Goal: Task Accomplishment & Management: Manage account settings

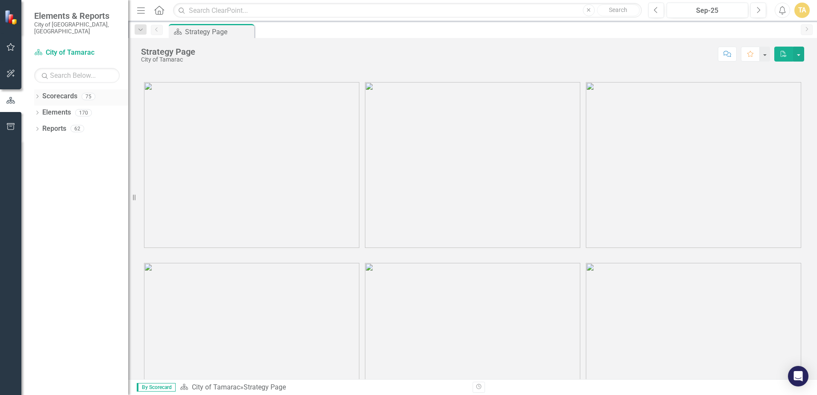
click at [39, 95] on icon "Dropdown" at bounding box center [37, 97] width 6 height 5
click at [44, 110] on icon "Dropdown" at bounding box center [41, 112] width 6 height 5
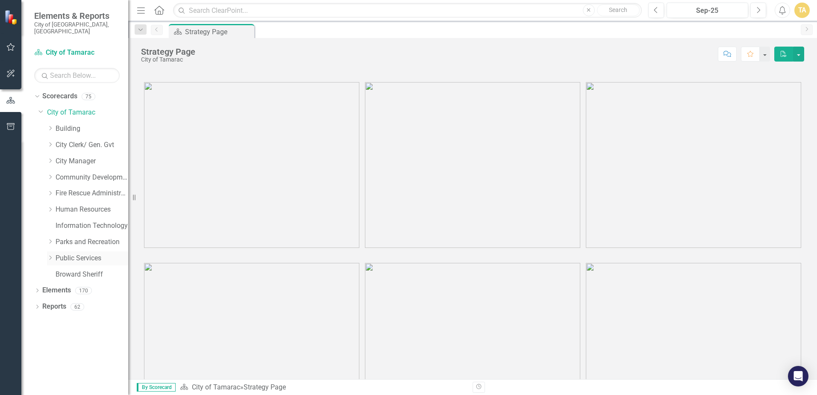
click at [52, 255] on icon "Dropdown" at bounding box center [50, 257] width 6 height 5
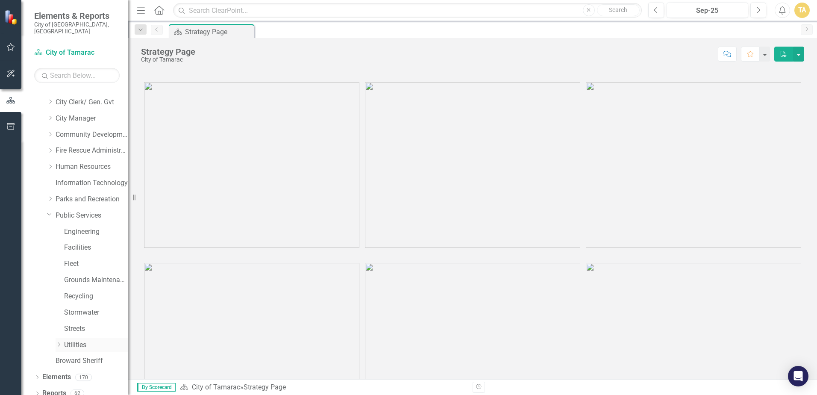
click at [59, 342] on icon "Dropdown" at bounding box center [59, 344] width 6 height 5
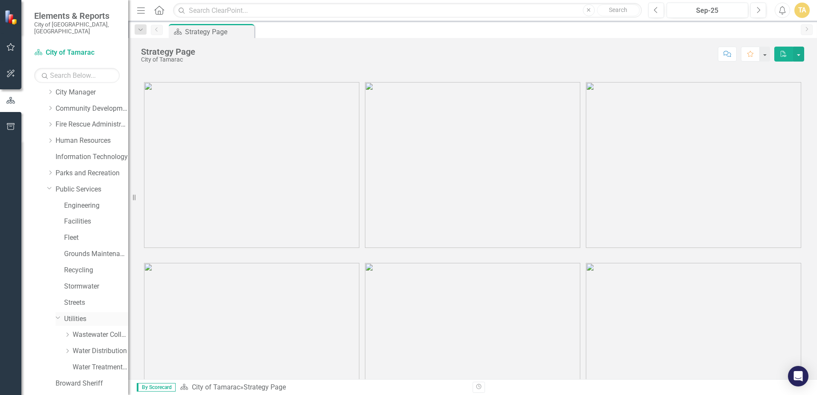
scroll to position [92, 0]
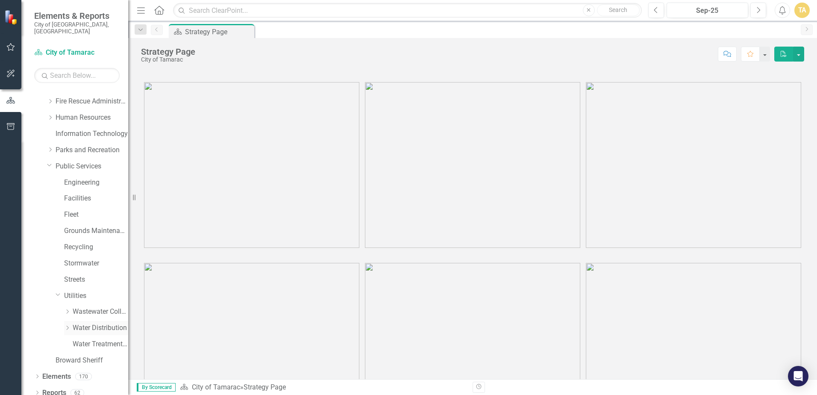
click at [67, 325] on icon "Dropdown" at bounding box center [67, 327] width 6 height 5
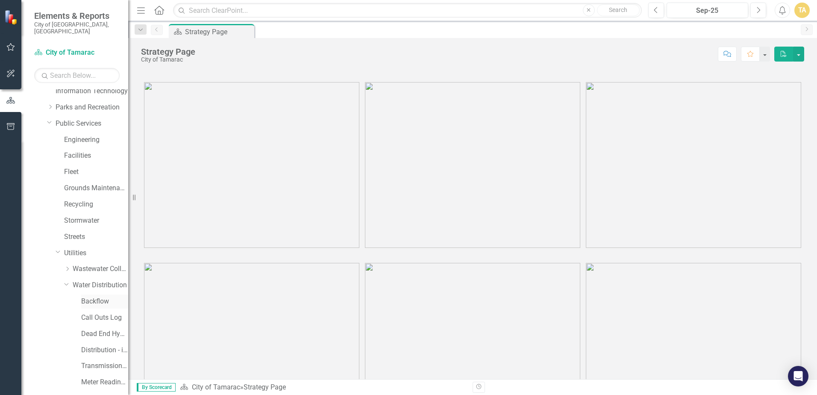
scroll to position [177, 0]
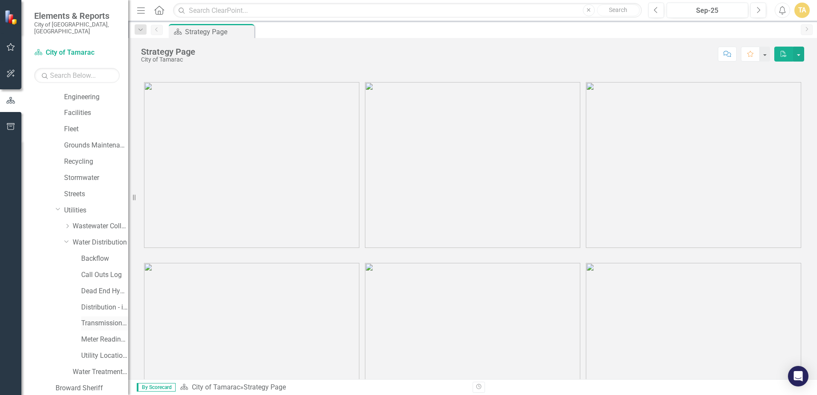
click at [92, 318] on link "Transmission and Distribution" at bounding box center [104, 323] width 47 height 10
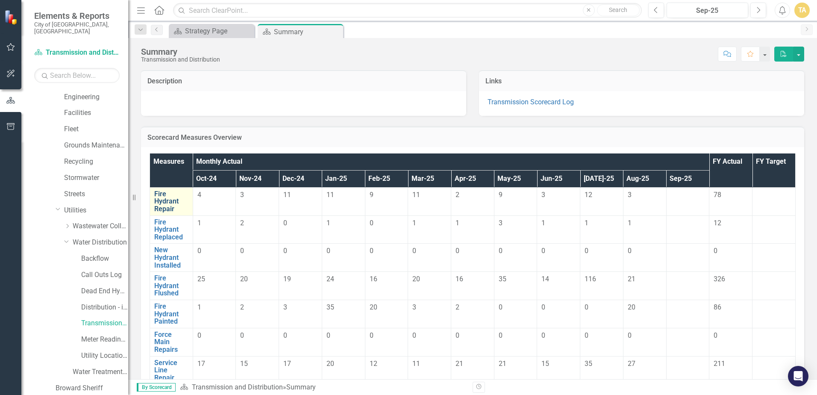
click at [177, 203] on link "Fire Hydrant Repair" at bounding box center [171, 201] width 34 height 23
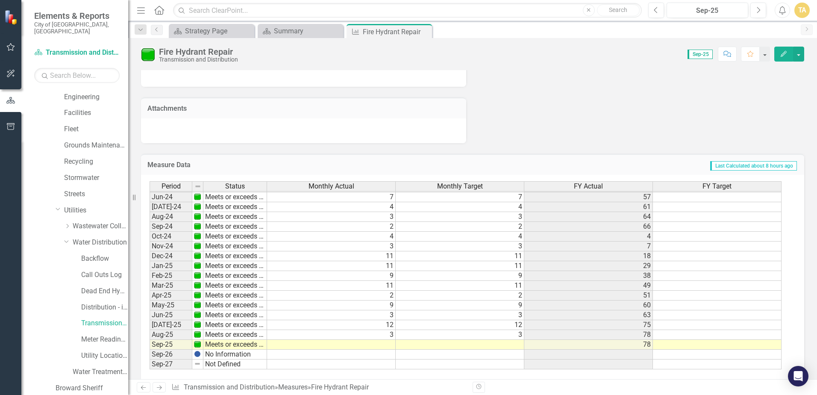
scroll to position [503, 0]
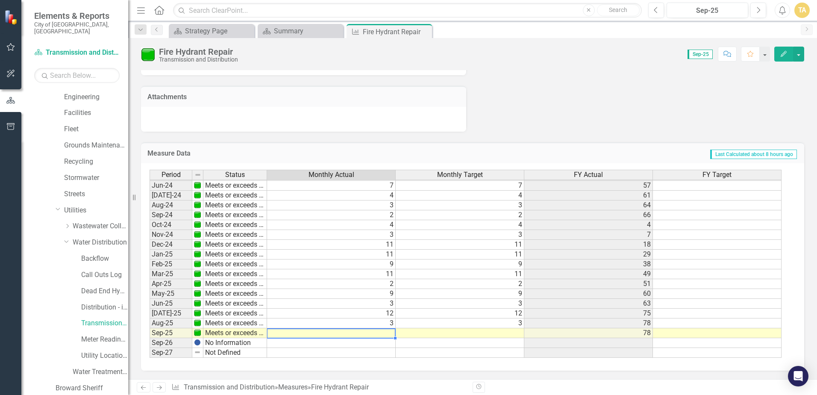
click at [389, 333] on td at bounding box center [331, 333] width 129 height 10
click at [391, 333] on td at bounding box center [331, 333] width 129 height 10
click at [392, 333] on td at bounding box center [331, 333] width 129 height 10
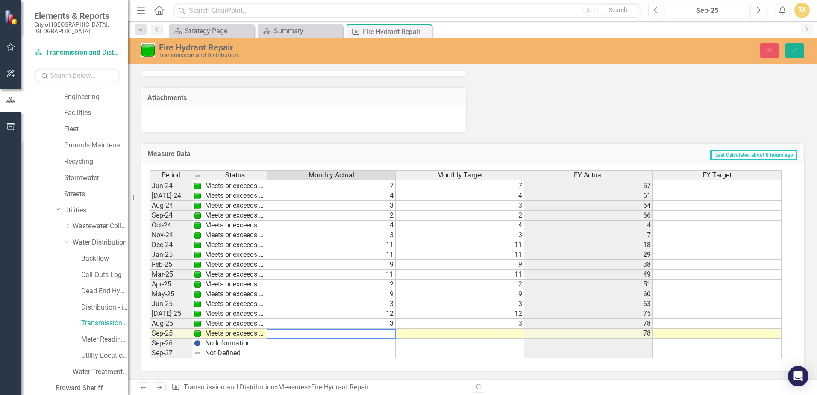
click at [393, 332] on textarea at bounding box center [331, 334] width 129 height 10
type textarea "4"
click at [431, 335] on td at bounding box center [460, 334] width 129 height 10
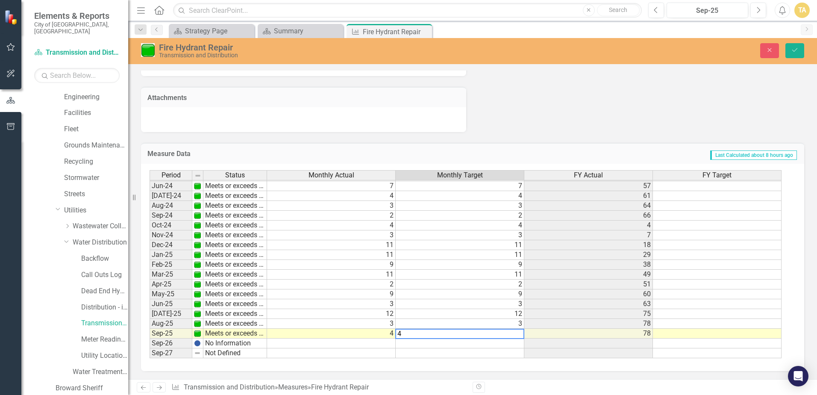
type textarea "4"
click at [565, 339] on tbody "May-23 Meets or exceeds target 1 1 27 1 Jun-23 Slightly below target 0 1 27 1 J…" at bounding box center [466, 205] width 632 height 305
click at [800, 57] on button "Save" at bounding box center [795, 50] width 19 height 15
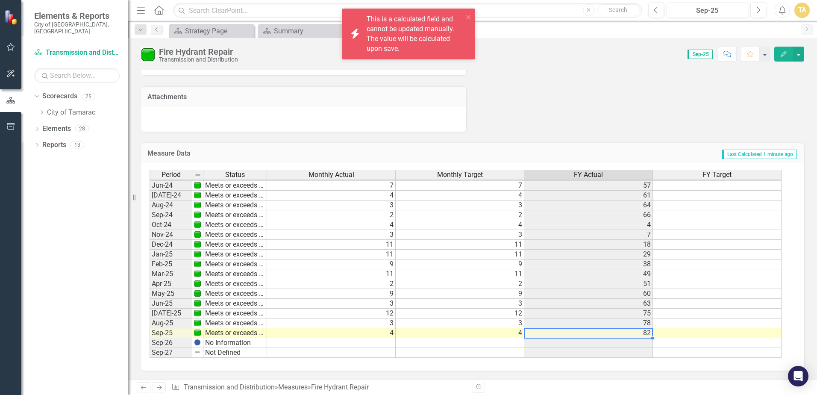
click at [627, 336] on td "82" at bounding box center [588, 333] width 129 height 10
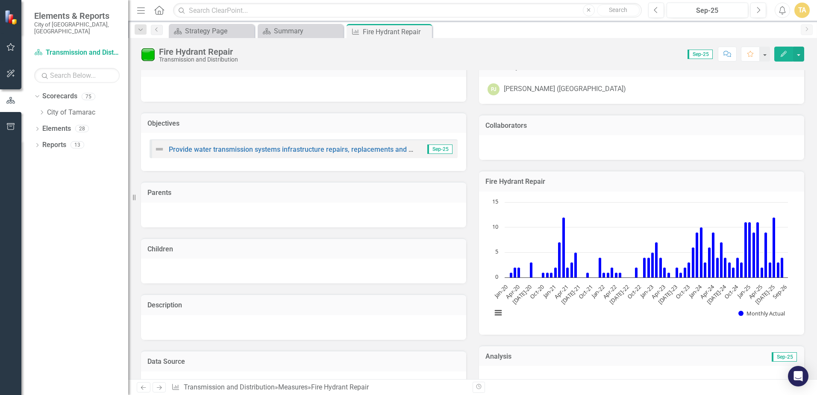
scroll to position [0, 0]
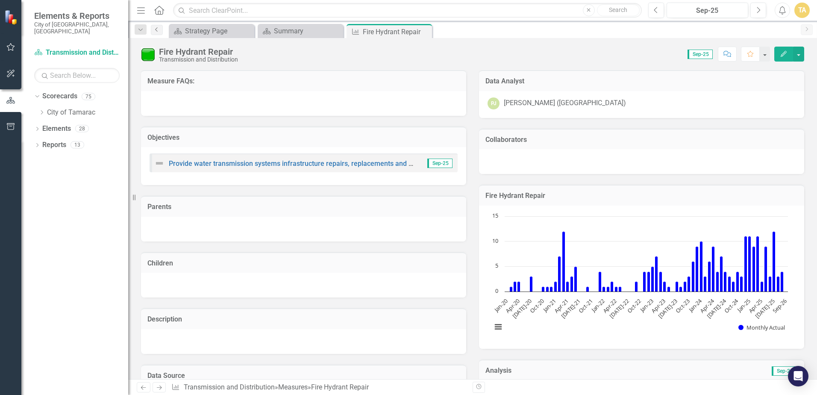
click at [157, 28] on icon at bounding box center [156, 29] width 2 height 4
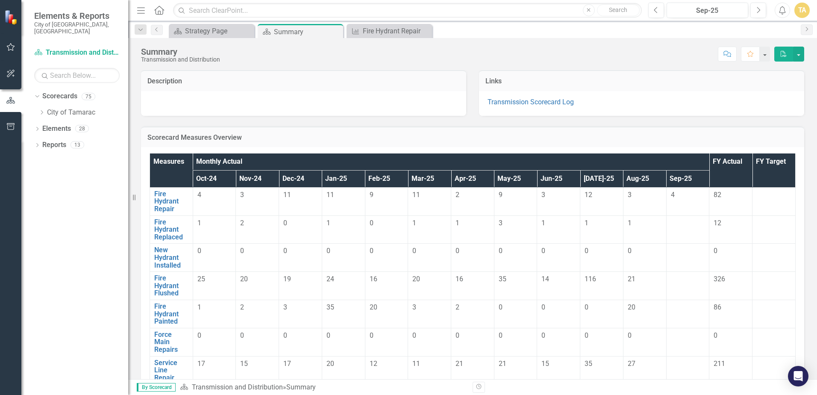
click at [670, 230] on td at bounding box center [687, 229] width 43 height 28
click at [169, 236] on link "Fire Hydrant Replaced" at bounding box center [171, 229] width 34 height 23
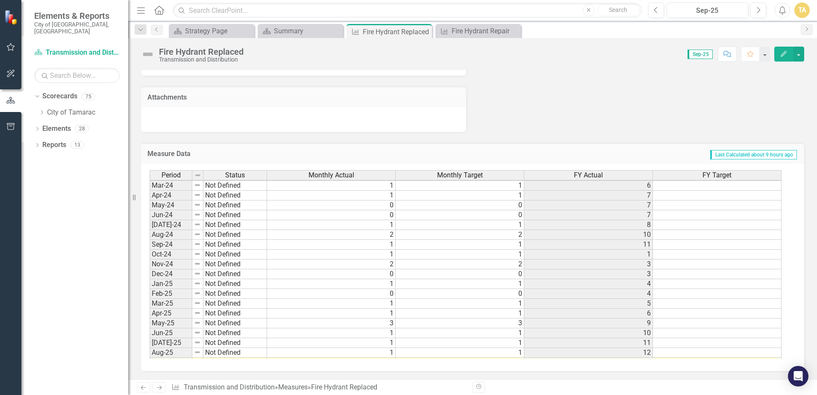
scroll to position [314, 0]
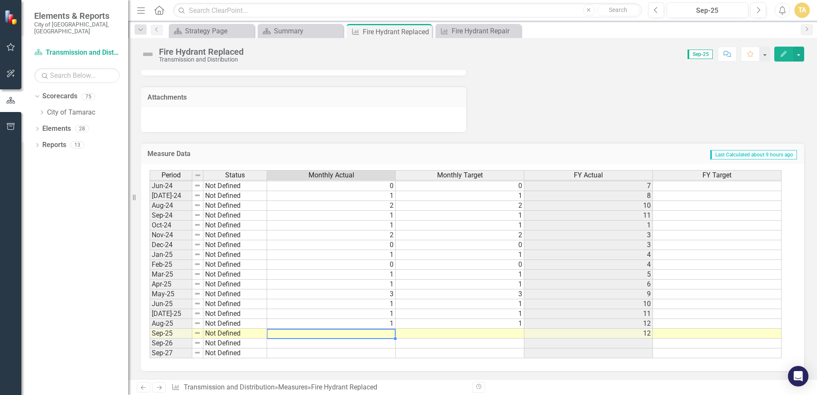
click at [391, 333] on td at bounding box center [331, 334] width 129 height 10
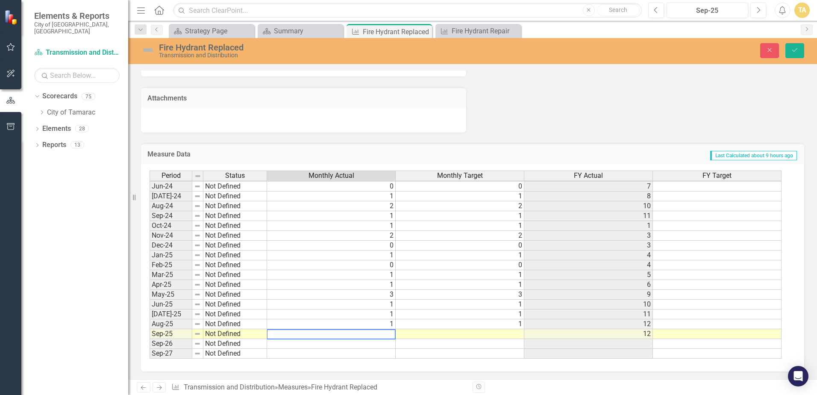
click at [389, 336] on textarea at bounding box center [331, 334] width 129 height 10
click at [393, 335] on textarea at bounding box center [331, 334] width 129 height 10
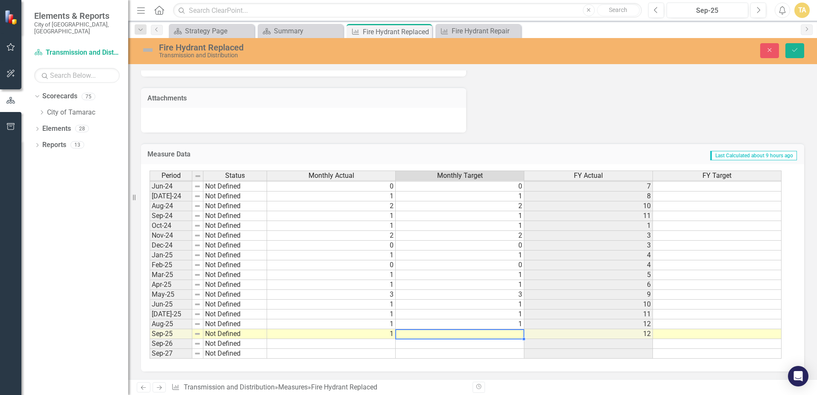
click at [425, 332] on td at bounding box center [460, 334] width 129 height 10
type textarea "1"
click at [792, 53] on icon "Save" at bounding box center [795, 50] width 8 height 6
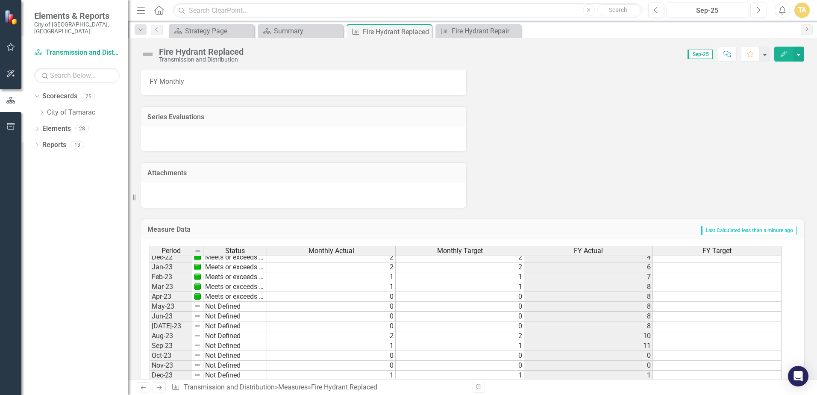
scroll to position [0, 0]
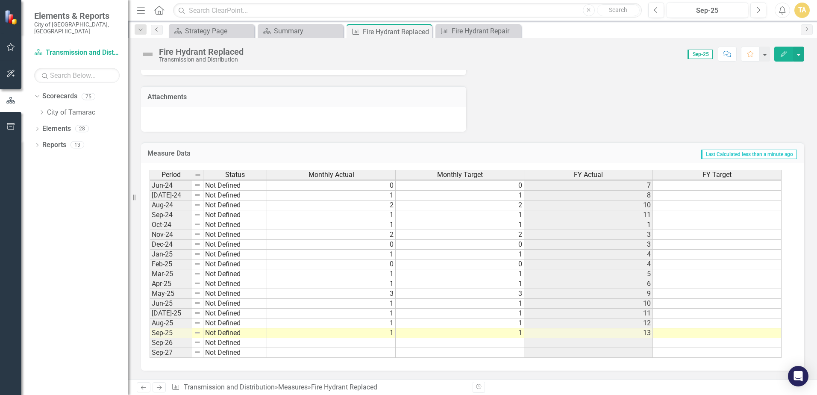
click at [156, 32] on link "Previous" at bounding box center [157, 30] width 12 height 10
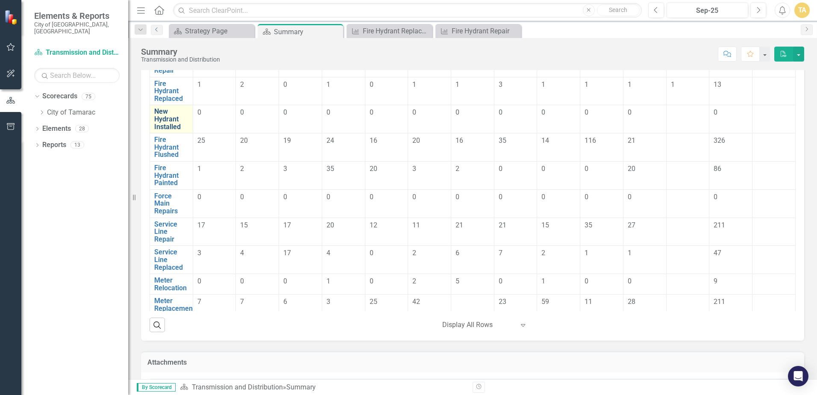
scroll to position [43, 0]
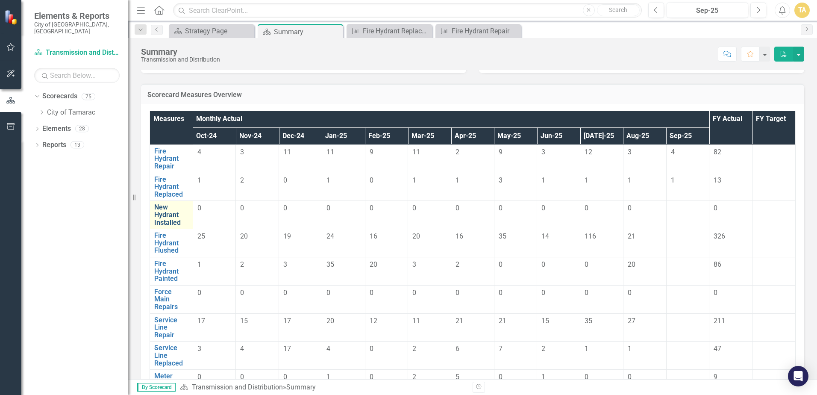
click at [168, 210] on link "New Hydrant Installed" at bounding box center [171, 214] width 34 height 23
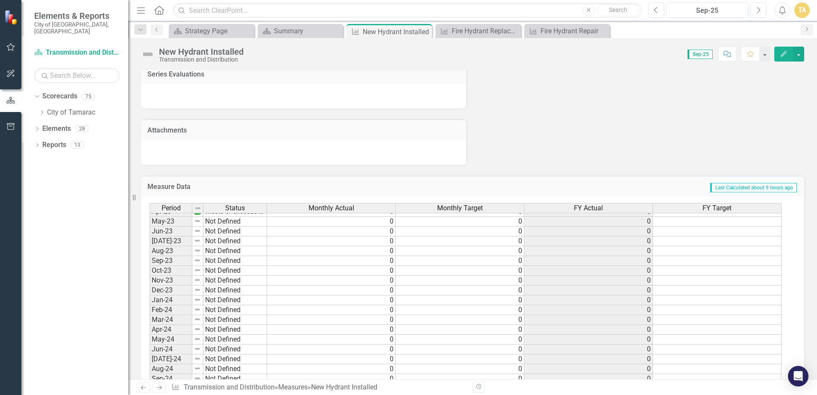
scroll to position [256, 0]
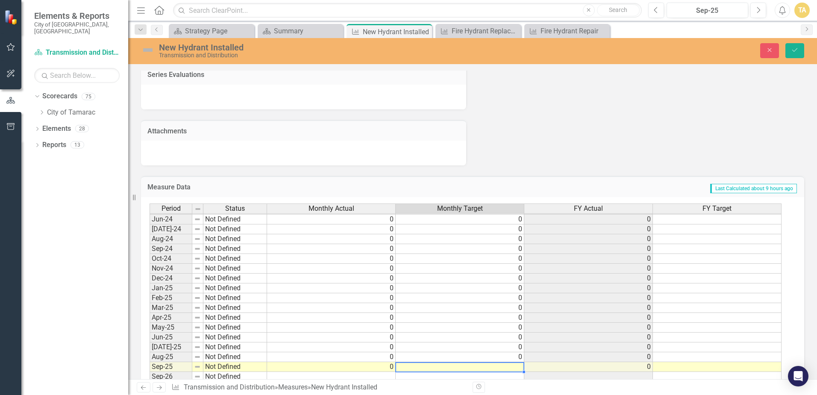
click at [401, 369] on td at bounding box center [460, 367] width 129 height 10
type textarea "0"
click at [800, 52] on button "Save" at bounding box center [795, 50] width 19 height 15
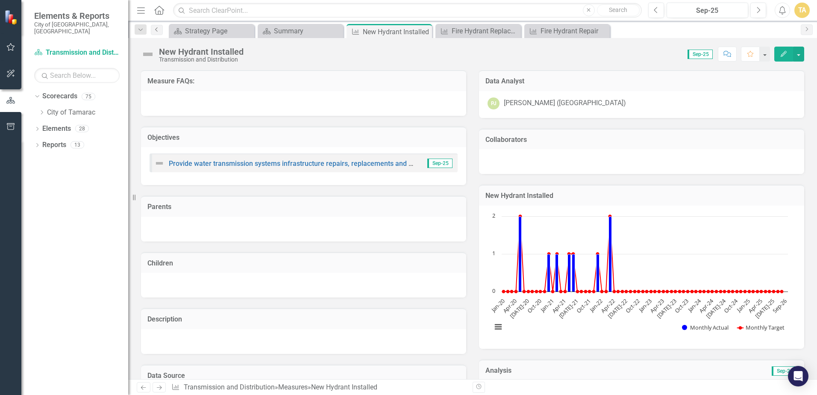
click at [155, 30] on icon "Previous" at bounding box center [156, 29] width 7 height 5
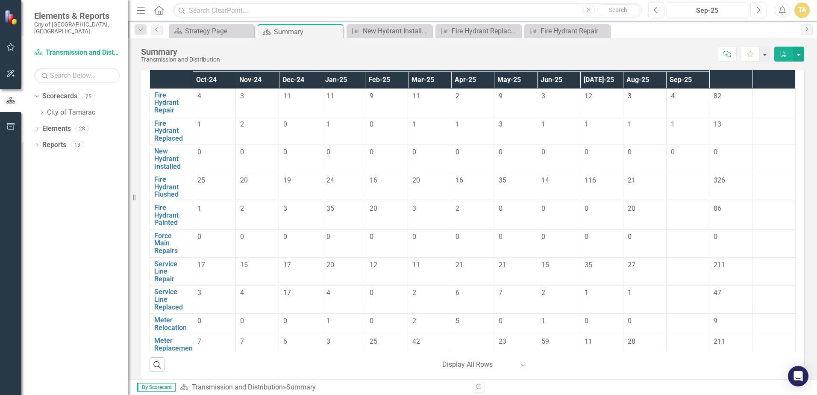
scroll to position [93, 0]
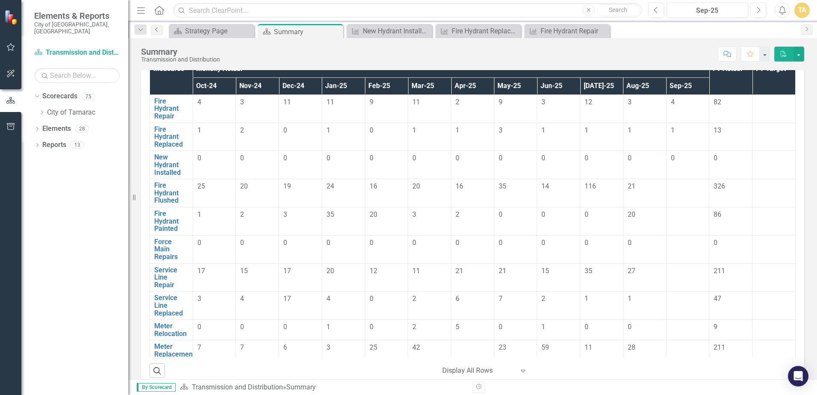
click at [157, 29] on icon "Previous" at bounding box center [156, 29] width 7 height 5
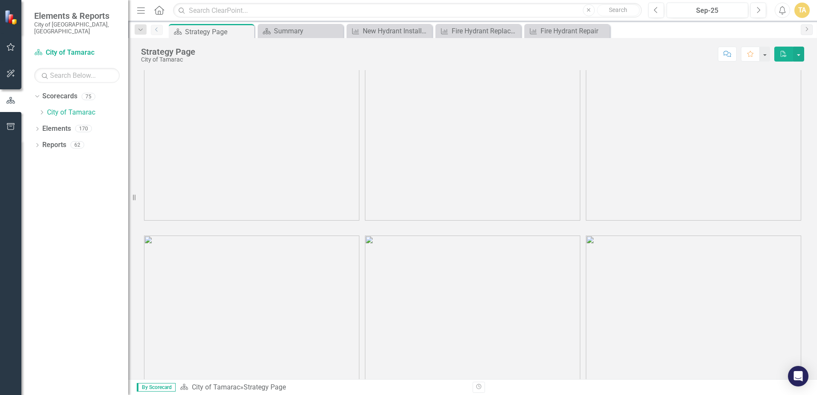
scroll to position [70, 0]
click at [41, 110] on icon "Dropdown" at bounding box center [41, 112] width 6 height 5
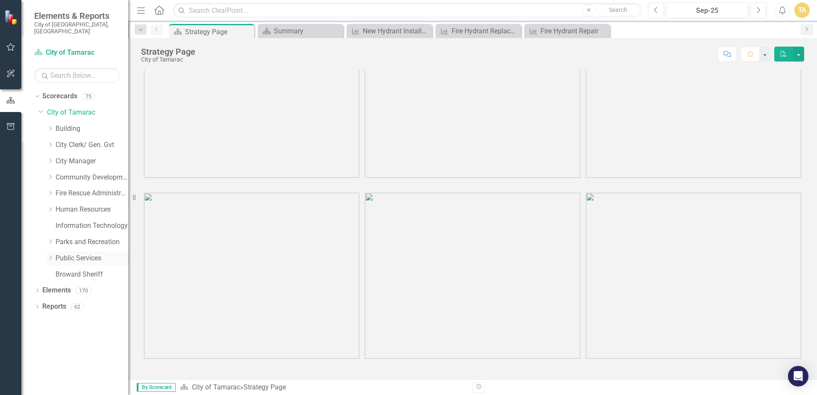
click at [53, 255] on icon "Dropdown" at bounding box center [50, 257] width 6 height 5
click at [58, 385] on icon "Dropdown" at bounding box center [59, 387] width 6 height 5
click at [60, 383] on icon "Dropdown" at bounding box center [58, 386] width 5 height 6
click at [71, 383] on link "Utilities" at bounding box center [96, 388] width 64 height 10
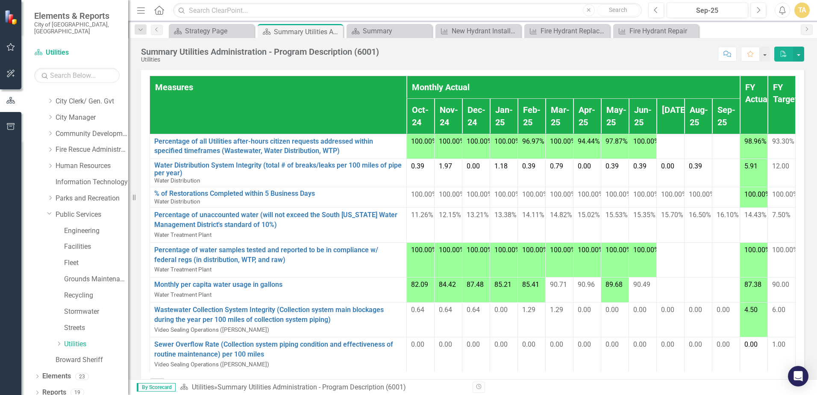
drag, startPoint x: 822, startPoint y: 334, endPoint x: 859, endPoint y: 324, distance: 37.6
click at [817, 324] on html "Elements & Reports City of Tamarac, FL Scorecard Utilities Search Dropdown Scor…" at bounding box center [408, 197] width 817 height 395
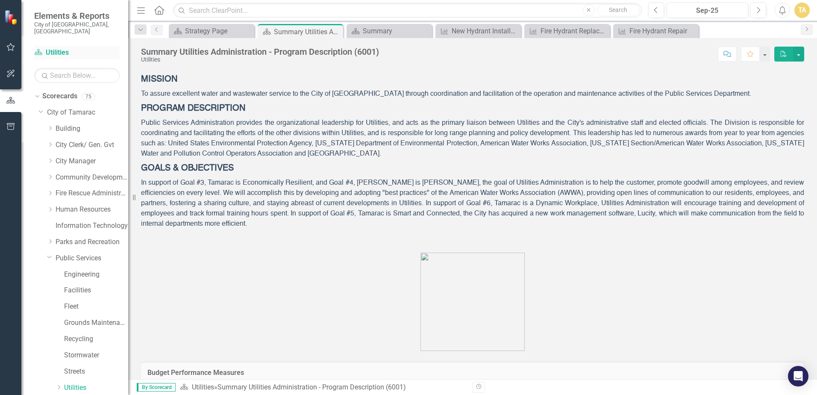
click at [50, 48] on link "Scorecard Utilities" at bounding box center [76, 53] width 85 height 10
click at [60, 48] on link "Scorecard Utilities" at bounding box center [76, 53] width 85 height 10
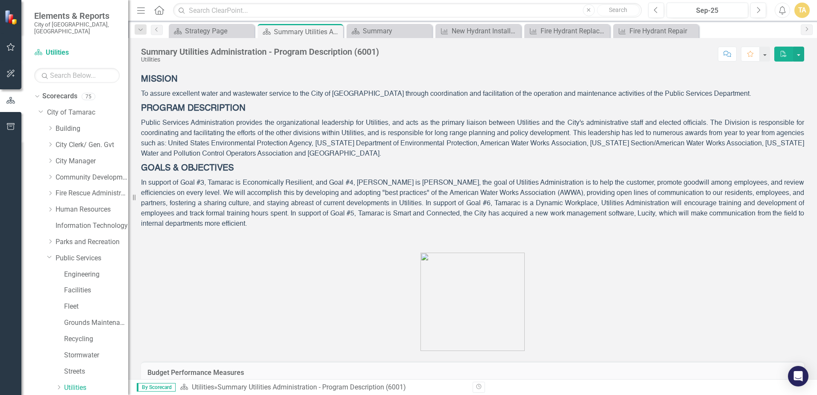
drag, startPoint x: 484, startPoint y: 73, endPoint x: 471, endPoint y: 73, distance: 13.7
click at [484, 73] on td "Description" at bounding box center [472, 66] width 663 height 14
click at [437, 73] on td "Description" at bounding box center [472, 66] width 663 height 14
click at [436, 74] on div "Description" at bounding box center [472, 66] width 663 height 14
click at [449, 64] on div "Summary Utilities Administration - Program Description (6001) Utilities Score: …" at bounding box center [472, 208] width 689 height 341
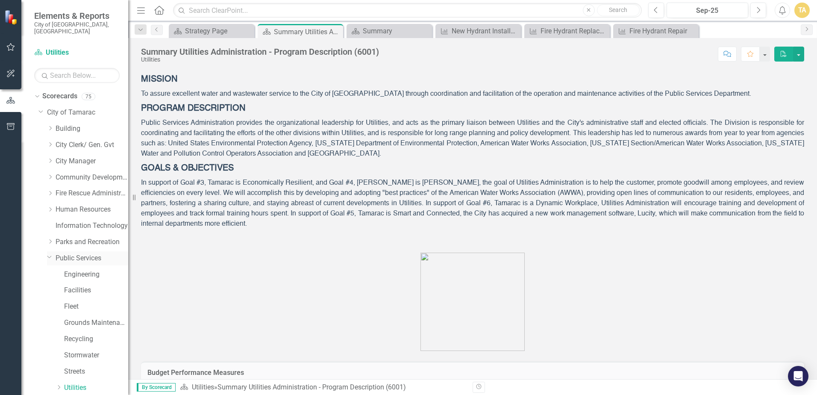
click at [48, 253] on icon "Dropdown" at bounding box center [49, 256] width 5 height 6
click at [52, 255] on icon "Dropdown" at bounding box center [50, 257] width 6 height 5
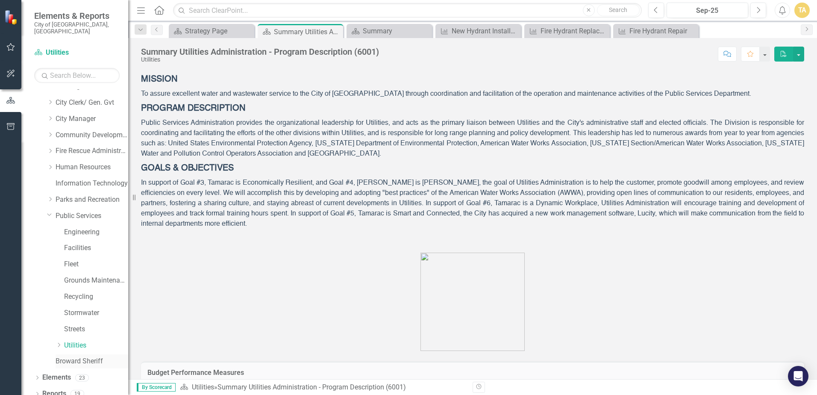
scroll to position [44, 0]
click at [59, 341] on icon "Dropdown" at bounding box center [59, 343] width 6 height 5
click at [68, 325] on icon "Dropdown" at bounding box center [67, 327] width 6 height 5
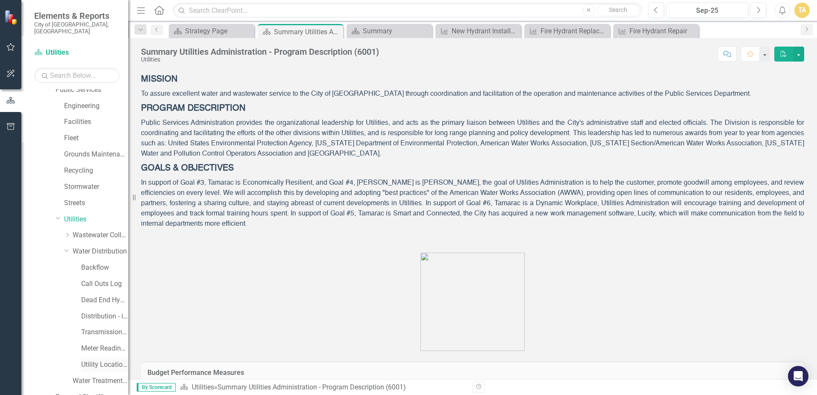
scroll to position [177, 0]
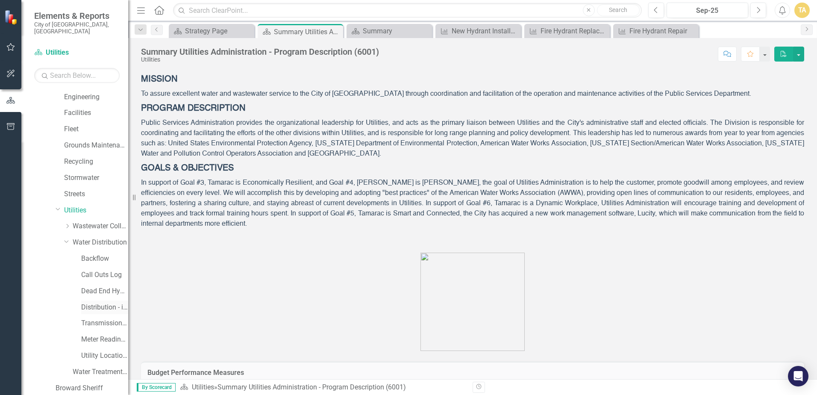
click at [87, 303] on link "Distribution - inactive scorecard (combined with transmission in [DATE])" at bounding box center [104, 308] width 47 height 10
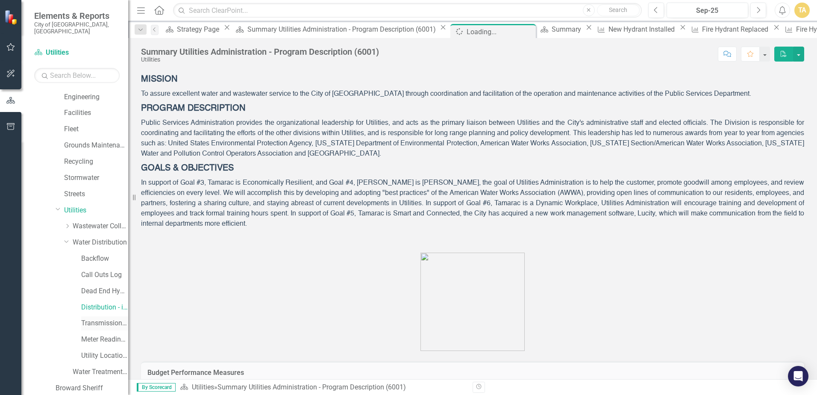
click at [94, 318] on link "Transmission and Distribution" at bounding box center [104, 323] width 47 height 10
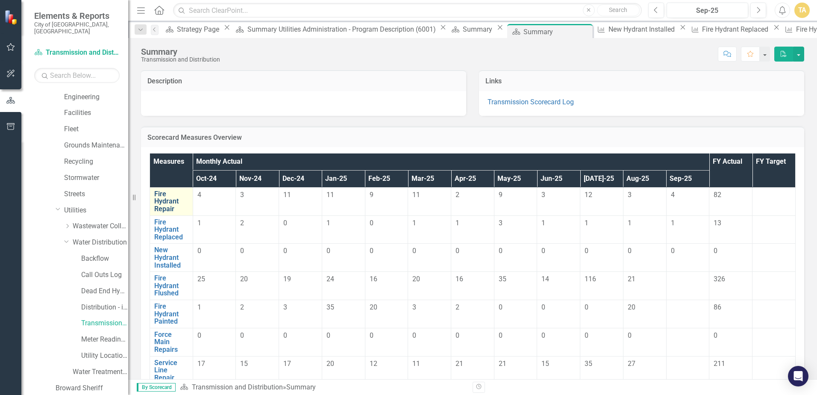
click at [168, 205] on link "Fire Hydrant Repair" at bounding box center [171, 201] width 34 height 23
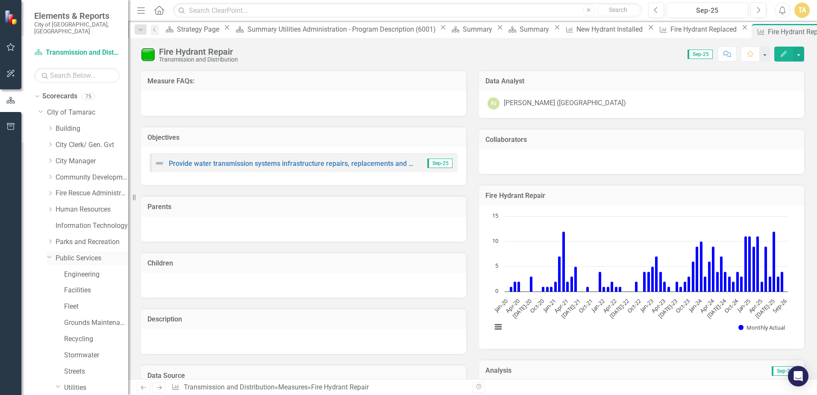
click at [53, 256] on div "Dropdown" at bounding box center [51, 258] width 9 height 4
click at [52, 255] on icon "Dropdown" at bounding box center [50, 257] width 6 height 5
click at [61, 385] on icon "Dropdown" at bounding box center [59, 387] width 6 height 5
click at [47, 108] on link "City of Tamarac" at bounding box center [87, 113] width 81 height 10
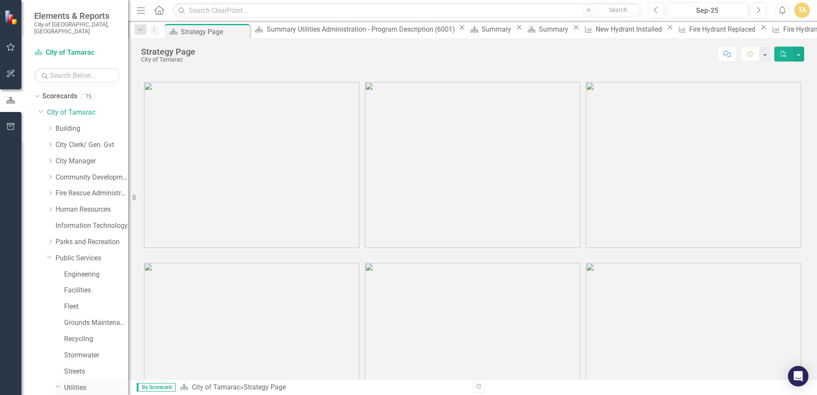
click at [56, 383] on icon "Dropdown" at bounding box center [58, 386] width 5 height 6
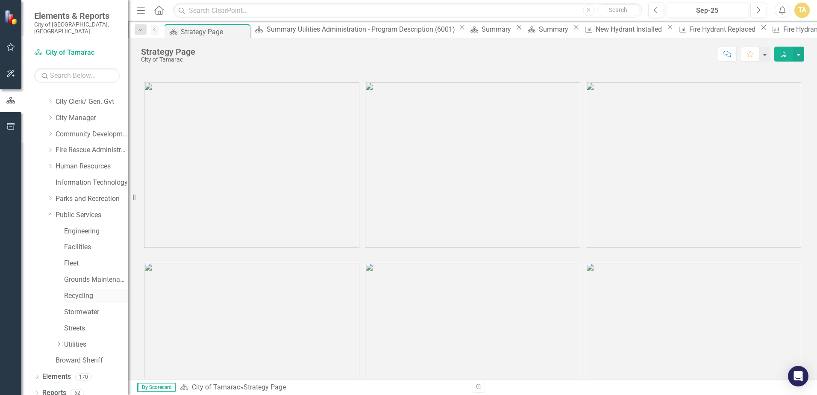
scroll to position [44, 0]
click at [61, 341] on icon "Dropdown" at bounding box center [59, 343] width 6 height 5
click at [66, 374] on icon "Dropdown" at bounding box center [67, 376] width 6 height 5
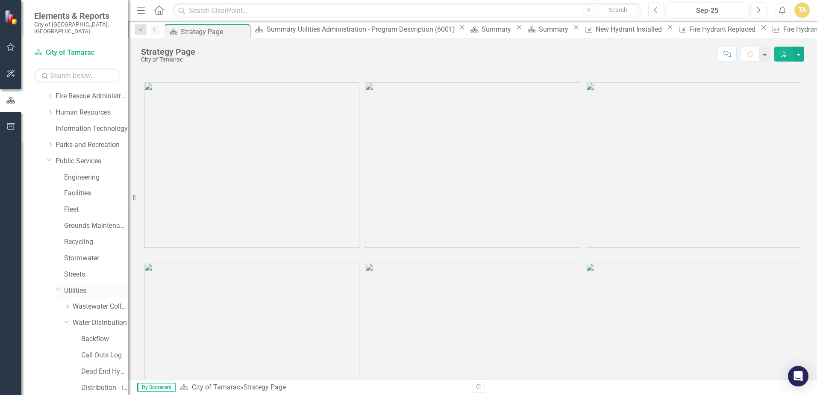
scroll to position [205, 0]
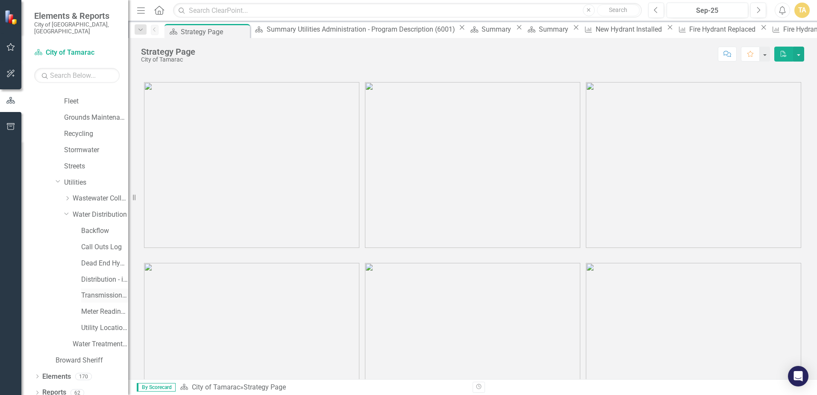
click at [91, 292] on link "Transmission and Distribution" at bounding box center [104, 296] width 47 height 10
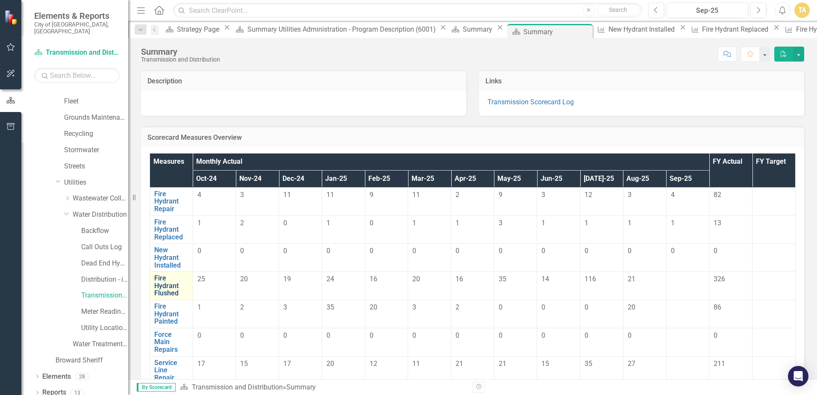
click at [166, 287] on link "Fire Hydrant Flushed" at bounding box center [171, 285] width 34 height 23
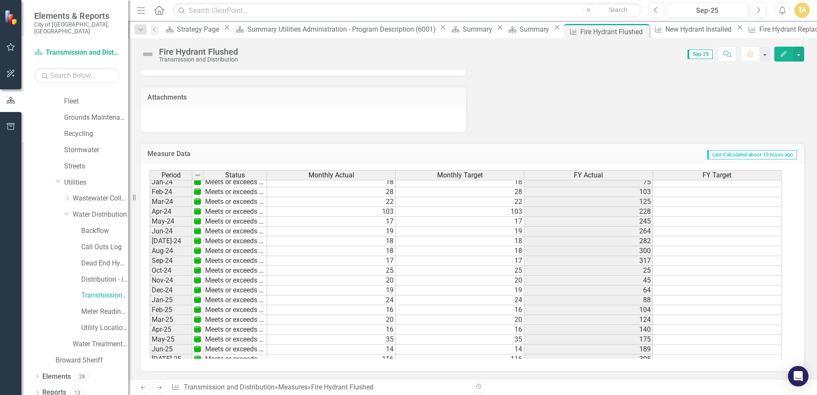
scroll to position [314, 0]
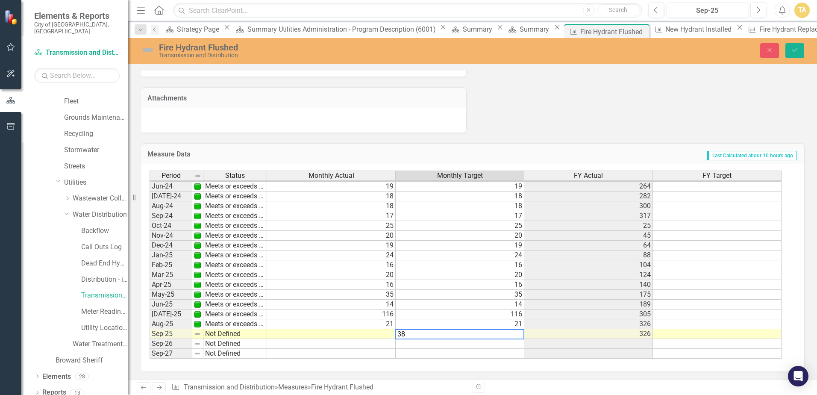
type textarea "38"
click at [738, 395] on html "Elements & Reports City of Tamarac, FL Scorecard Transmission and Distribution …" at bounding box center [408, 197] width 817 height 395
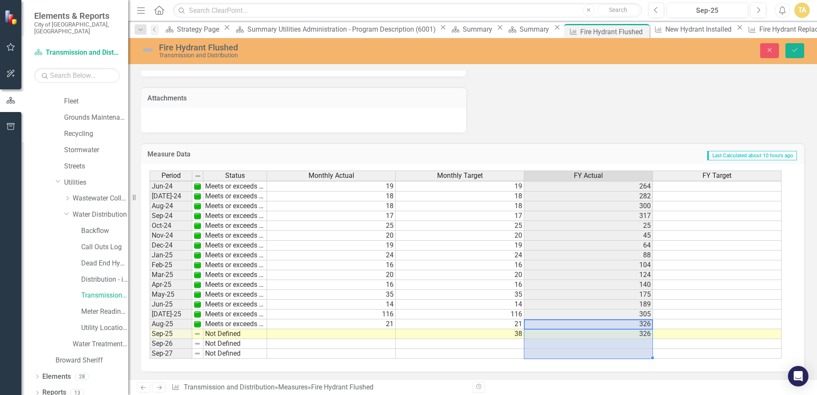
click at [383, 334] on td at bounding box center [331, 334] width 129 height 10
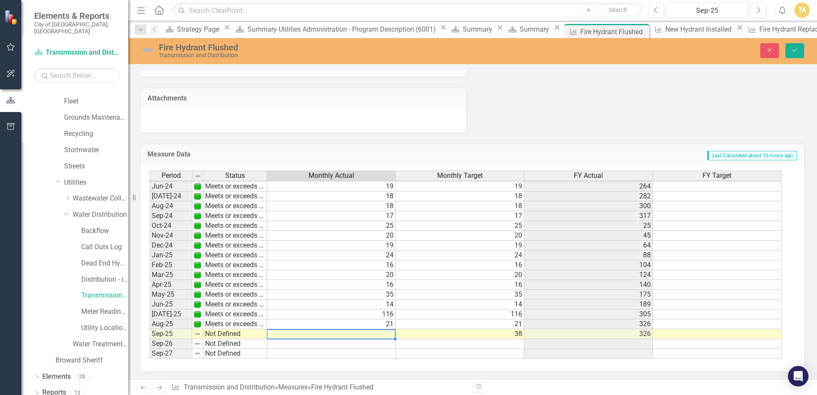
click at [383, 334] on td at bounding box center [331, 334] width 129 height 10
type textarea "38"
click at [796, 42] on div "Fire Hydrant Flushed Transmission and Distribution Close Save" at bounding box center [472, 50] width 689 height 16
click at [795, 49] on icon "Save" at bounding box center [795, 50] width 8 height 6
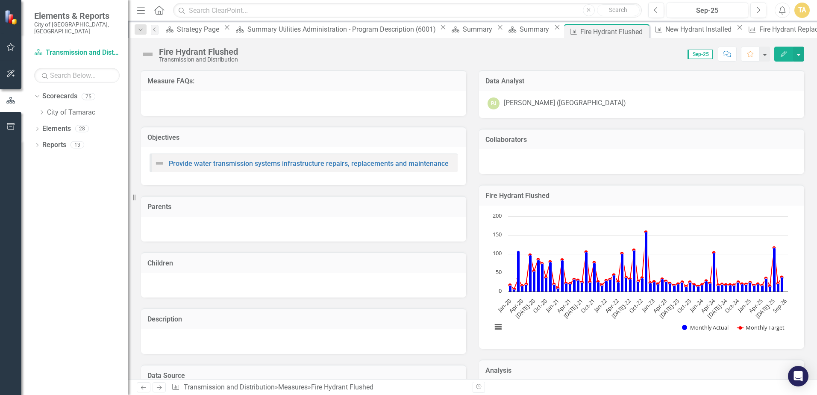
scroll to position [0, 0]
click at [155, 30] on icon "Previous" at bounding box center [154, 29] width 7 height 5
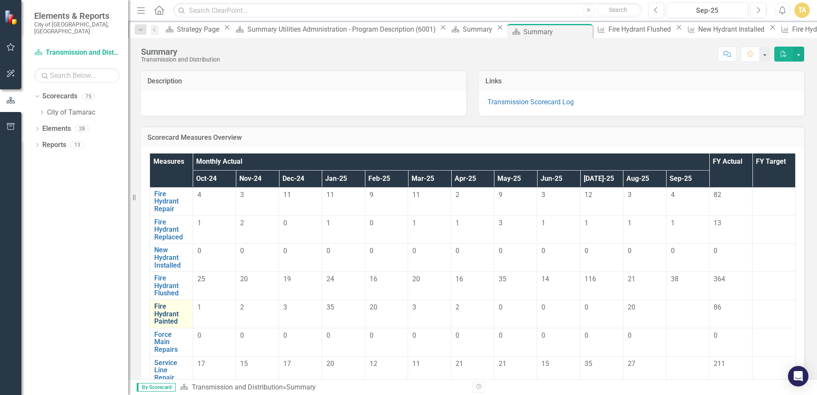
click at [180, 307] on link "Fire Hydrant Painted" at bounding box center [171, 314] width 34 height 23
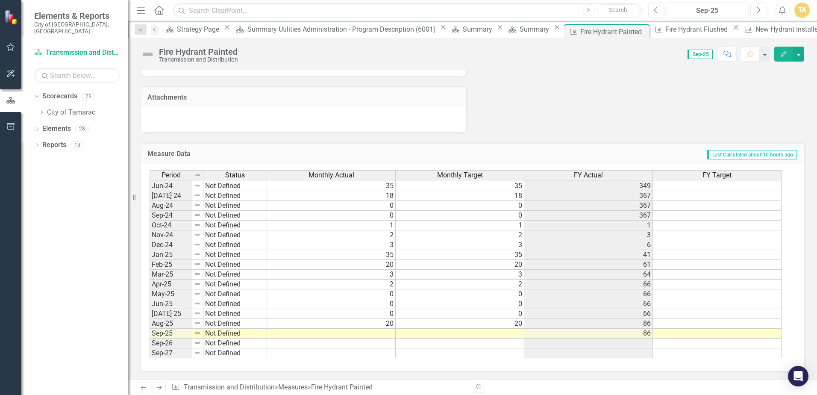
scroll to position [503, 0]
type textarea "1"
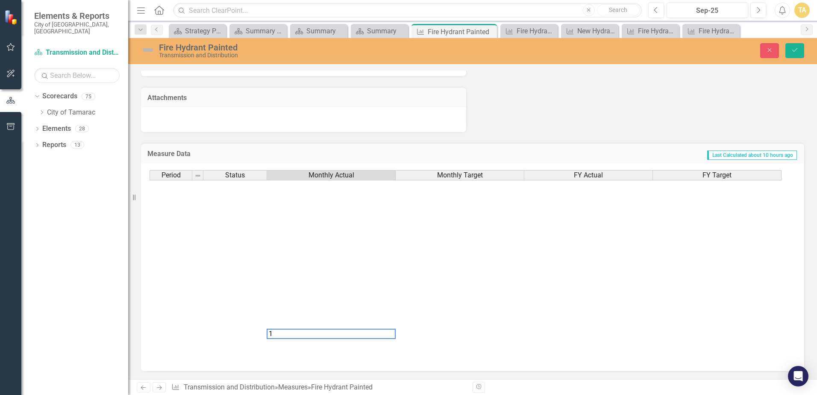
scroll to position [314, 0]
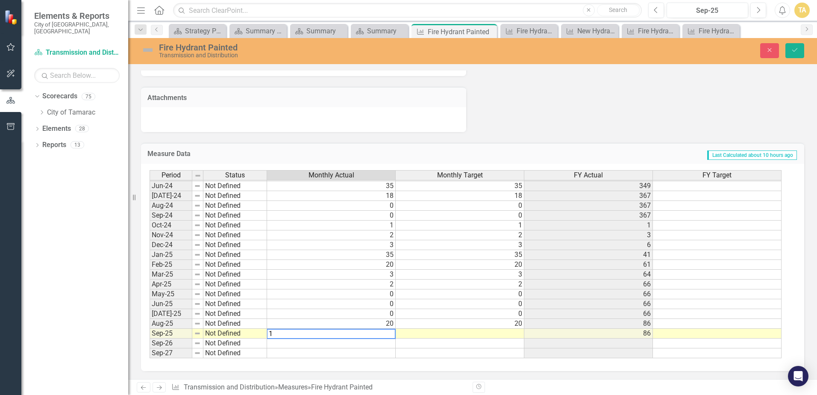
type textarea "1"
click at [403, 336] on td at bounding box center [460, 334] width 129 height 10
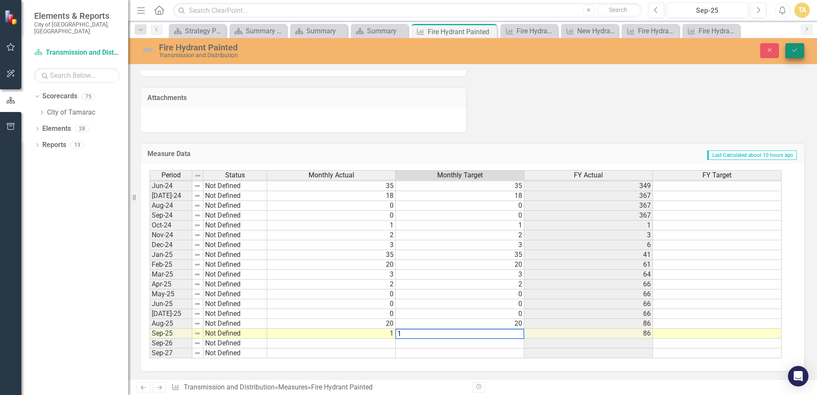
type textarea "1"
click at [799, 49] on button "Save" at bounding box center [795, 50] width 19 height 15
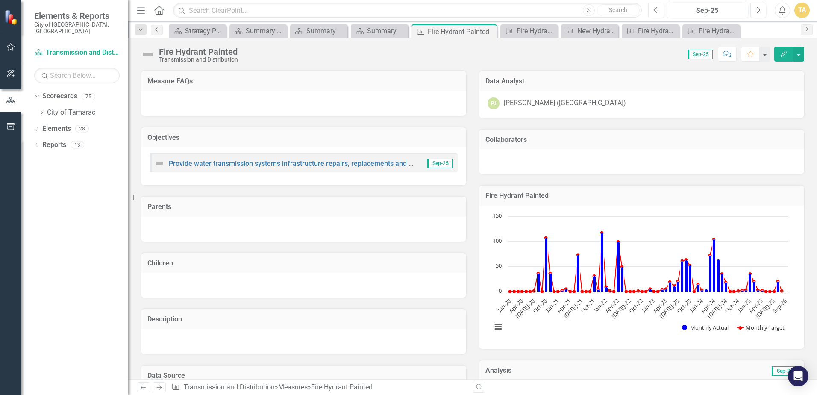
click at [157, 31] on icon "Previous" at bounding box center [156, 29] width 7 height 5
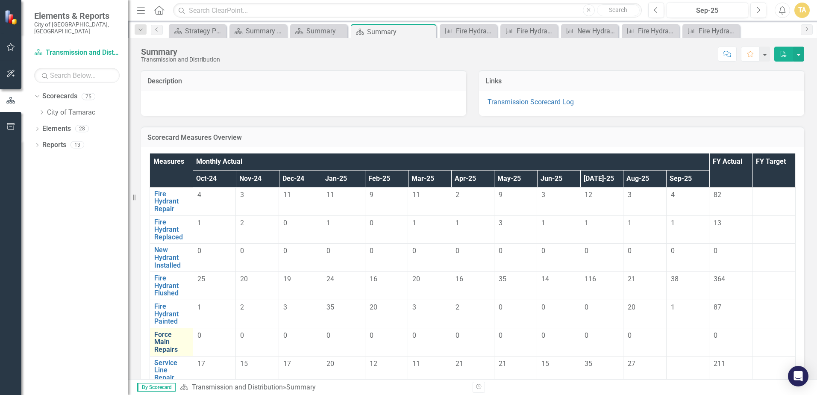
click at [180, 344] on link "Force Main Repairs" at bounding box center [171, 342] width 34 height 23
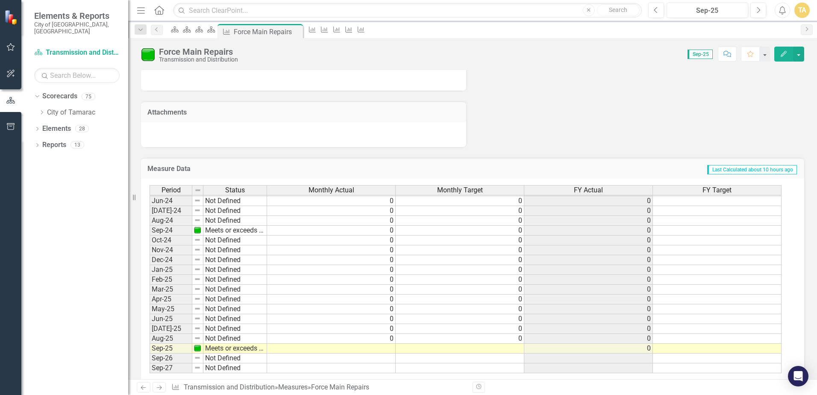
scroll to position [503, 0]
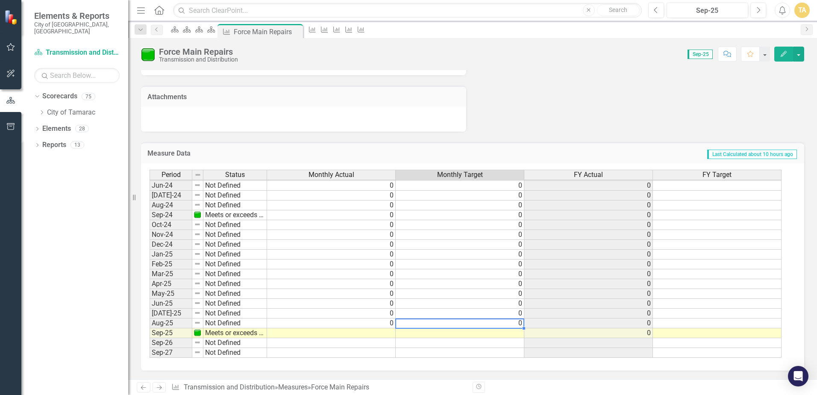
click at [522, 327] on tbody "May-23 Meets or exceeds target 0 0 0 Jun-23 Meets or exceeds target 0 0 0 Jul-2…" at bounding box center [466, 205] width 632 height 305
click at [518, 330] on td at bounding box center [460, 333] width 129 height 10
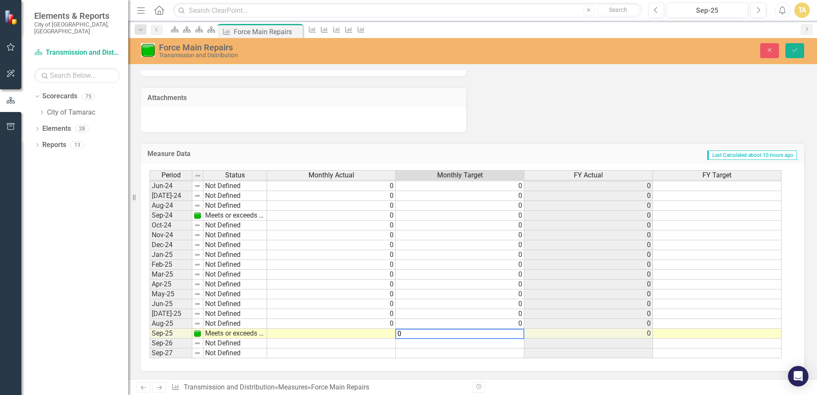
type textarea "0"
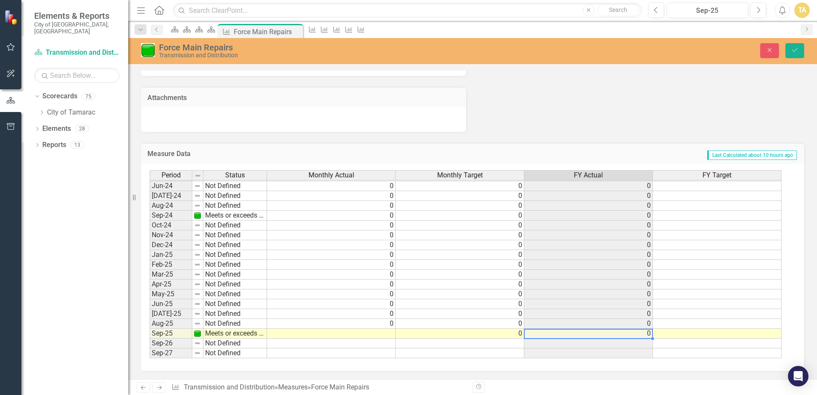
click at [540, 333] on td "0" at bounding box center [588, 334] width 129 height 10
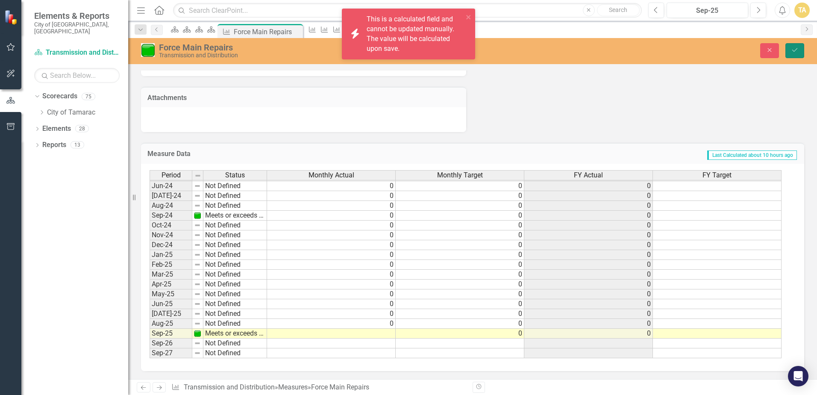
click at [800, 53] on button "Save" at bounding box center [795, 50] width 19 height 15
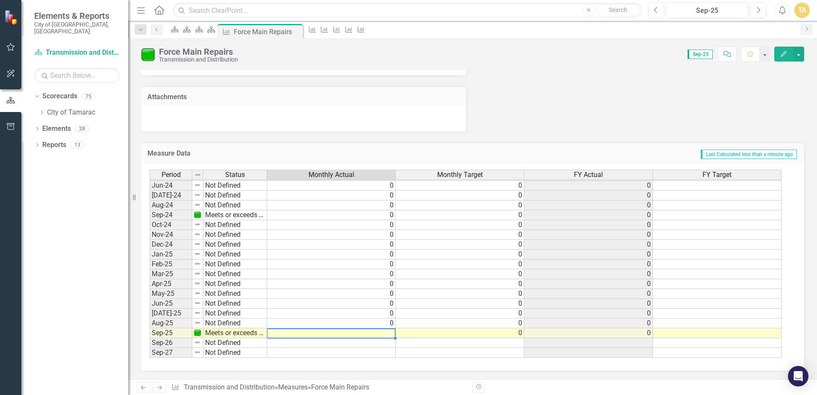
click at [392, 330] on tbody "May-23 Meets or exceeds target 0 0 0 Jun-23 Meets or exceeds target 0 0 0 Jul-2…" at bounding box center [466, 205] width 632 height 305
click at [392, 331] on td at bounding box center [331, 333] width 129 height 10
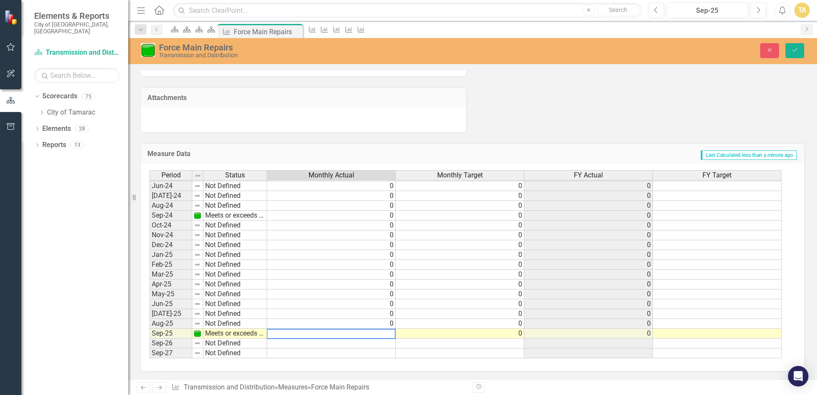
click at [388, 332] on textarea at bounding box center [331, 334] width 129 height 10
click at [389, 331] on textarea at bounding box center [331, 334] width 129 height 10
click at [390, 333] on textarea at bounding box center [331, 334] width 129 height 10
type textarea "0"
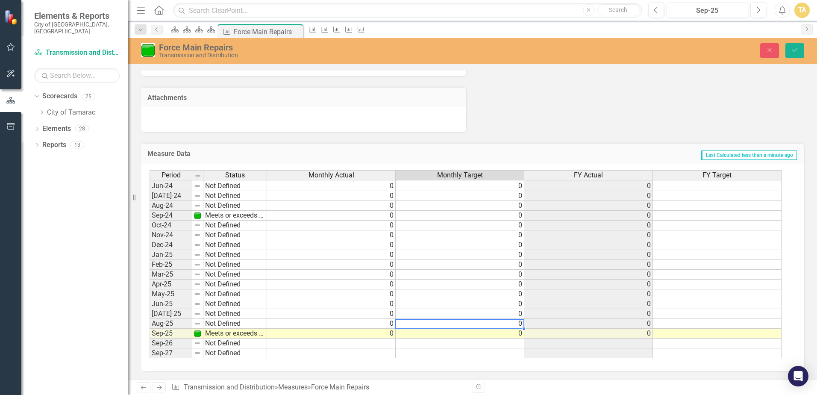
click at [402, 327] on td "0" at bounding box center [460, 324] width 129 height 10
click at [799, 55] on button "Save" at bounding box center [795, 50] width 19 height 15
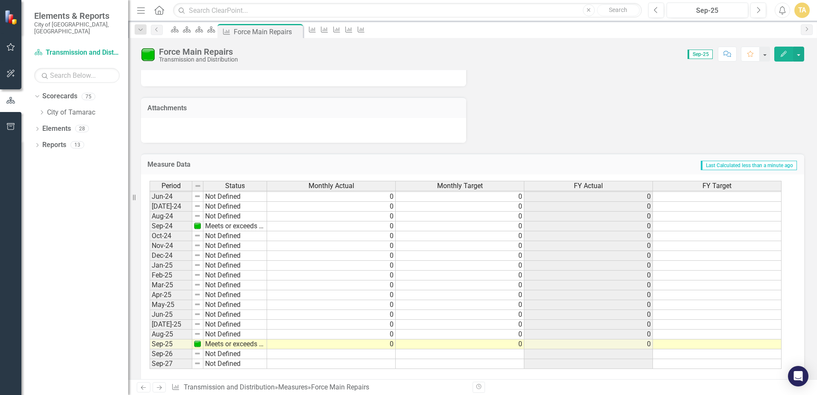
scroll to position [0, 0]
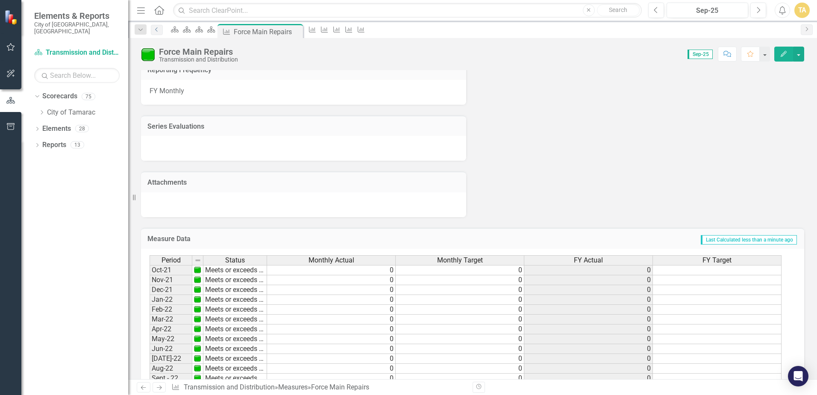
drag, startPoint x: 156, startPoint y: 30, endPoint x: 163, endPoint y: 29, distance: 7.4
click at [156, 30] on icon "Previous" at bounding box center [156, 29] width 7 height 5
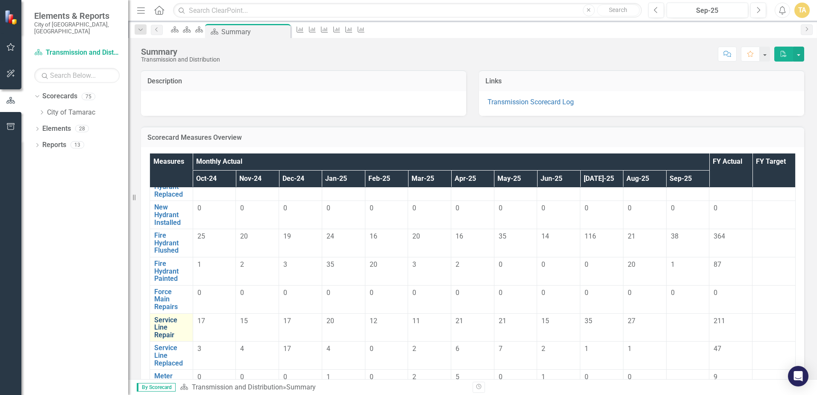
click at [165, 328] on link "Service Line Repair" at bounding box center [171, 327] width 34 height 23
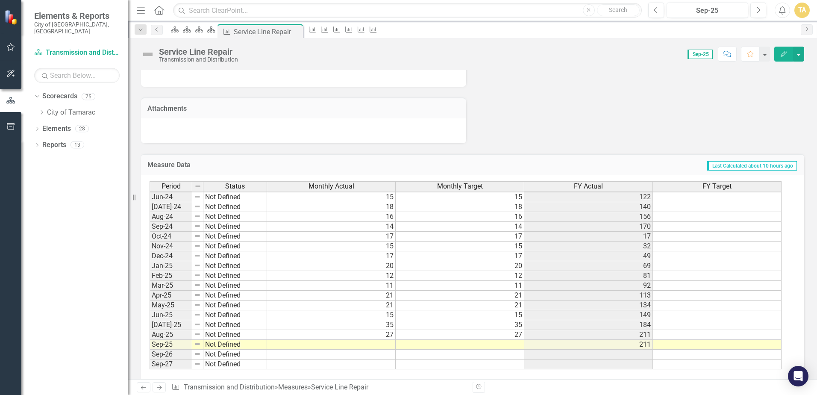
scroll to position [503, 0]
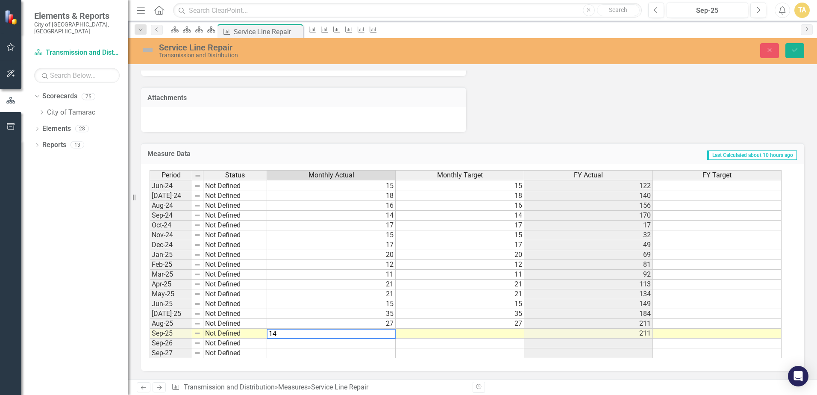
type textarea "14"
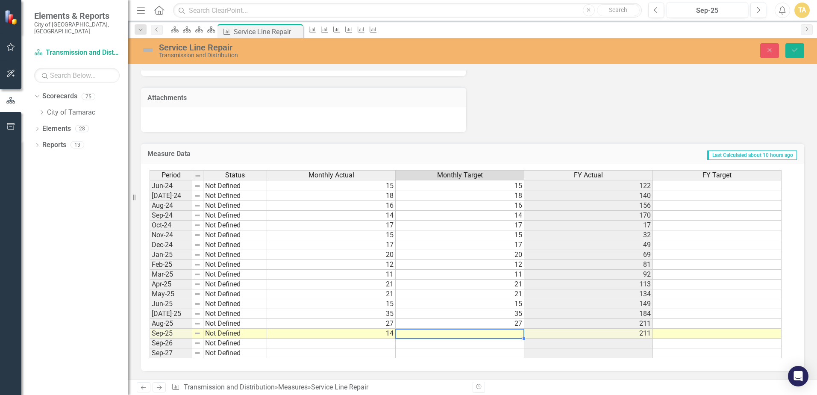
click at [423, 332] on td at bounding box center [460, 334] width 129 height 10
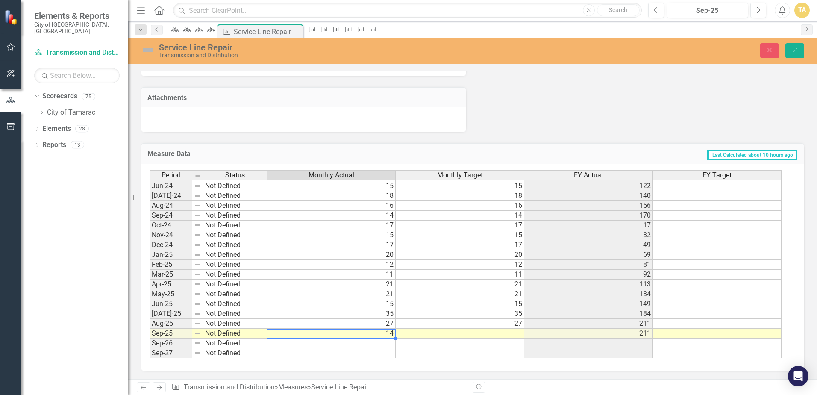
click at [391, 334] on td "14" at bounding box center [331, 334] width 129 height 10
type textarea "14"
click at [391, 334] on textarea "14" at bounding box center [331, 334] width 129 height 10
click at [391, 334] on textarea at bounding box center [331, 334] width 129 height 10
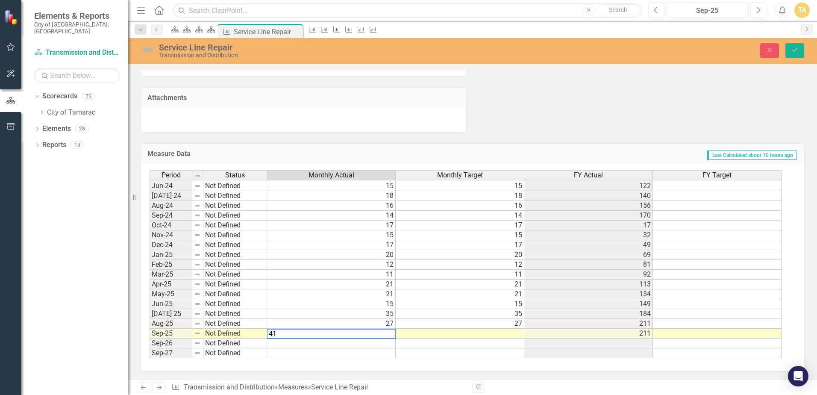
type textarea "41"
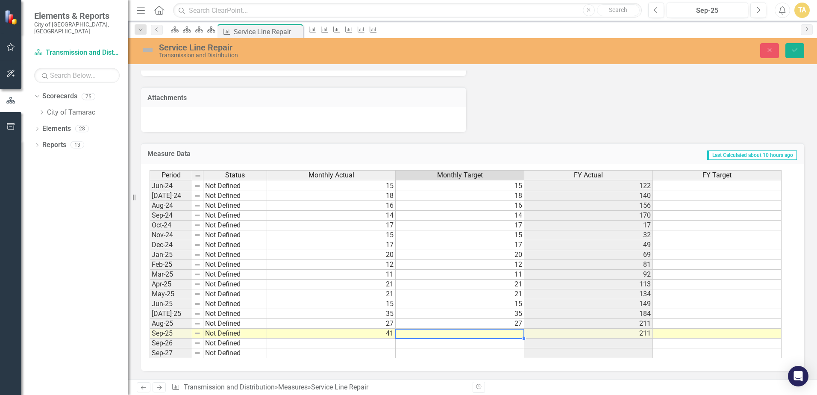
click at [456, 332] on td at bounding box center [460, 334] width 129 height 10
type textarea "41"
click at [800, 53] on button "Save" at bounding box center [795, 50] width 19 height 15
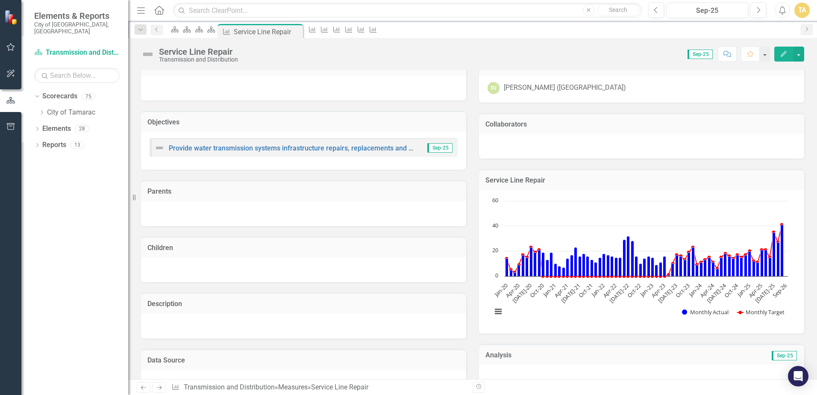
scroll to position [0, 0]
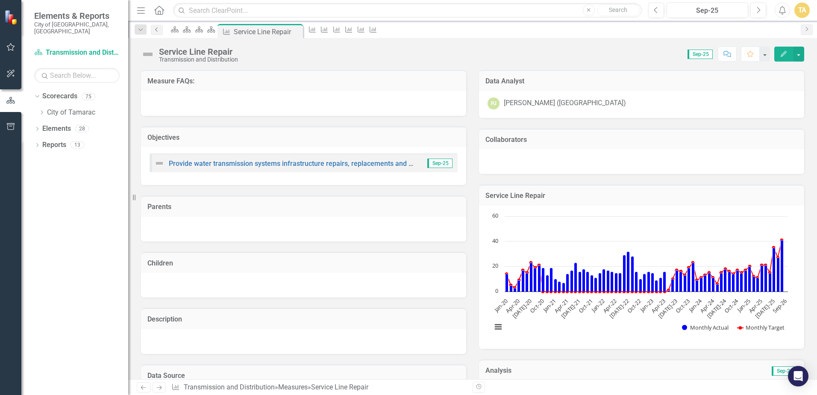
click at [156, 30] on icon "Previous" at bounding box center [156, 29] width 7 height 5
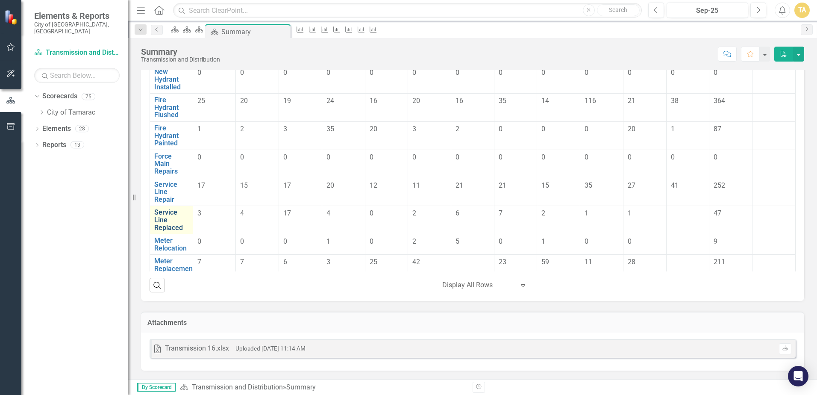
click at [170, 215] on link "Service Line Replaced" at bounding box center [171, 220] width 34 height 23
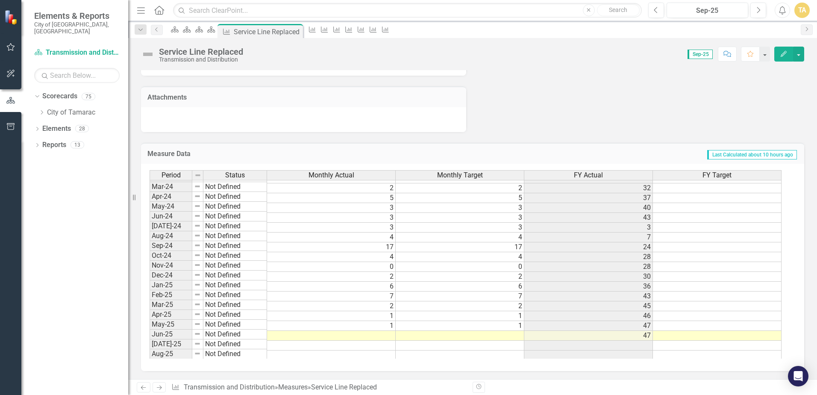
scroll to position [314, 0]
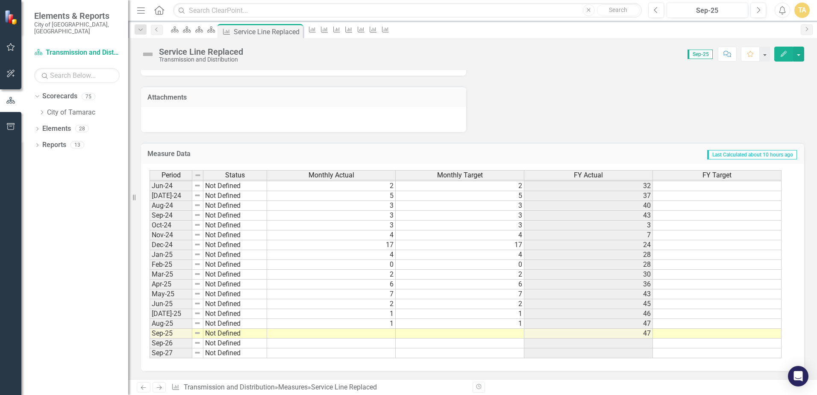
click at [390, 333] on tbody "Mar-23 Meets or exceeds target 2 2 13 Apr-23 Meets or exceeds target 1 1 14 May…" at bounding box center [466, 195] width 632 height 325
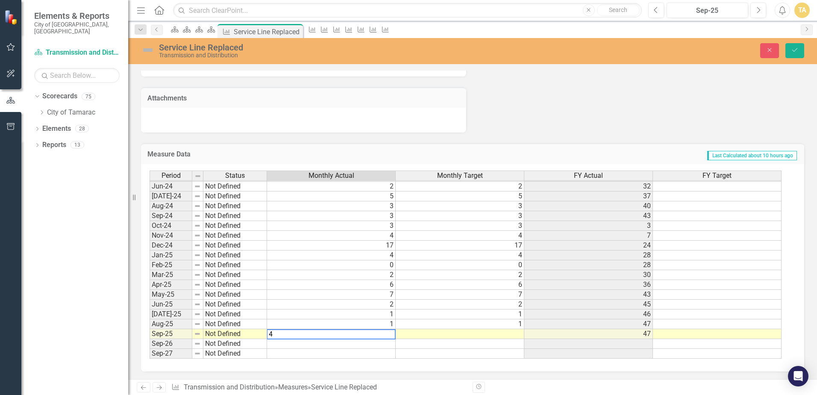
type textarea "4"
click at [421, 332] on td at bounding box center [460, 334] width 129 height 10
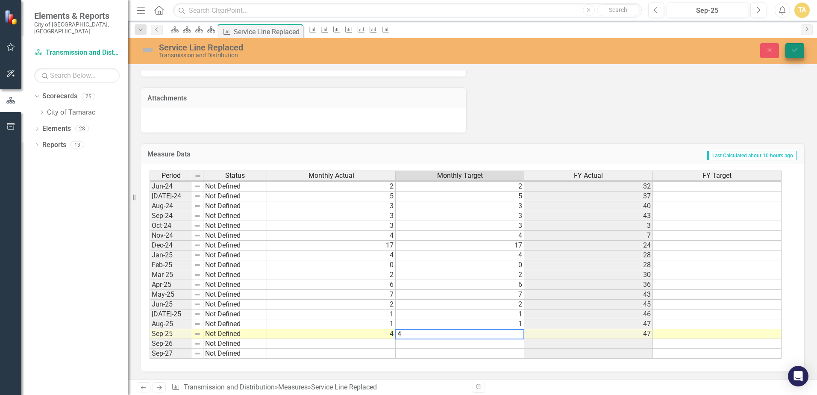
type textarea "4"
click at [791, 54] on button "Save" at bounding box center [795, 50] width 19 height 15
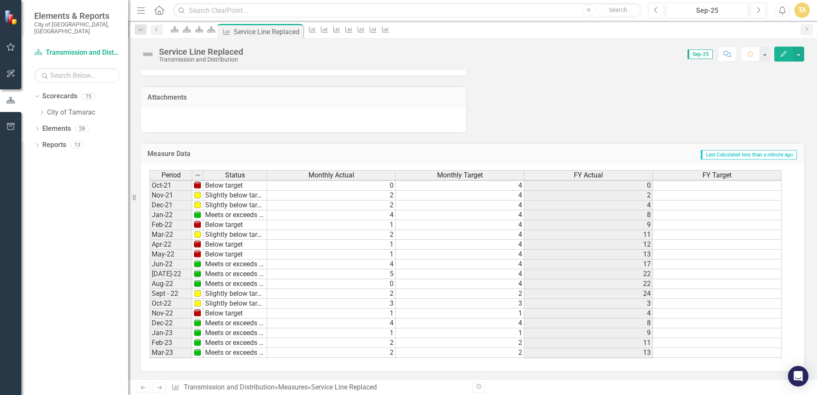
scroll to position [299, 0]
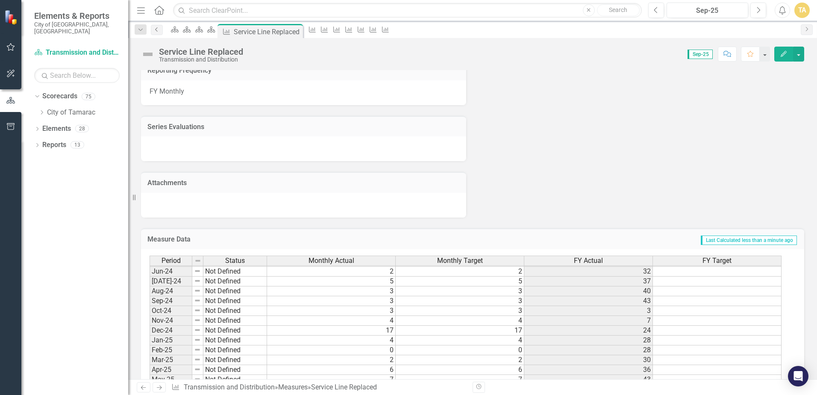
click at [158, 31] on icon "Previous" at bounding box center [156, 29] width 7 height 5
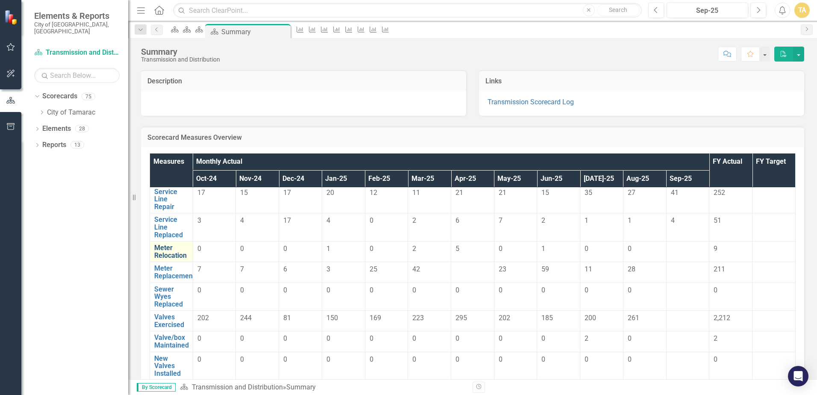
click at [173, 254] on link "Meter Relocation" at bounding box center [171, 251] width 34 height 15
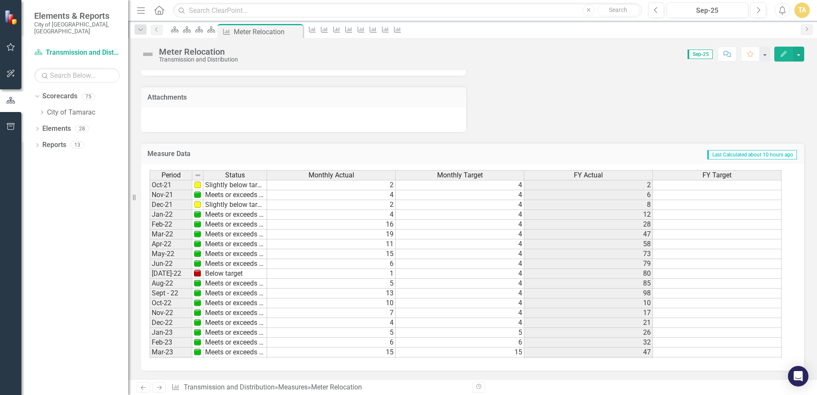
scroll to position [292, 0]
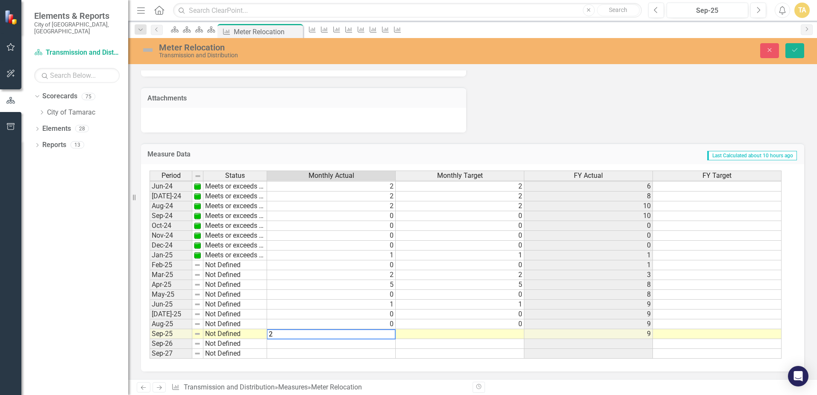
type textarea "2"
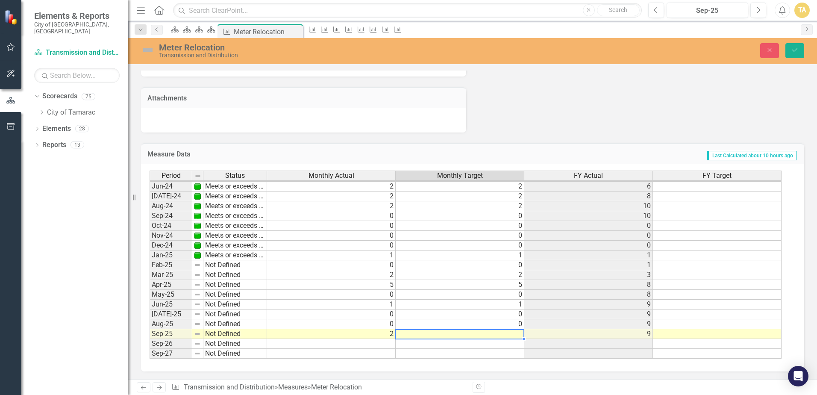
click at [425, 333] on td at bounding box center [460, 334] width 129 height 10
type textarea "2"
click at [793, 52] on icon "Save" at bounding box center [795, 50] width 8 height 6
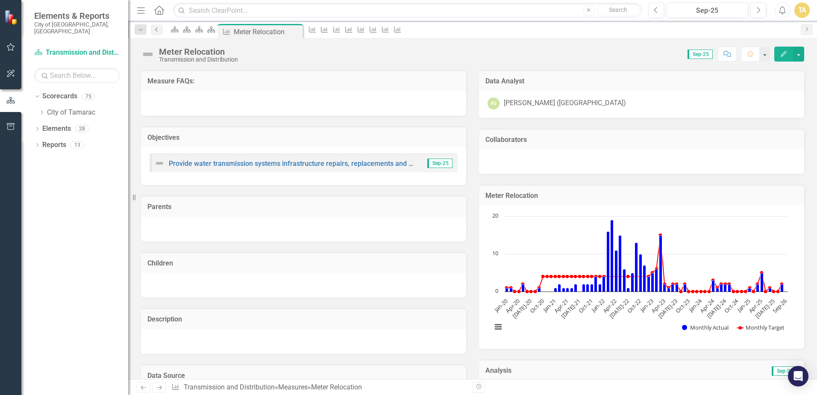
click at [156, 30] on icon at bounding box center [156, 29] width 2 height 4
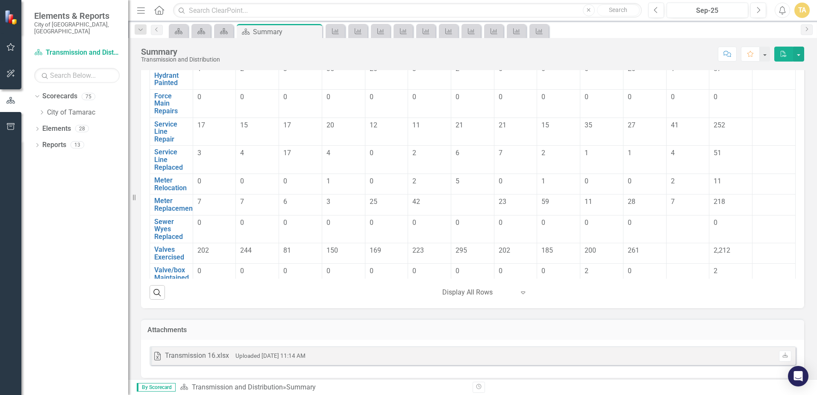
scroll to position [49, 0]
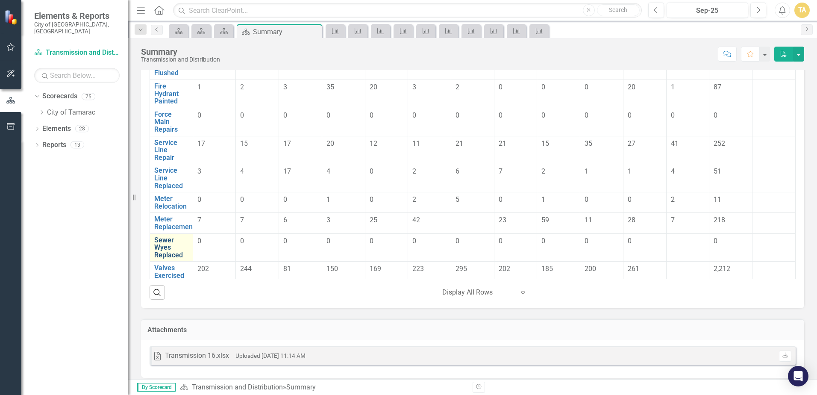
click at [166, 252] on link "Sewer Wyes Replaced" at bounding box center [171, 247] width 34 height 23
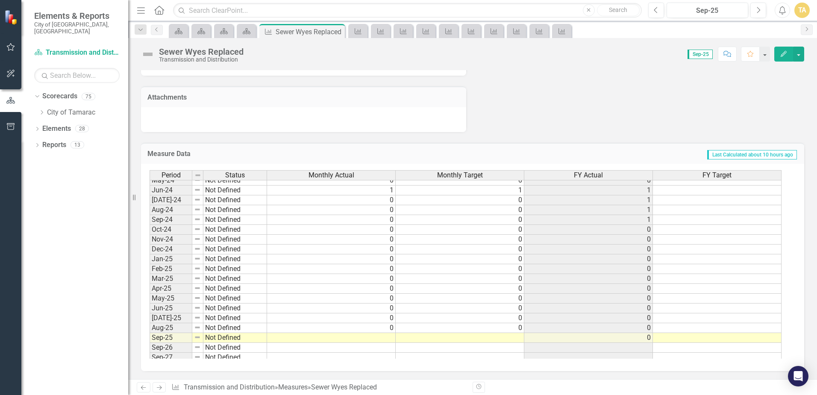
scroll to position [314, 0]
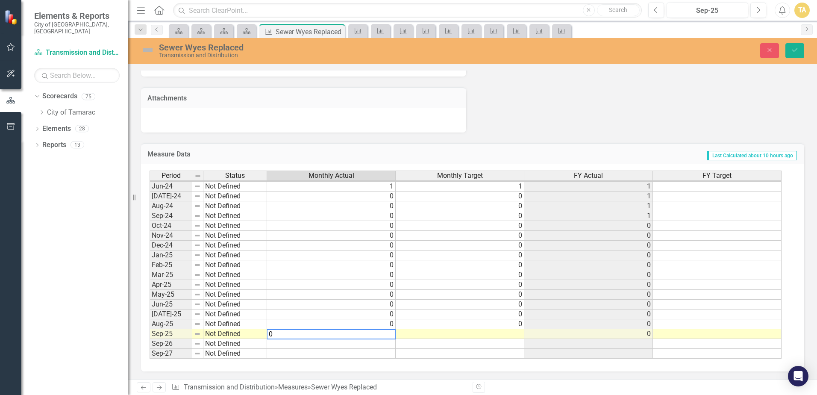
type textarea "0"
click at [420, 332] on td at bounding box center [460, 334] width 129 height 10
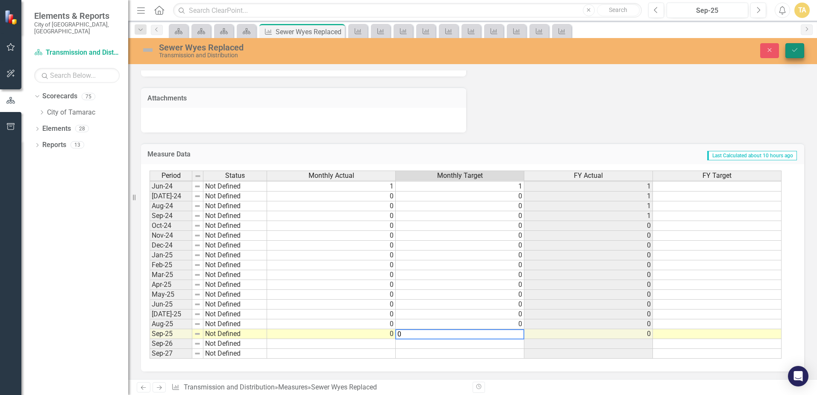
type textarea "0"
click at [800, 53] on button "Save" at bounding box center [795, 50] width 19 height 15
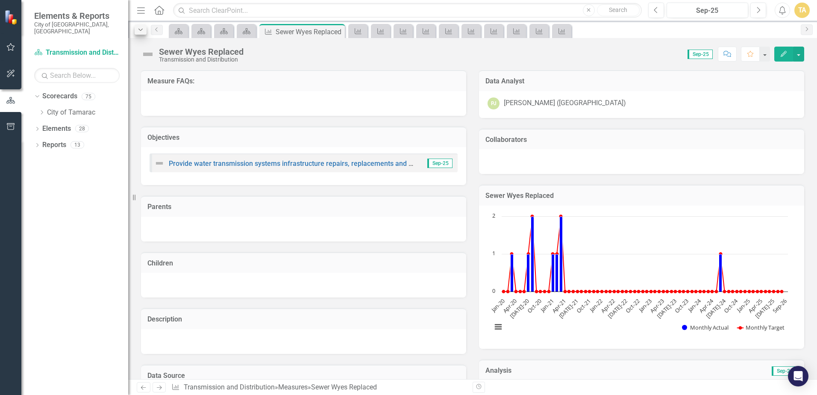
scroll to position [43, 0]
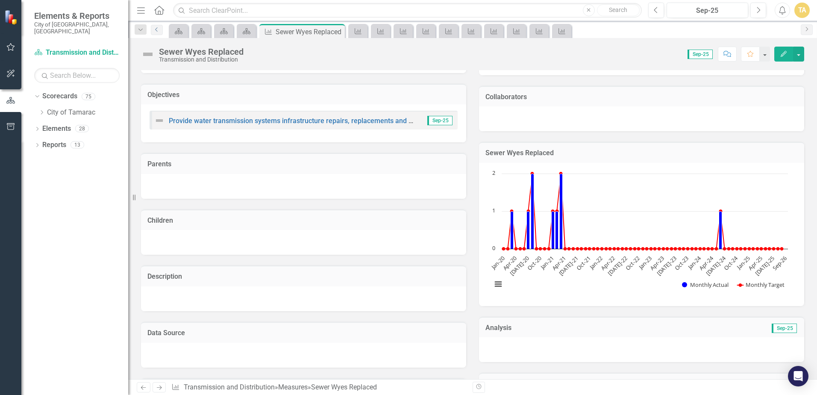
drag, startPoint x: 158, startPoint y: 27, endPoint x: 164, endPoint y: 27, distance: 5.6
click at [158, 27] on icon "Previous" at bounding box center [156, 29] width 7 height 5
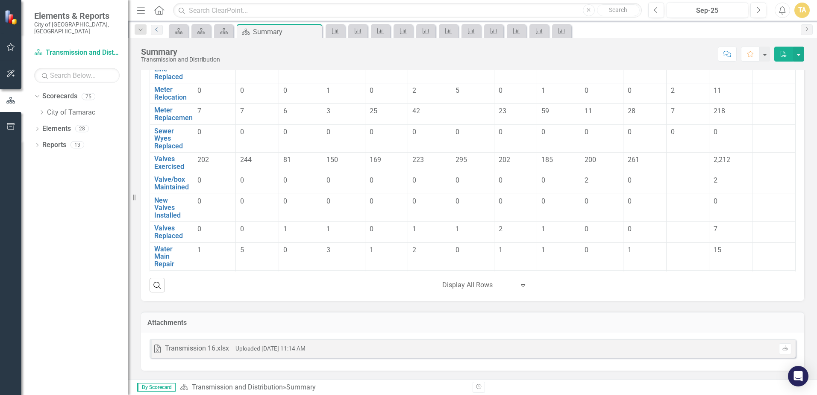
scroll to position [177, 0]
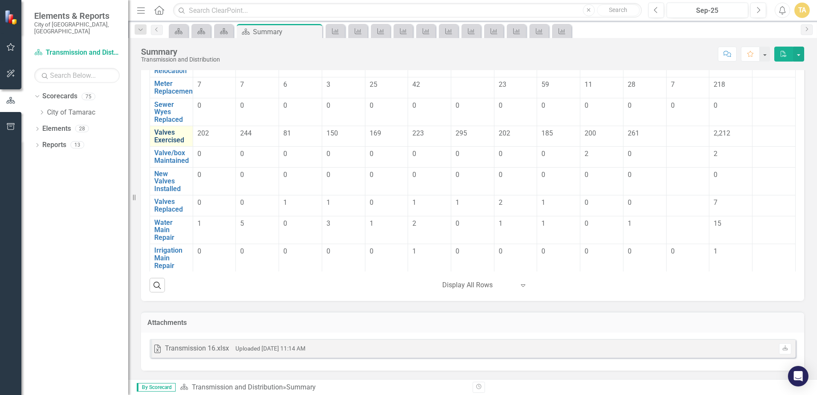
click at [167, 139] on link "Valves Exercised" at bounding box center [171, 136] width 34 height 15
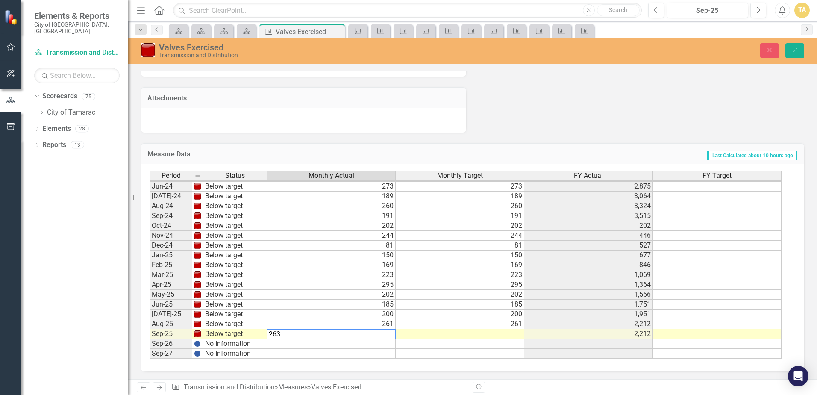
type textarea "263"
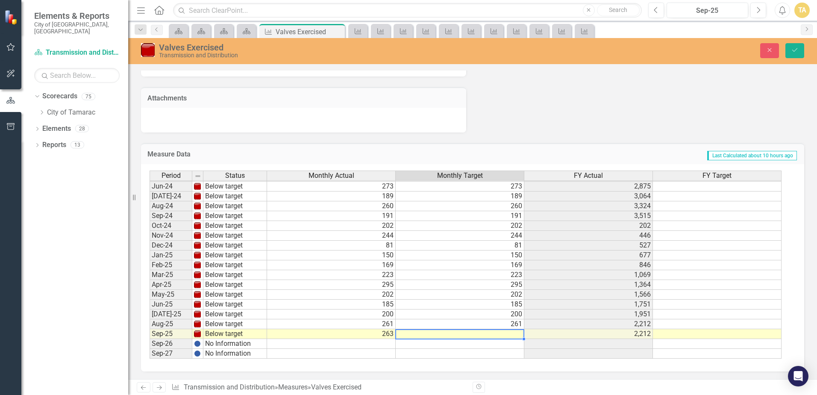
click at [442, 333] on td at bounding box center [460, 334] width 129 height 10
type textarea "263"
click at [798, 44] on button "Save" at bounding box center [795, 50] width 19 height 15
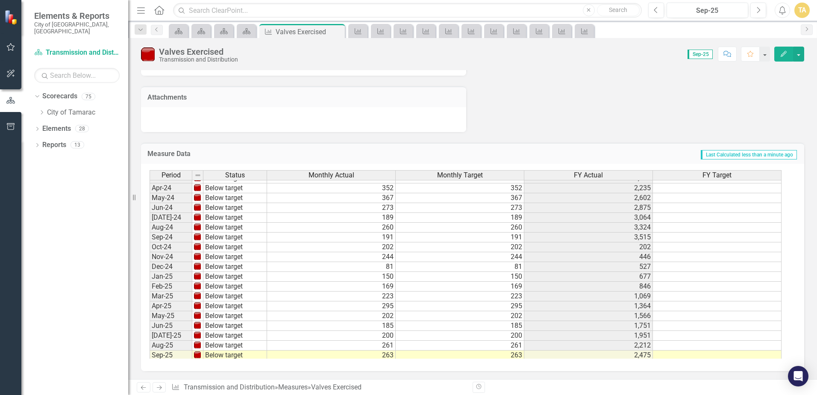
scroll to position [314, 0]
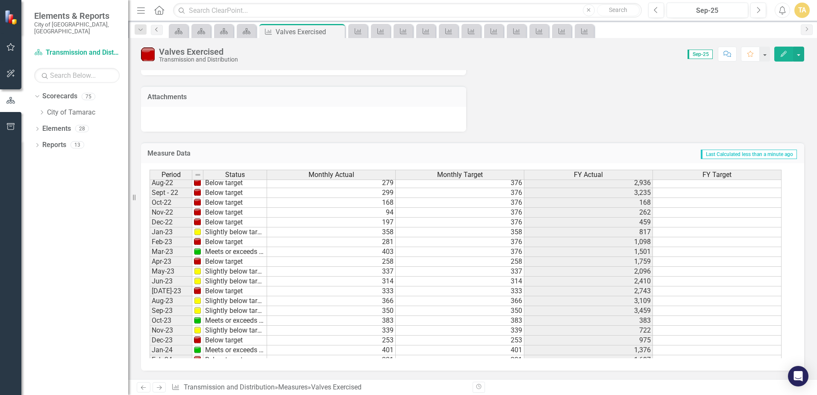
click at [154, 29] on icon "Previous" at bounding box center [156, 29] width 7 height 5
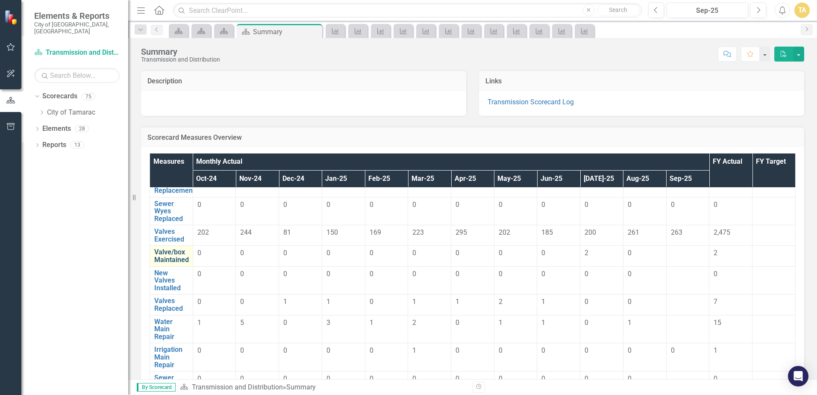
click at [176, 255] on link "Valve/box Maintained" at bounding box center [171, 255] width 35 height 15
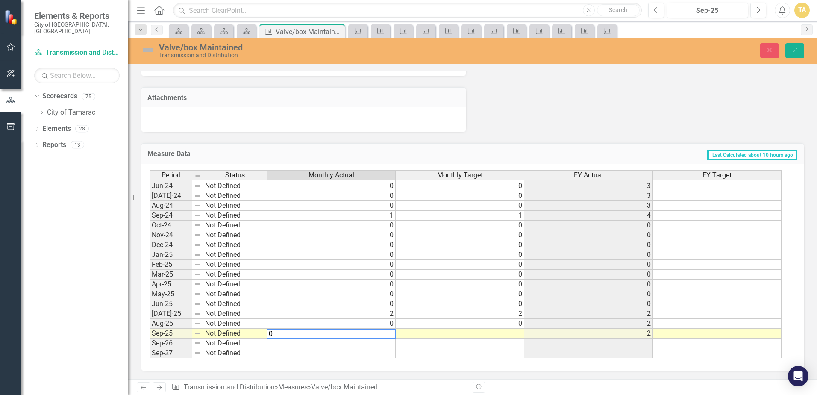
type textarea "0"
click at [435, 332] on td at bounding box center [460, 334] width 129 height 10
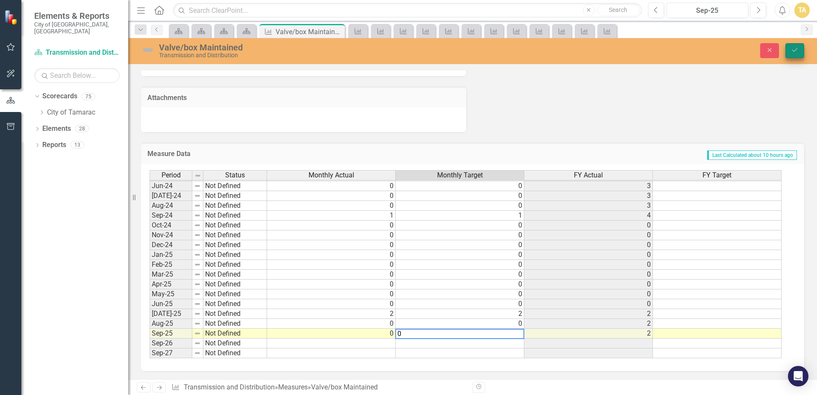
type textarea "0"
click at [795, 53] on button "Save" at bounding box center [795, 50] width 19 height 15
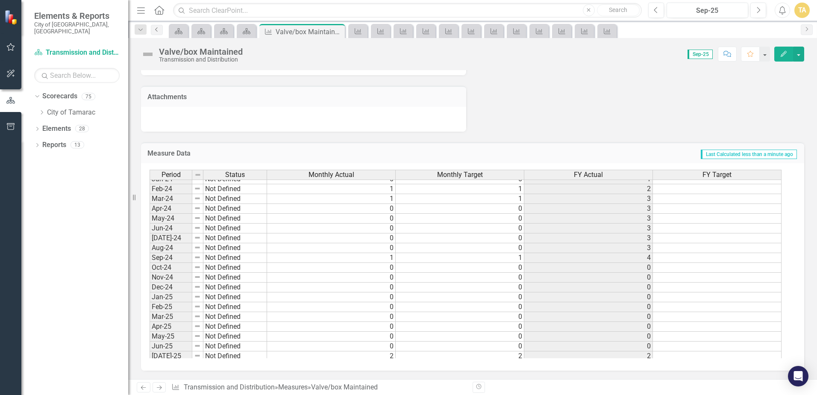
click at [158, 26] on link "Previous" at bounding box center [157, 30] width 12 height 10
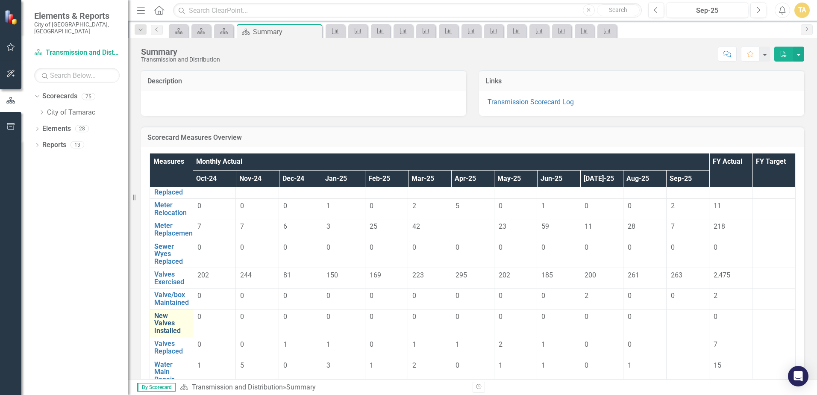
click at [167, 325] on link "New Valves Installed" at bounding box center [171, 323] width 34 height 23
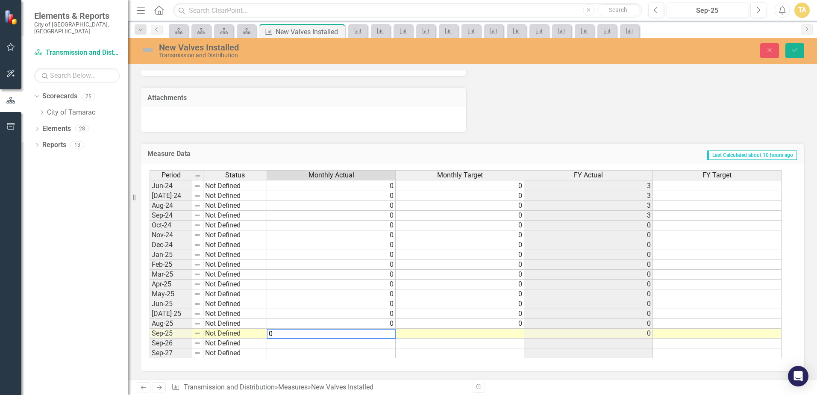
type textarea "0"
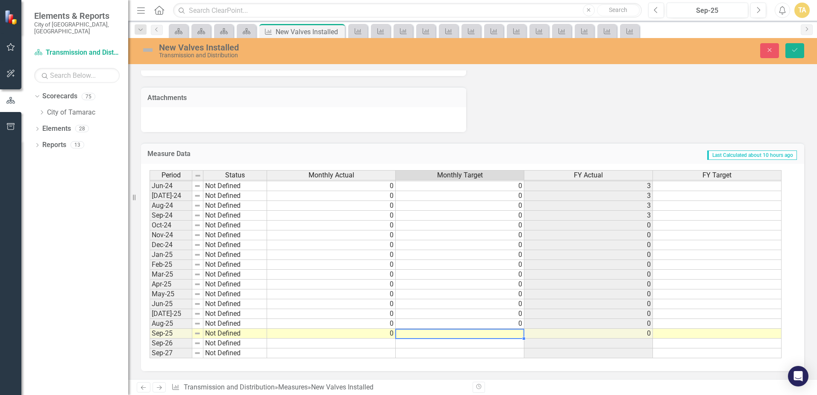
click at [421, 331] on td at bounding box center [460, 334] width 129 height 10
type textarea "0"
click at [797, 50] on icon "Save" at bounding box center [795, 50] width 8 height 6
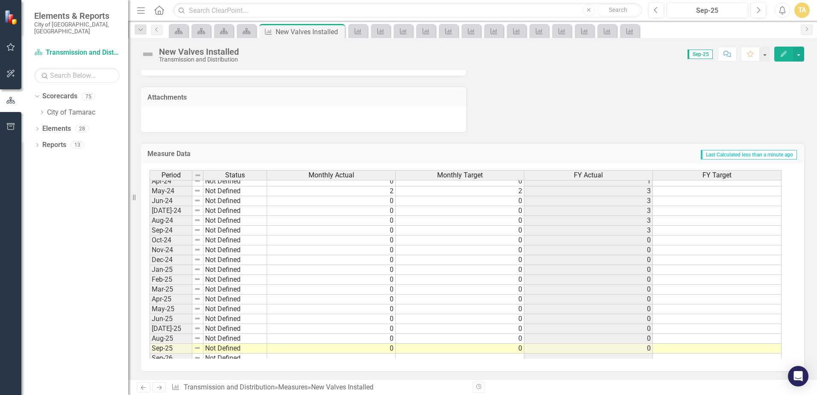
scroll to position [310, 0]
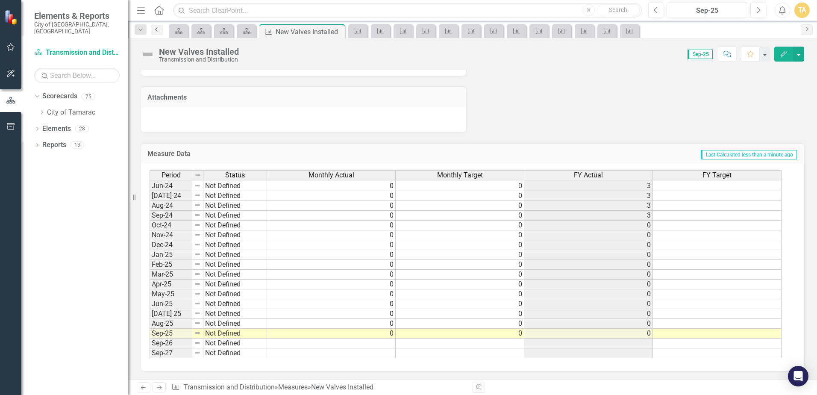
click at [158, 32] on link "Previous" at bounding box center [157, 30] width 12 height 10
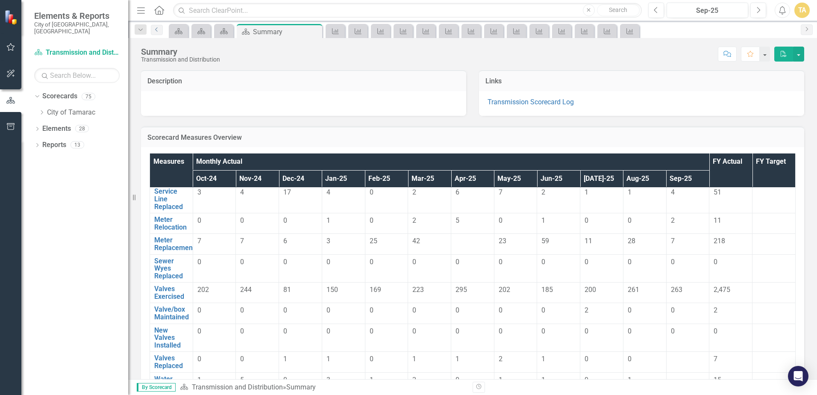
scroll to position [214, 0]
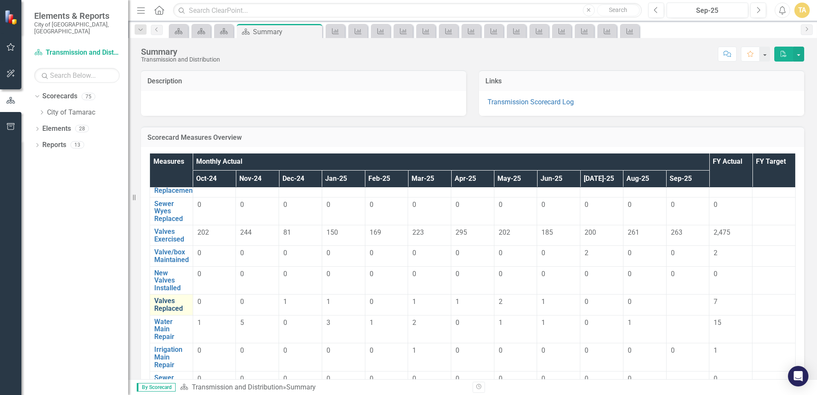
click at [181, 305] on link "Valves Replaced" at bounding box center [171, 304] width 34 height 15
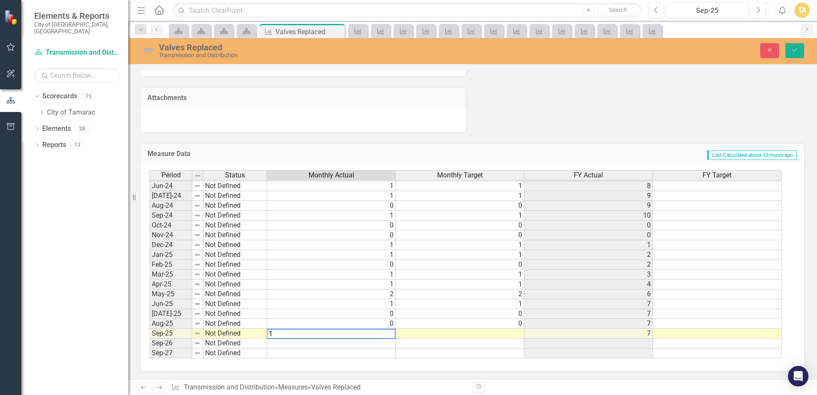
type textarea "1"
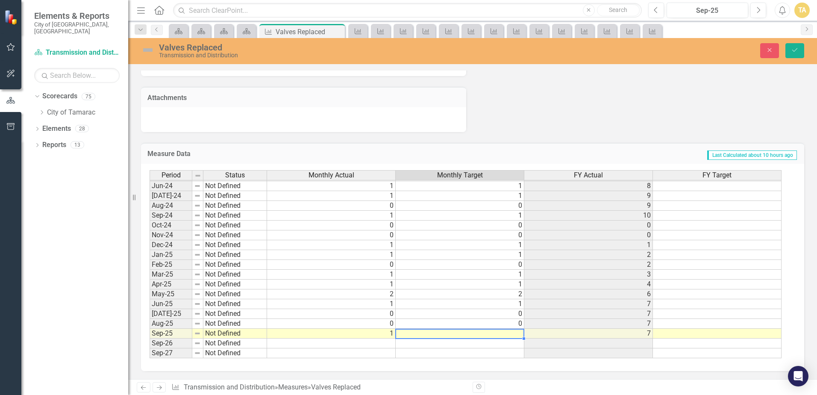
click at [431, 332] on td at bounding box center [460, 334] width 129 height 10
type textarea "1"
click at [790, 51] on button "Save" at bounding box center [795, 50] width 19 height 15
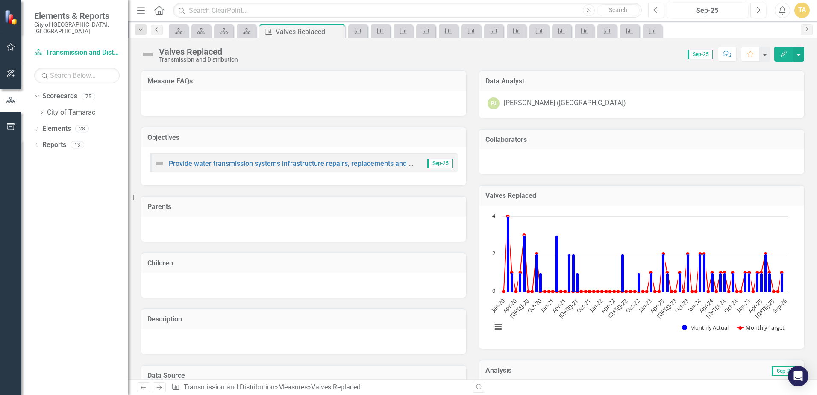
click at [156, 31] on icon "Previous" at bounding box center [156, 29] width 7 height 5
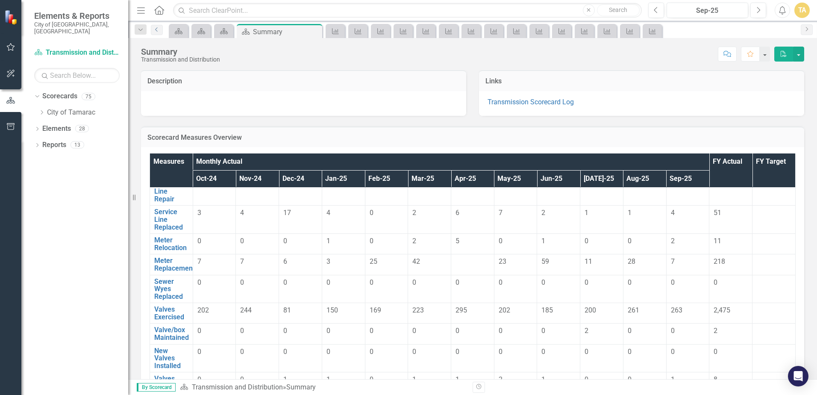
scroll to position [256, 0]
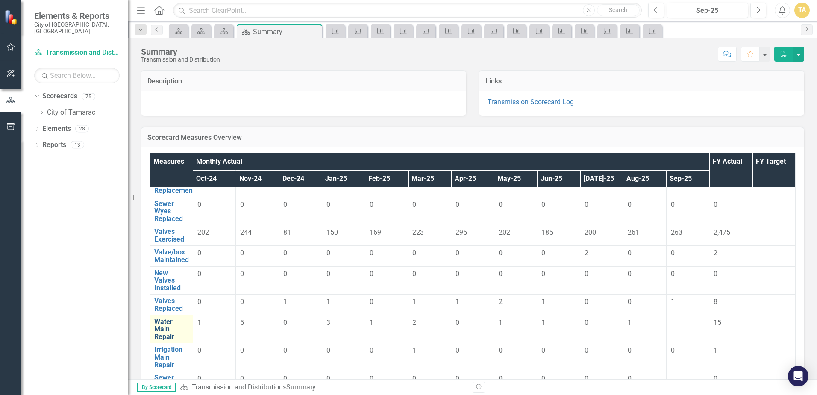
click at [183, 325] on link "Water Main Repair" at bounding box center [171, 329] width 34 height 23
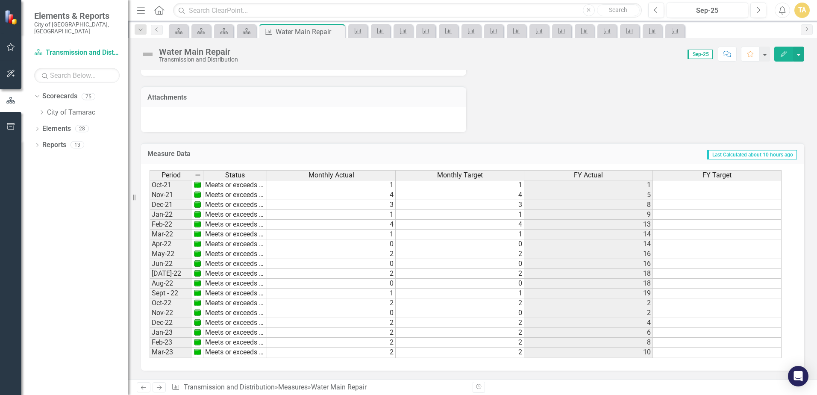
scroll to position [310, 0]
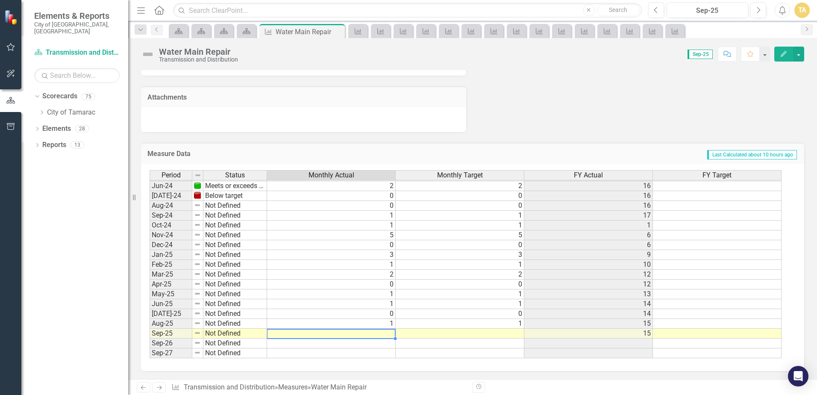
type textarea "3"
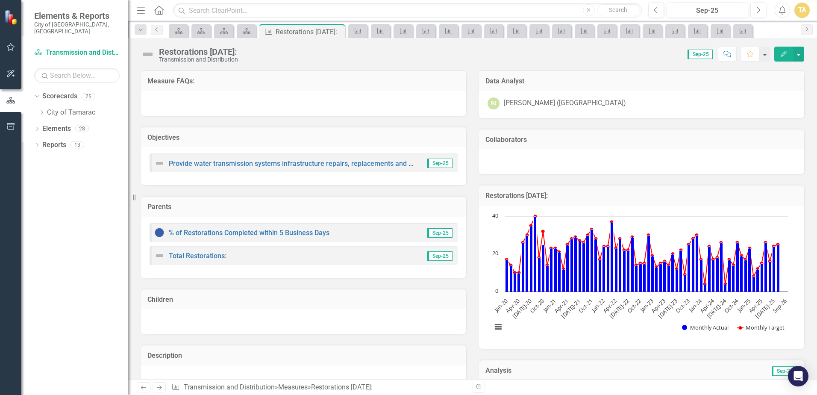
scroll to position [314, 0]
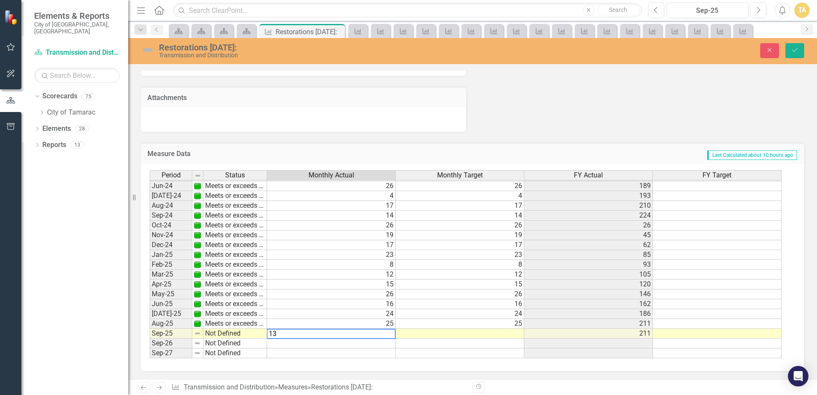
type textarea "13"
click at [150, 329] on div "Period Status Monthly Actual Monthly Target FY Actual FY Target May-23 Meets or…" at bounding box center [150, 200] width 0 height 315
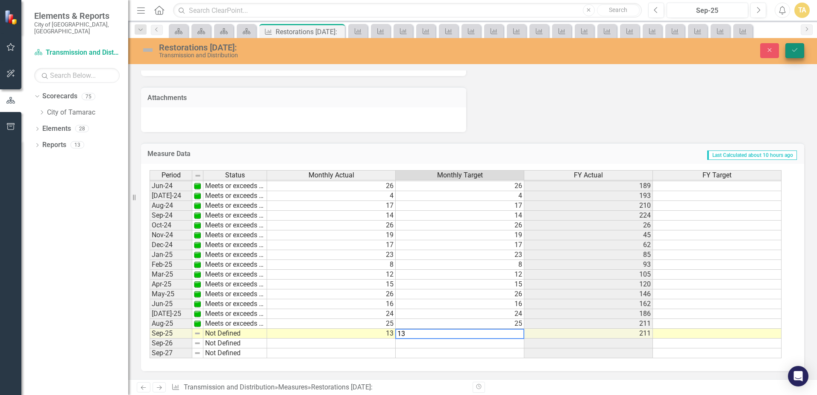
type textarea "13"
click at [793, 46] on button "Save" at bounding box center [795, 50] width 19 height 15
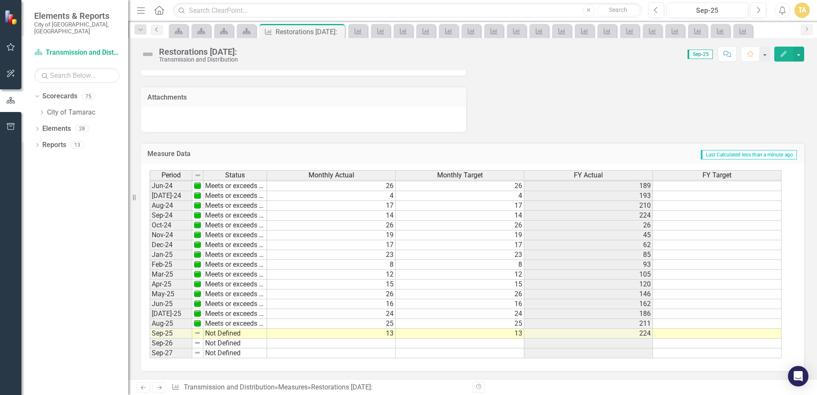
click at [159, 31] on icon "Previous" at bounding box center [156, 29] width 7 height 5
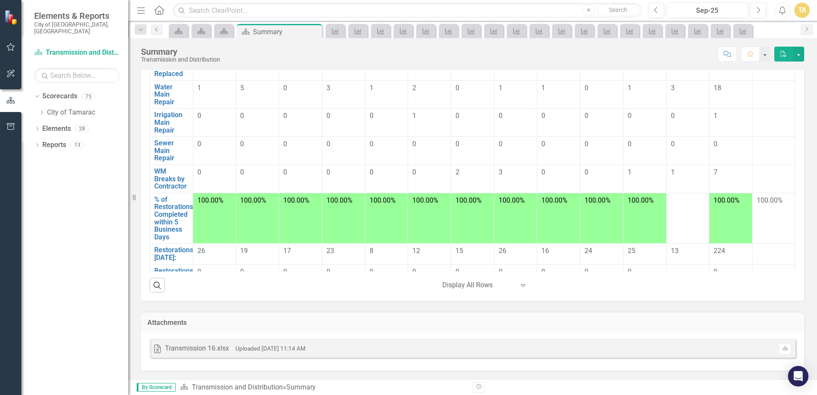
scroll to position [342, 0]
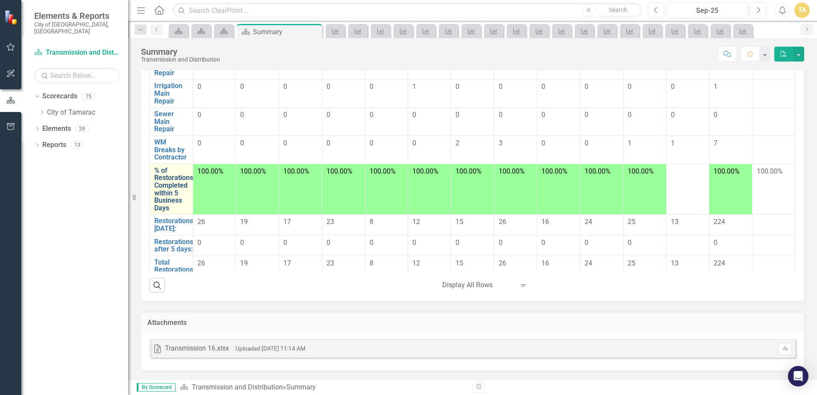
click at [165, 190] on link "% of Restorations Completed within 5 Business Days" at bounding box center [173, 189] width 39 height 45
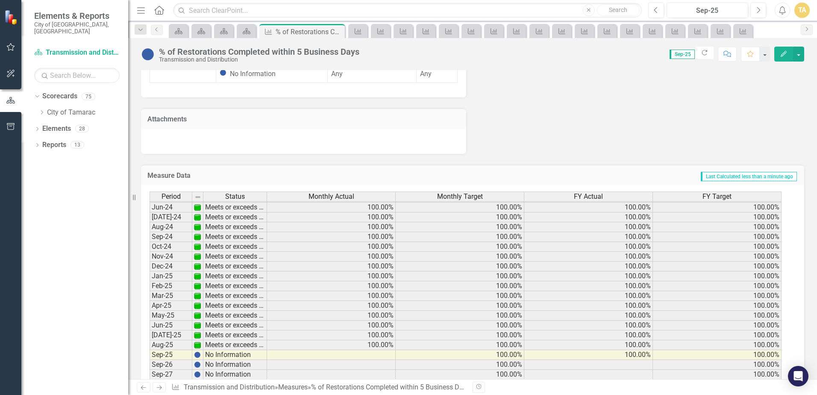
scroll to position [691, 0]
click at [349, 350] on td at bounding box center [331, 355] width 129 height 10
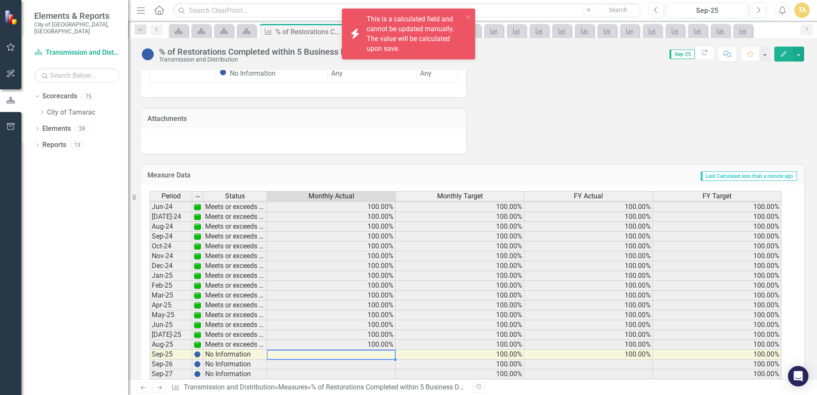
click at [349, 350] on td at bounding box center [331, 355] width 129 height 10
click at [161, 31] on link "Previous" at bounding box center [157, 30] width 12 height 10
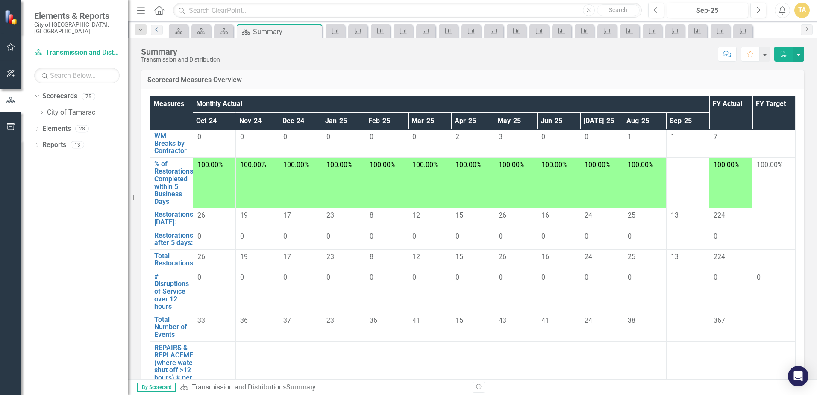
scroll to position [50, 0]
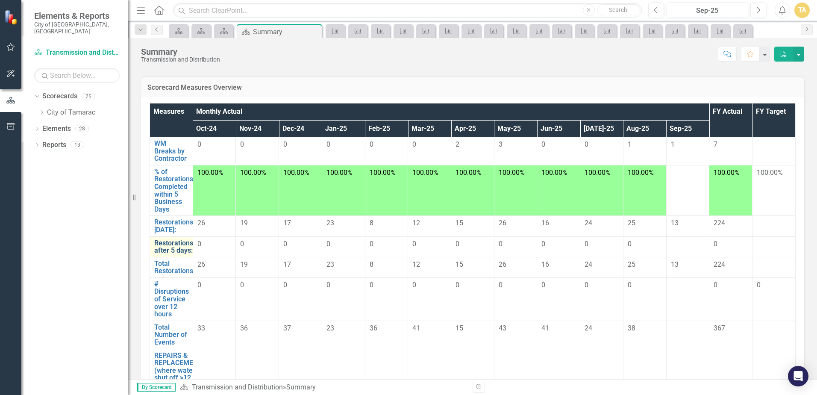
click at [182, 249] on link "Restorations after 5 days:" at bounding box center [173, 246] width 39 height 15
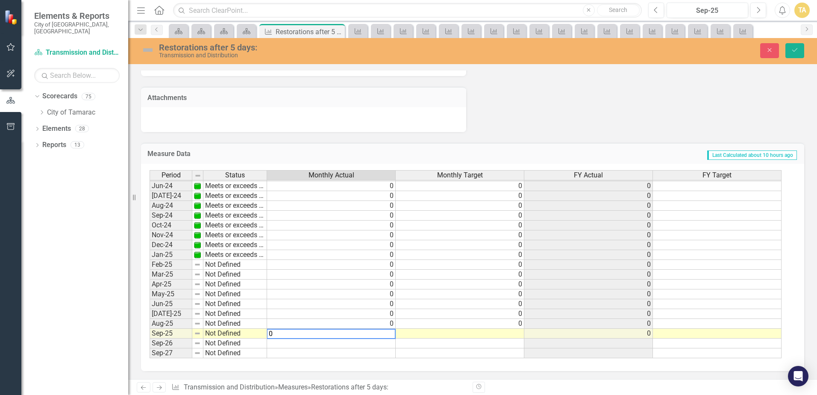
type textarea "0"
click at [424, 335] on td at bounding box center [460, 334] width 129 height 10
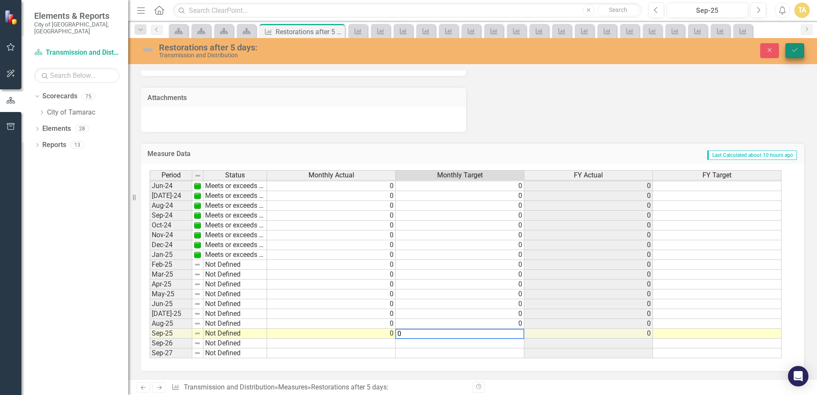
type textarea "0"
click at [790, 49] on button "Save" at bounding box center [795, 50] width 19 height 15
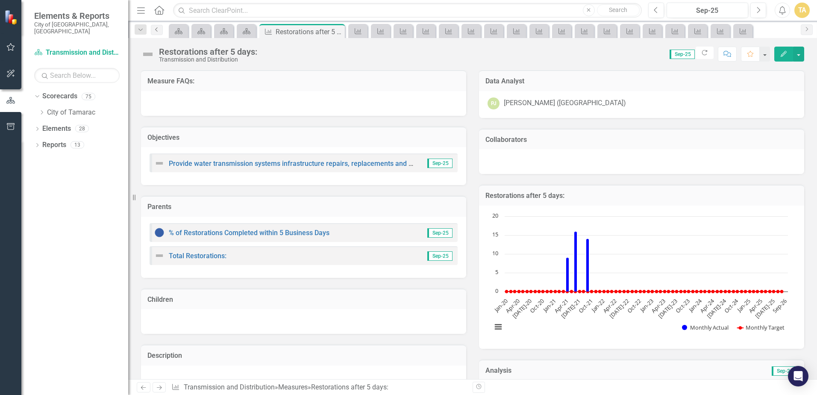
click at [154, 30] on icon "Previous" at bounding box center [156, 29] width 7 height 5
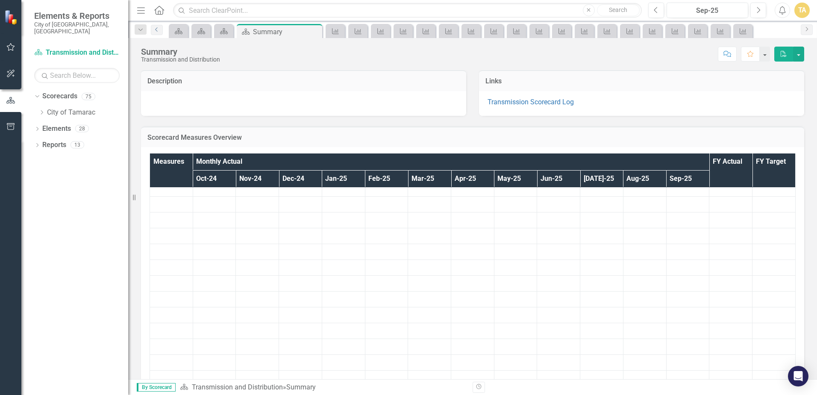
scroll to position [178, 0]
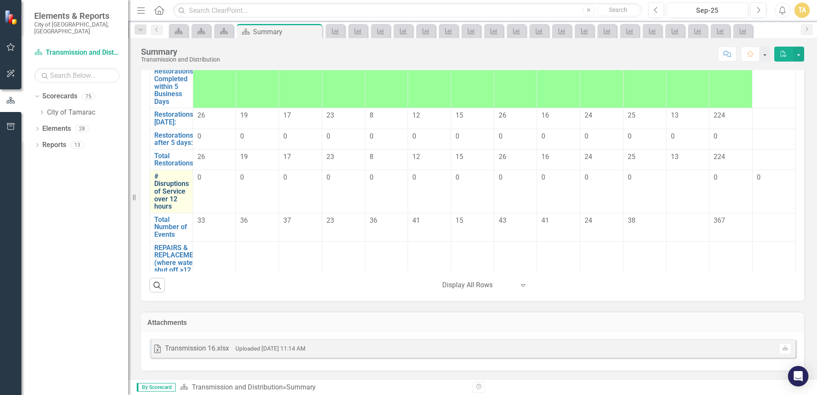
click at [167, 200] on link "# Disruptions of Service over 12 hours" at bounding box center [171, 192] width 35 height 38
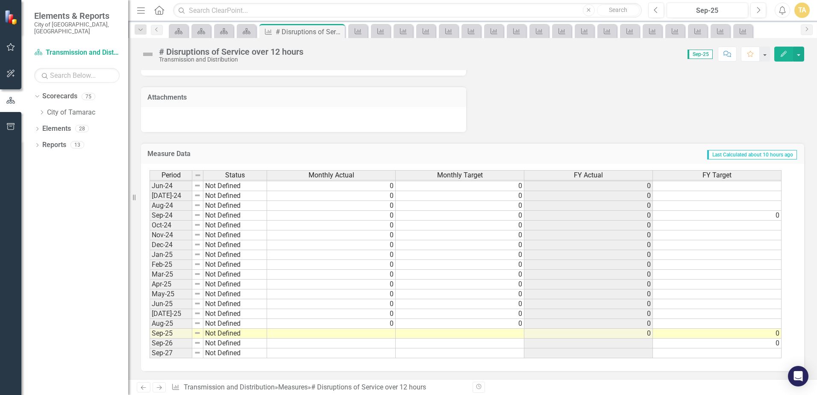
scroll to position [517, 0]
click at [387, 332] on td at bounding box center [331, 333] width 129 height 10
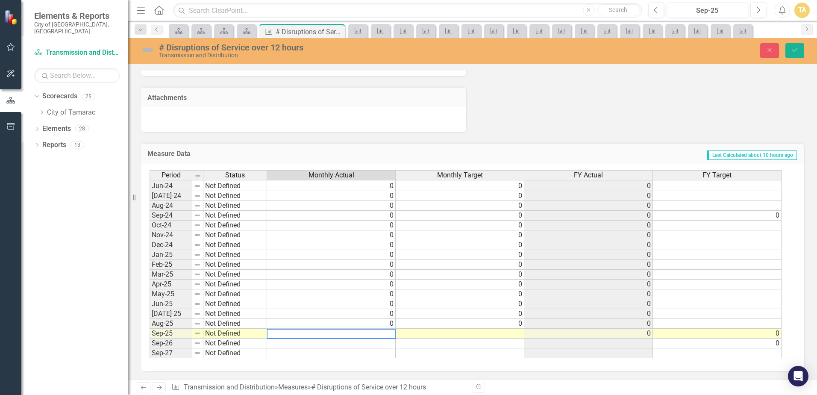
click at [389, 336] on textarea at bounding box center [331, 334] width 129 height 10
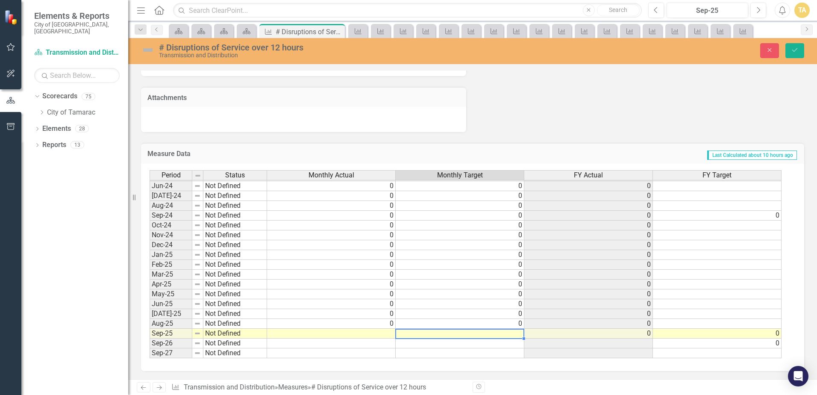
click at [411, 333] on td at bounding box center [460, 334] width 129 height 10
type textarea "0"
click at [392, 335] on td at bounding box center [331, 334] width 129 height 10
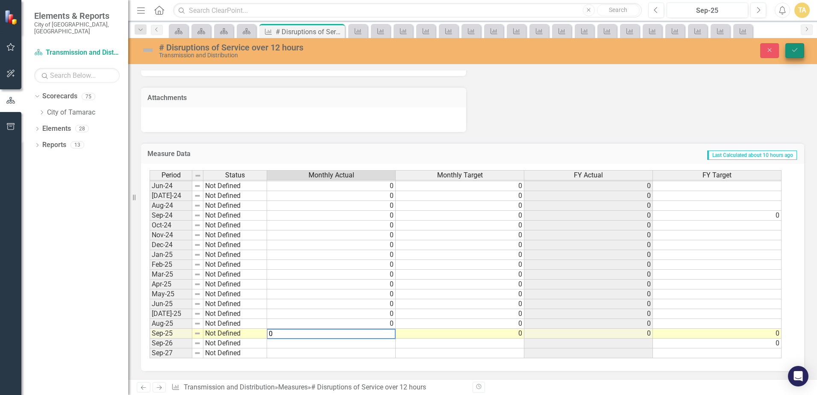
type textarea "0"
click at [799, 49] on button "Save" at bounding box center [795, 50] width 19 height 15
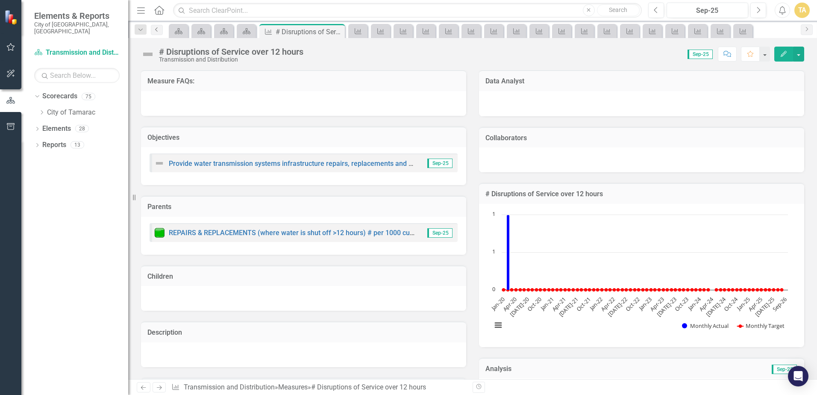
click at [159, 27] on icon "Previous" at bounding box center [156, 29] width 7 height 5
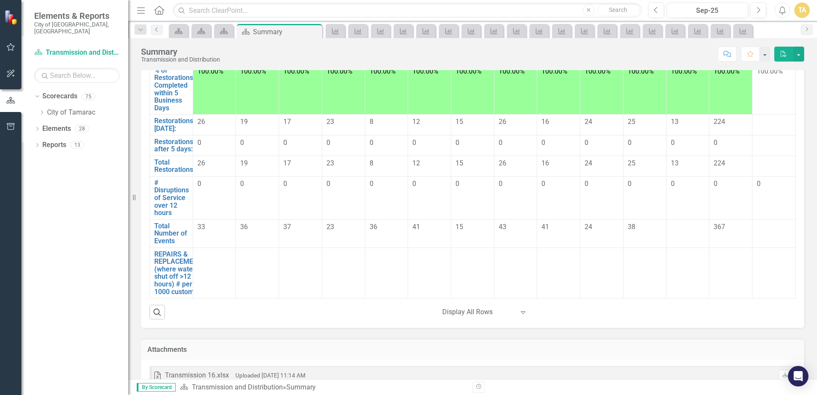
scroll to position [171, 0]
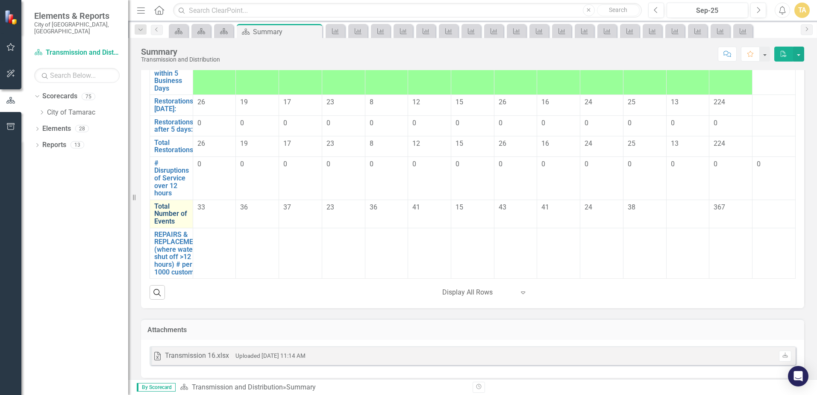
click at [176, 212] on link "Total Number of Events" at bounding box center [171, 214] width 34 height 23
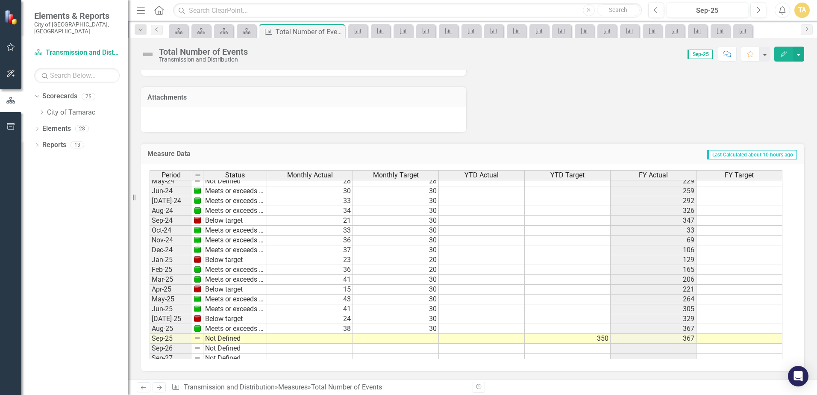
scroll to position [314, 0]
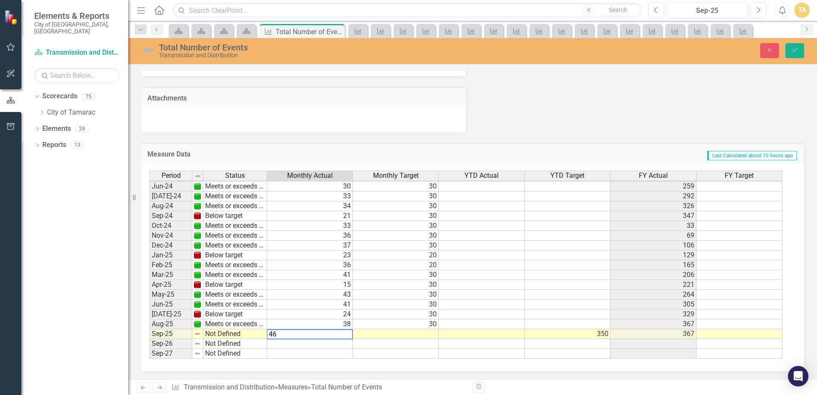
type textarea "46"
click at [400, 335] on td at bounding box center [396, 334] width 86 height 10
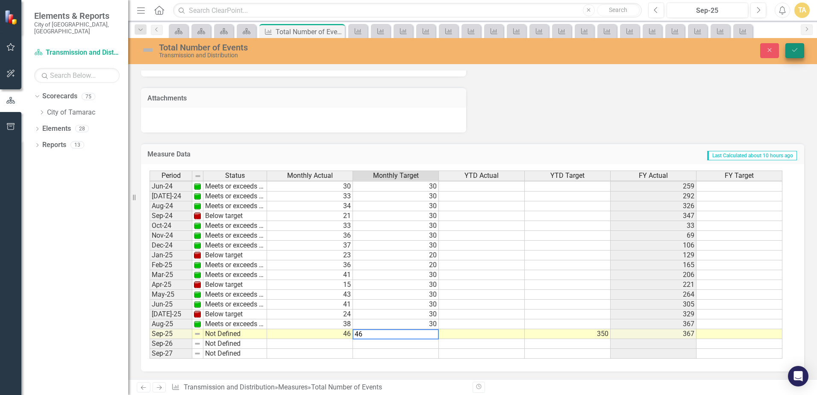
type textarea "46"
click at [801, 53] on button "Save" at bounding box center [795, 50] width 19 height 15
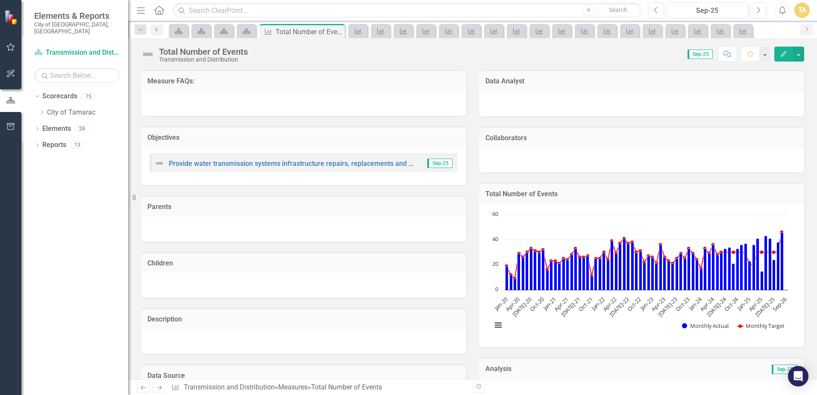
drag, startPoint x: 156, startPoint y: 28, endPoint x: 161, endPoint y: 32, distance: 6.4
click at [156, 28] on icon "Previous" at bounding box center [156, 29] width 7 height 5
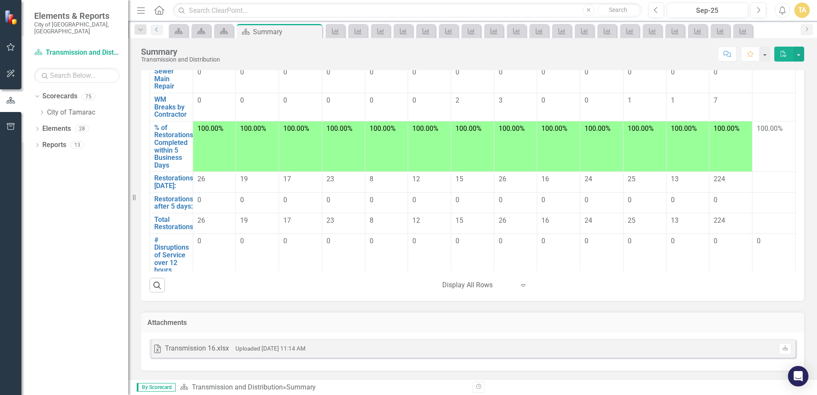
scroll to position [477, 0]
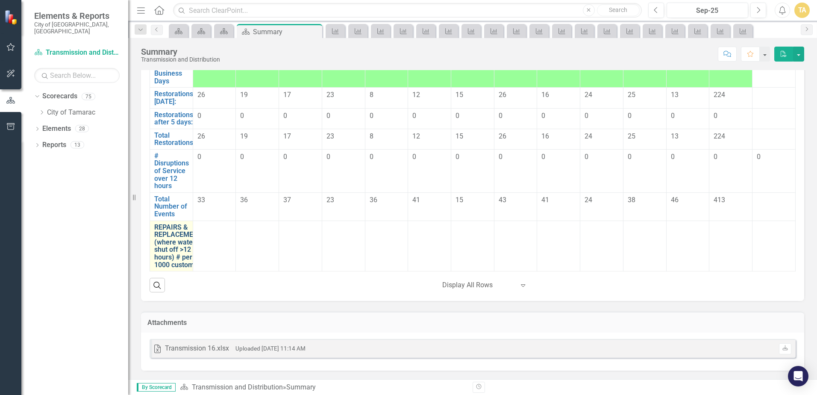
click at [177, 236] on link "REPAIRS & REPLACEMENTS (where water is shut off >12 hours) # per 1000 customers" at bounding box center [180, 246] width 52 height 45
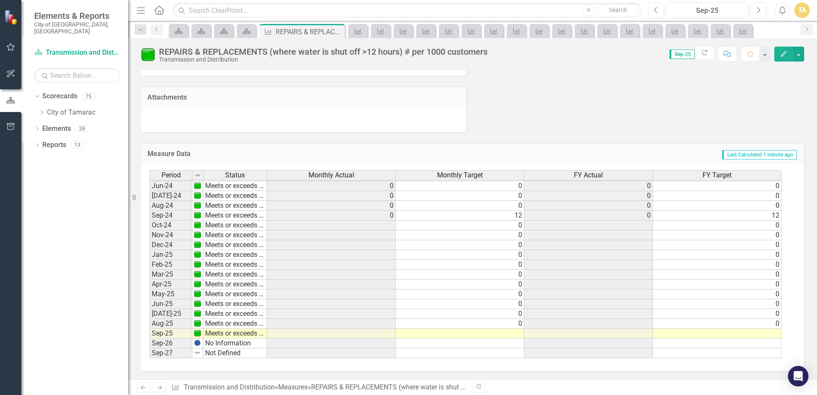
scroll to position [530, 0]
click at [389, 223] on tbody "Oct-22 Meets or exceeds target 0 0 0 0 Nov-22 Meets or exceeds target 0 0 0 0 D…" at bounding box center [466, 171] width 632 height 374
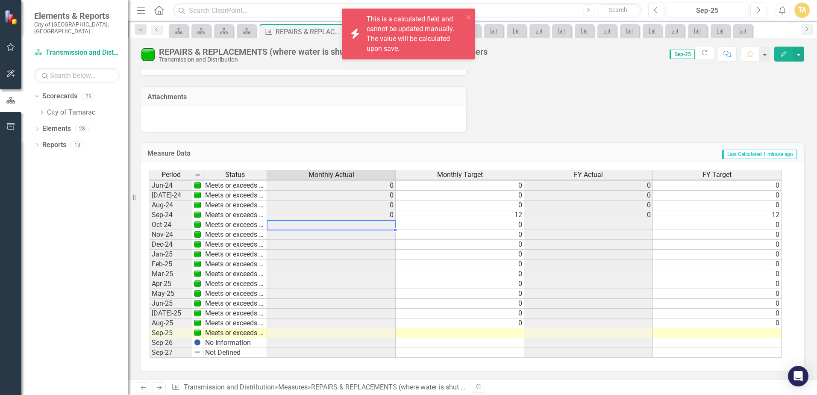
click at [389, 223] on td at bounding box center [331, 225] width 129 height 10
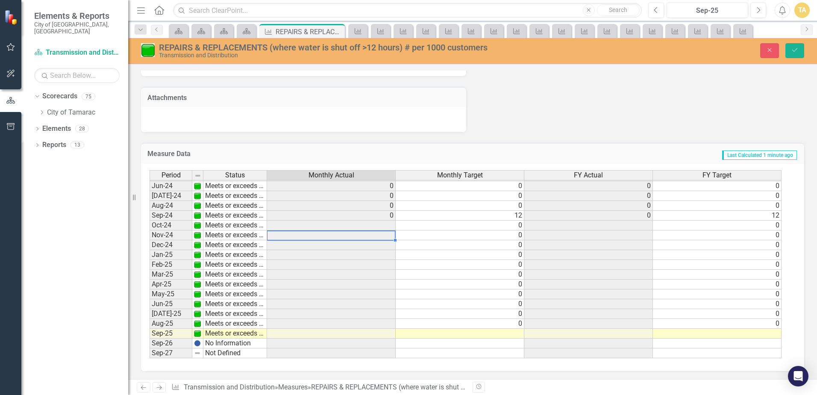
click at [388, 234] on td at bounding box center [331, 235] width 129 height 10
click at [520, 332] on td at bounding box center [460, 334] width 129 height 10
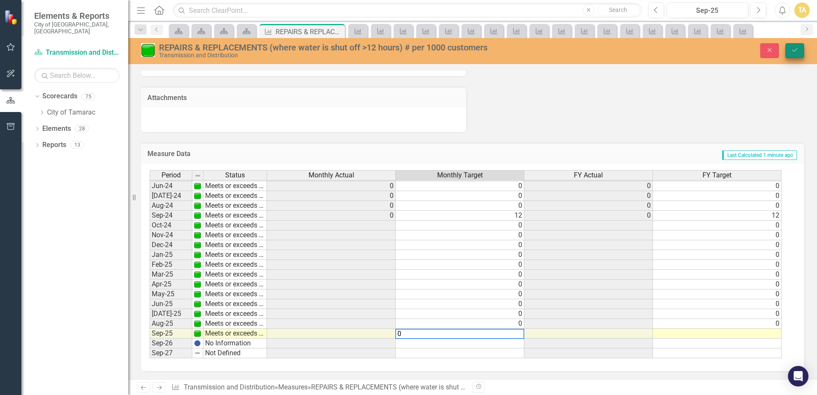
type textarea "0"
click at [792, 50] on icon "Save" at bounding box center [795, 50] width 8 height 6
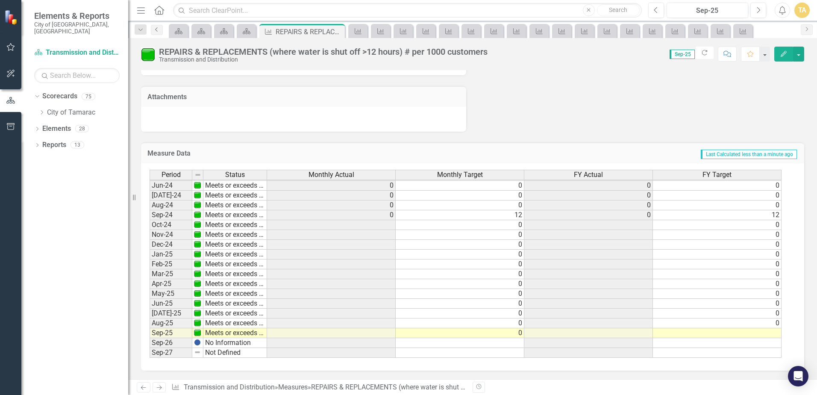
click at [154, 29] on icon "Previous" at bounding box center [156, 29] width 7 height 5
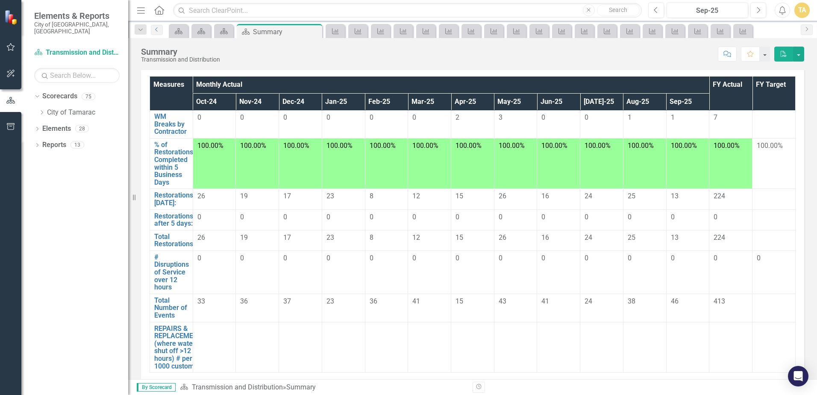
scroll to position [178, 0]
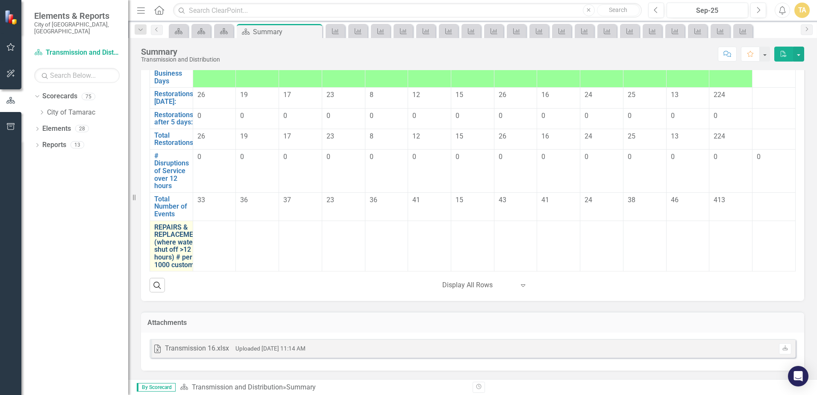
click at [183, 231] on link "REPAIRS & REPLACEMENTS (where water is shut off >12 hours) # per 1000 customers" at bounding box center [180, 246] width 52 height 45
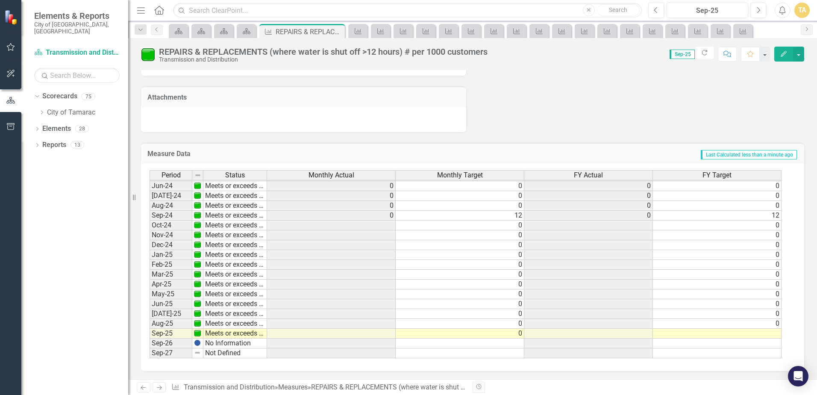
scroll to position [530, 0]
click at [761, 12] on button "Next" at bounding box center [759, 10] width 16 height 15
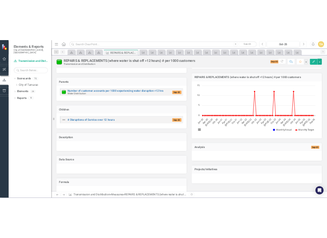
scroll to position [102, 0]
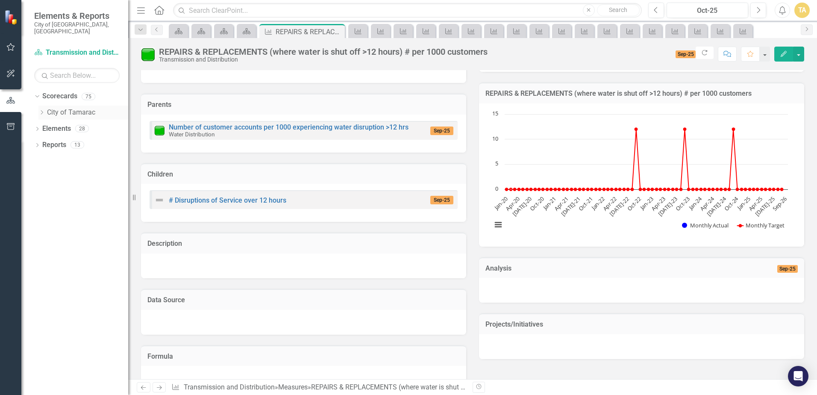
click at [42, 110] on icon at bounding box center [42, 112] width 2 height 4
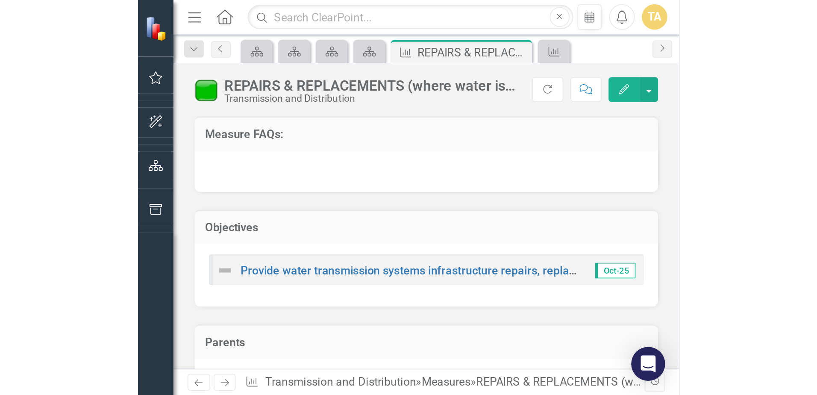
scroll to position [102, 0]
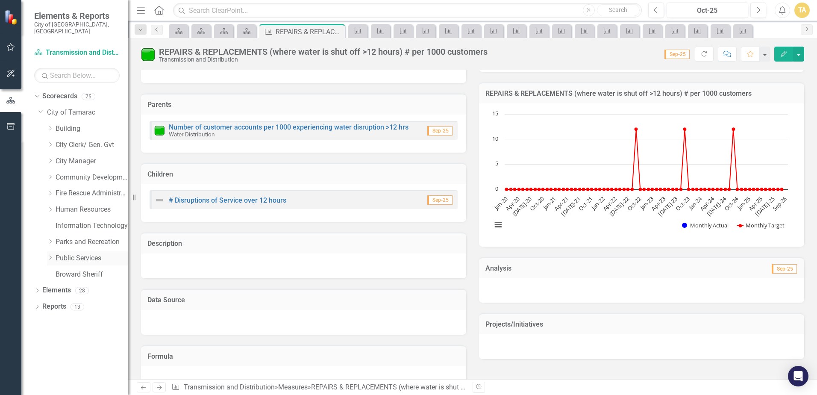
click at [52, 238] on icon "Dropdown" at bounding box center [50, 257] width 6 height 5
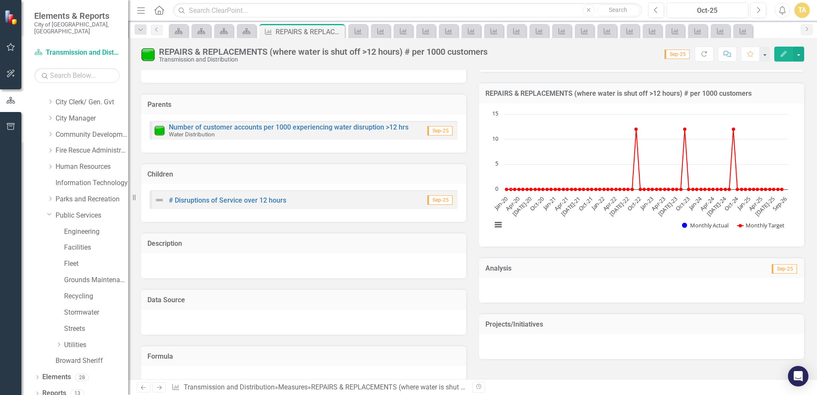
scroll to position [44, 0]
click at [57, 238] on icon "Dropdown" at bounding box center [59, 343] width 6 height 5
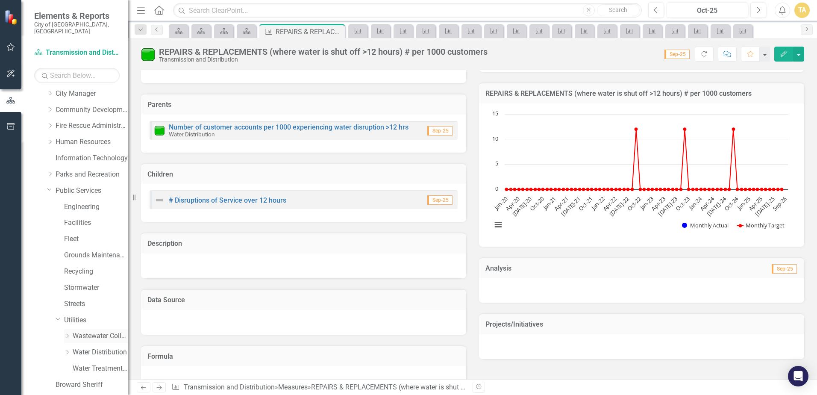
scroll to position [92, 0]
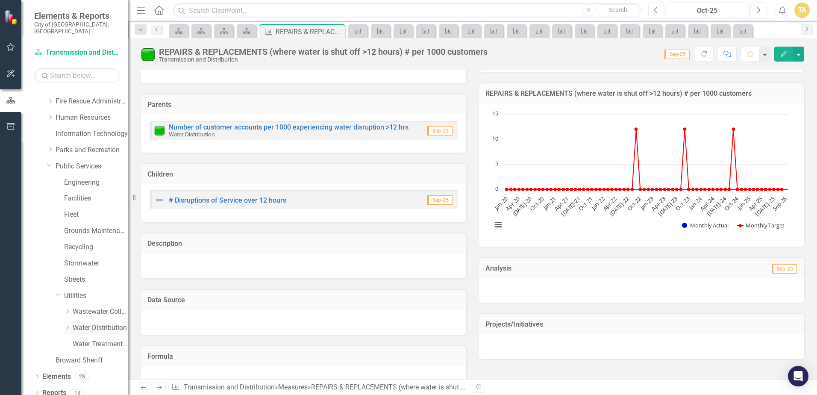
click at [68, 238] on icon "Dropdown" at bounding box center [67, 327] width 6 height 5
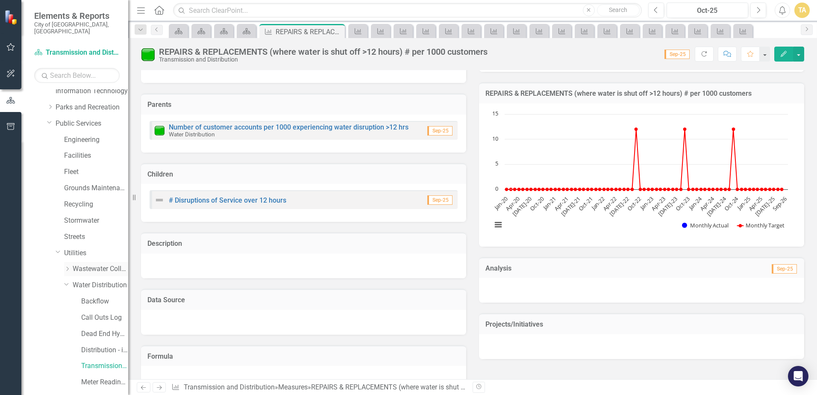
scroll to position [205, 0]
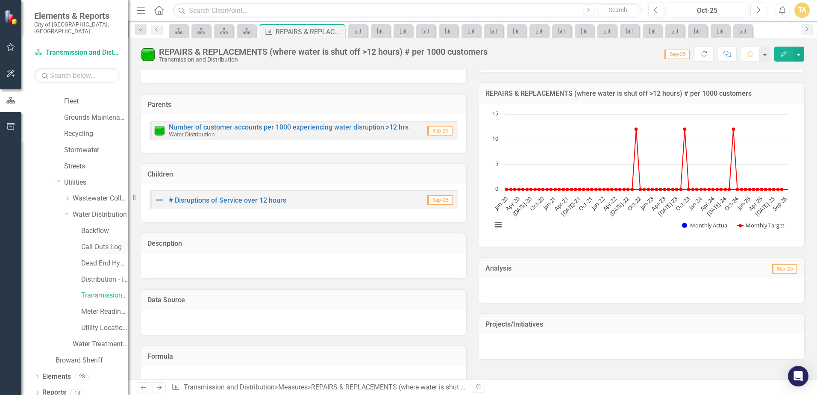
click at [88, 238] on link "Call Outs Log" at bounding box center [104, 247] width 47 height 10
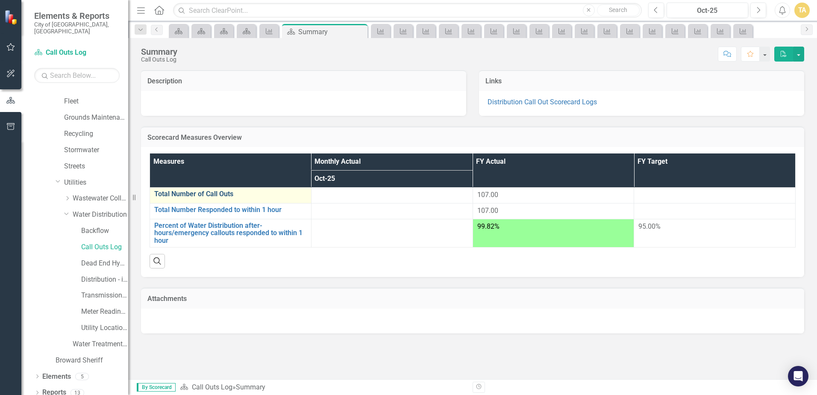
click at [207, 193] on link "Total Number of Call Outs" at bounding box center [230, 194] width 153 height 8
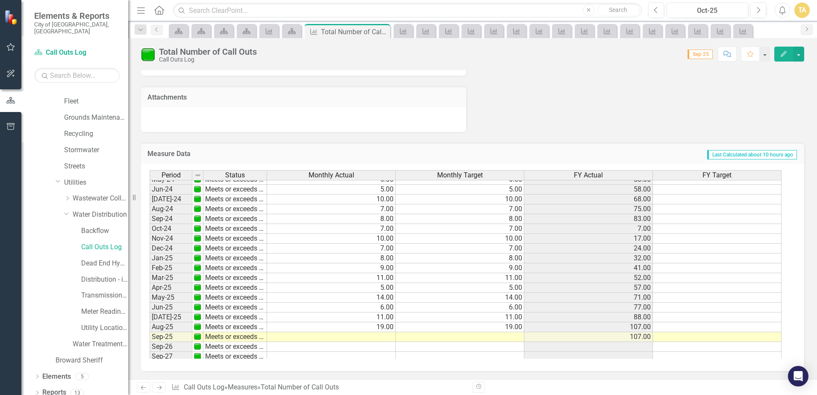
scroll to position [314, 0]
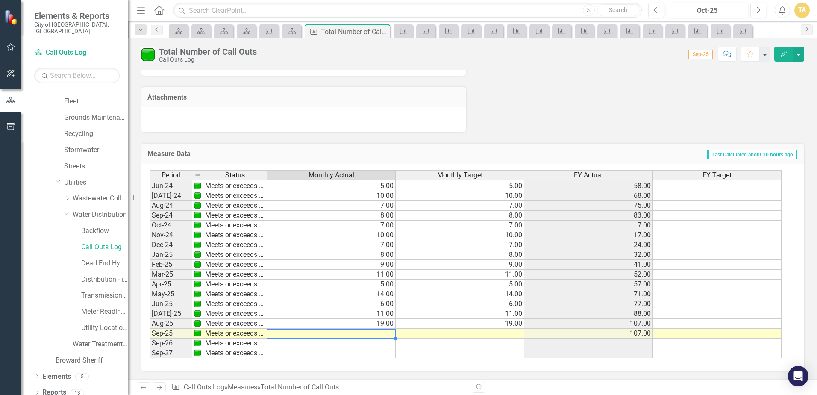
click at [150, 238] on div "Period Status Monthly Actual Monthly Target FY Actual FY Target May-23 Meets or…" at bounding box center [150, 200] width 0 height 315
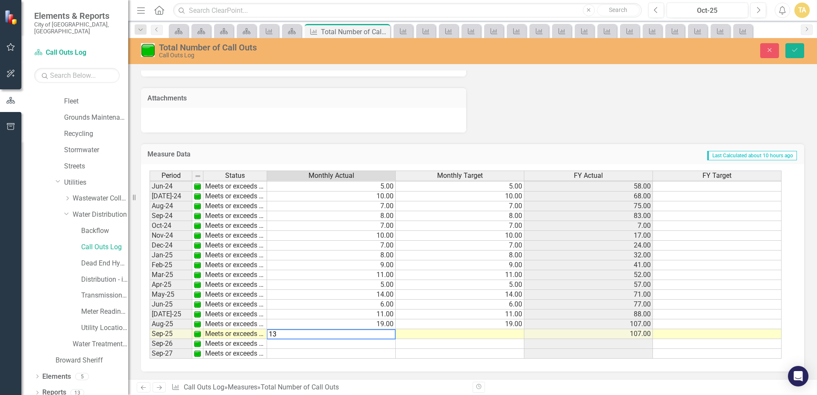
type textarea "13"
click at [327, 238] on td at bounding box center [460, 334] width 129 height 10
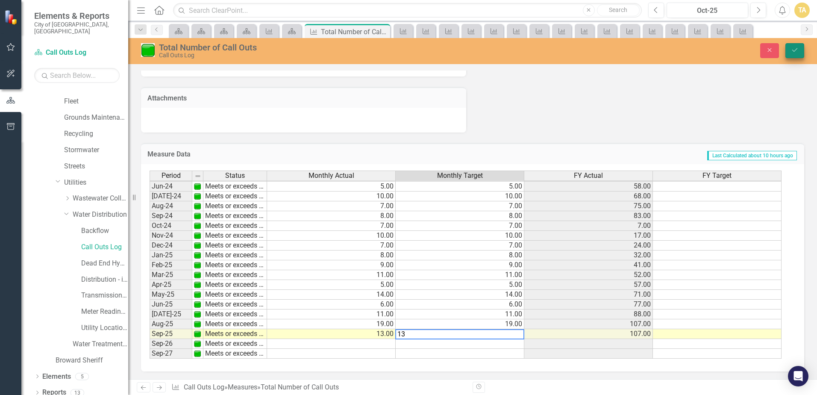
type textarea "13"
click at [327, 52] on icon "Save" at bounding box center [795, 50] width 8 height 6
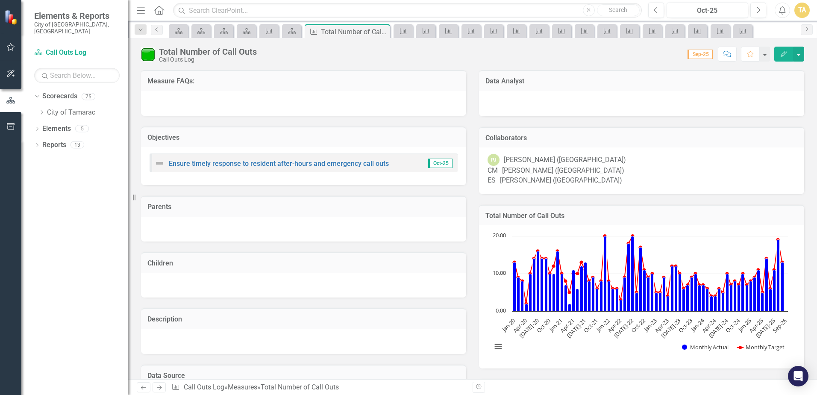
scroll to position [0, 0]
click at [43, 110] on icon "Dropdown" at bounding box center [41, 112] width 6 height 5
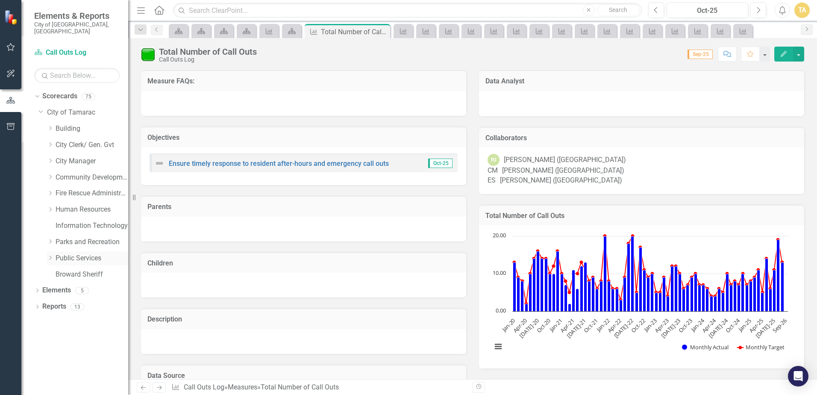
click at [52, 238] on icon "Dropdown" at bounding box center [50, 257] width 6 height 5
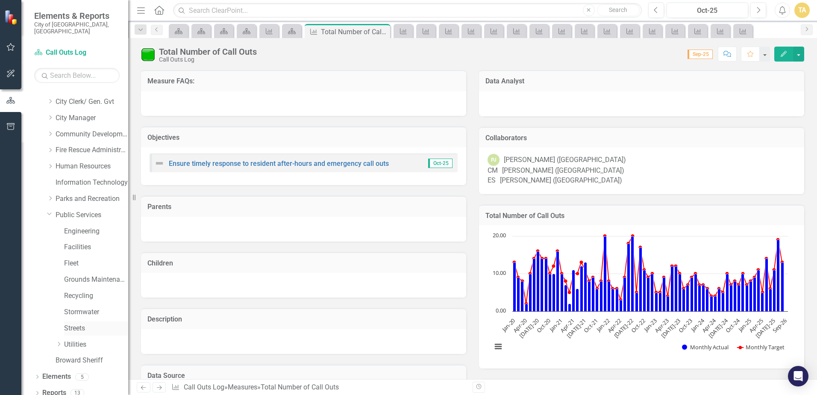
scroll to position [44, 0]
click at [58, 238] on icon "Dropdown" at bounding box center [59, 343] width 6 height 5
click at [69, 238] on icon "Dropdown" at bounding box center [67, 327] width 6 height 5
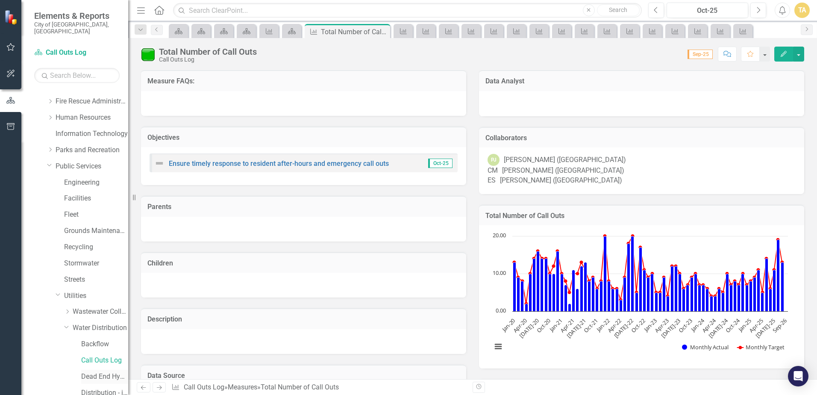
click at [92, 238] on link "Dead End Hydrant Flushing Log" at bounding box center [104, 377] width 47 height 10
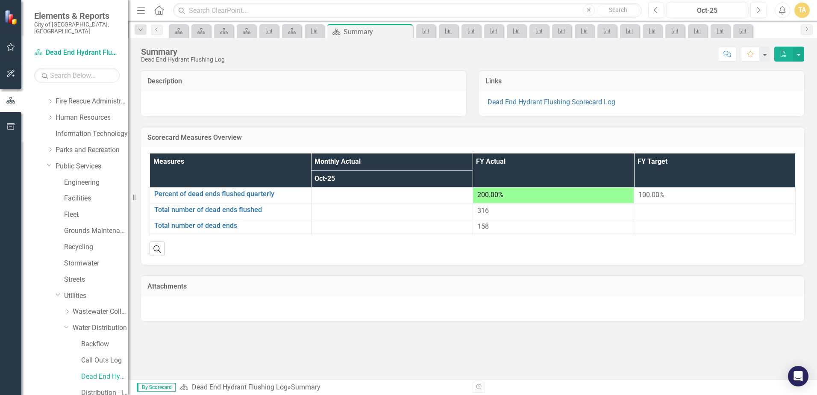
click at [327, 106] on p "Dead End Hydrant Flushing Scorecard Log" at bounding box center [642, 102] width 308 height 10
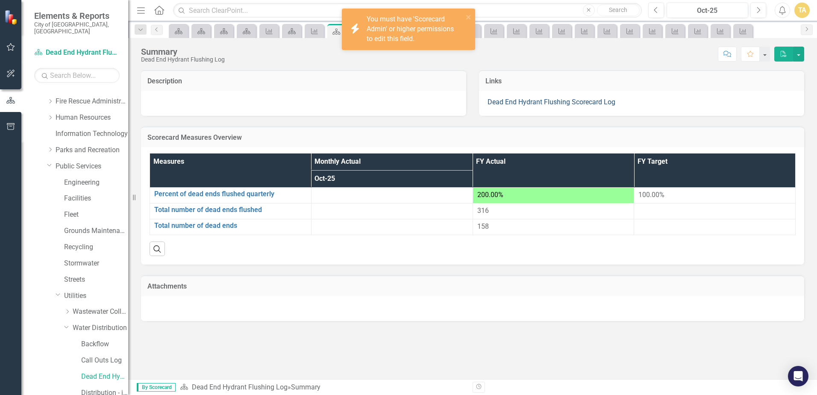
click at [327, 101] on link "Dead End Hydrant Flushing Scorecard Log" at bounding box center [552, 102] width 128 height 8
click at [327, 99] on link "Dead End Hydrant Flushing Scorecard Log" at bounding box center [552, 102] width 128 height 8
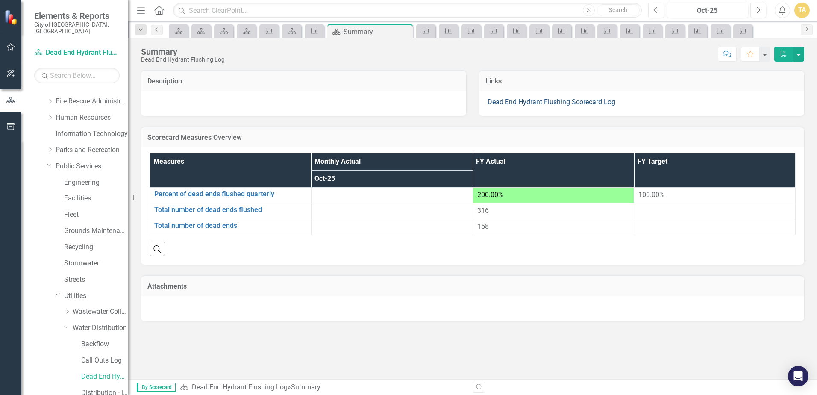
click at [327, 99] on link "Dead End Hydrant Flushing Scorecard Log" at bounding box center [552, 102] width 128 height 8
click at [263, 194] on link "Percent of dead ends flushed quarterly" at bounding box center [230, 194] width 153 height 8
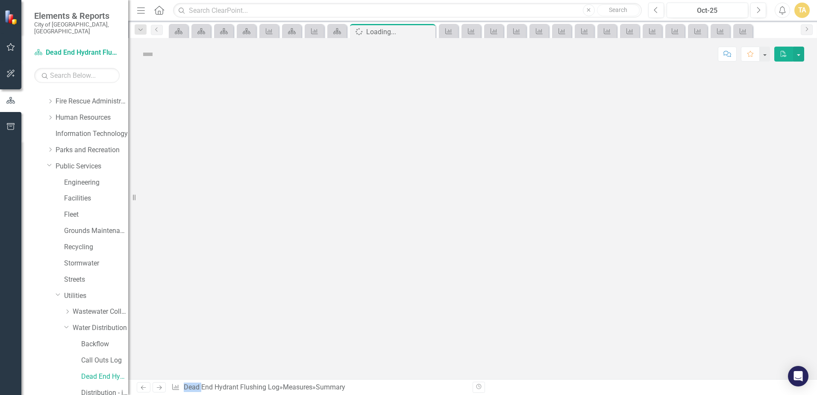
click at [263, 193] on div at bounding box center [472, 224] width 689 height 309
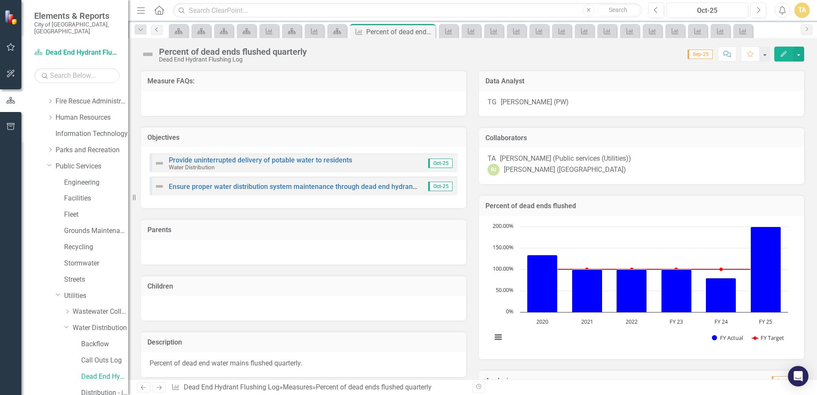
click at [153, 32] on link "Previous" at bounding box center [157, 30] width 12 height 10
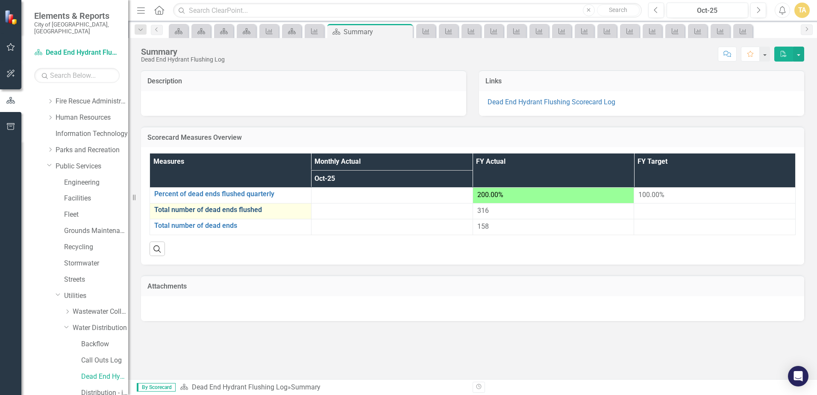
click at [188, 209] on link "Total number of dead ends flushed" at bounding box center [230, 210] width 153 height 8
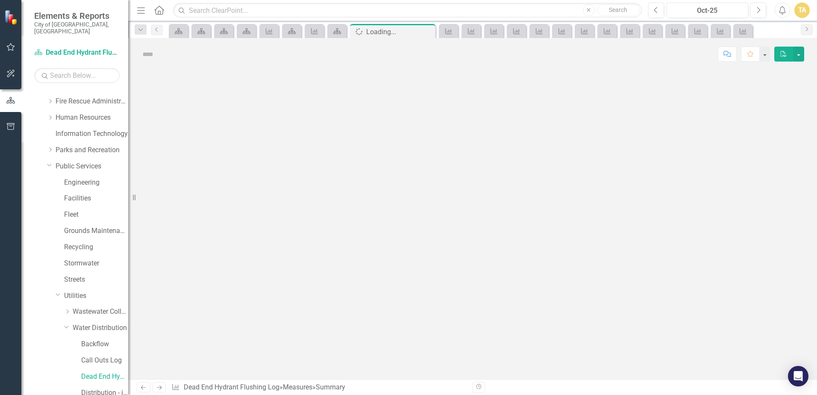
click at [187, 208] on div at bounding box center [472, 224] width 689 height 309
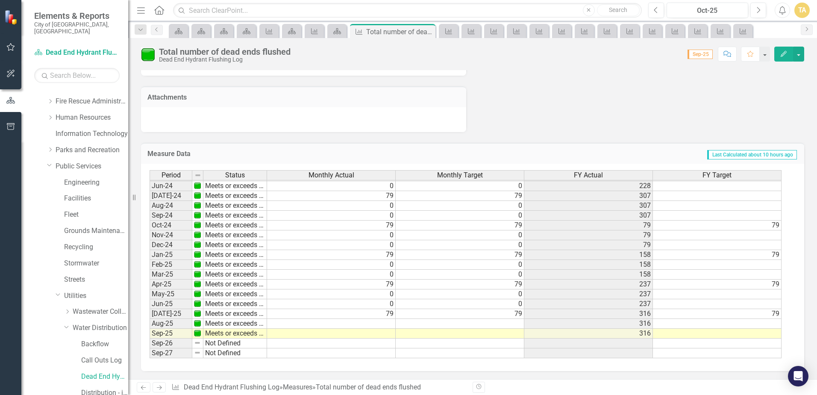
click at [327, 238] on tbody "Apr-23 Meets or exceeds target 0 0 148 0 May-23 Meets or exceeds target 74 74 2…" at bounding box center [466, 200] width 632 height 315
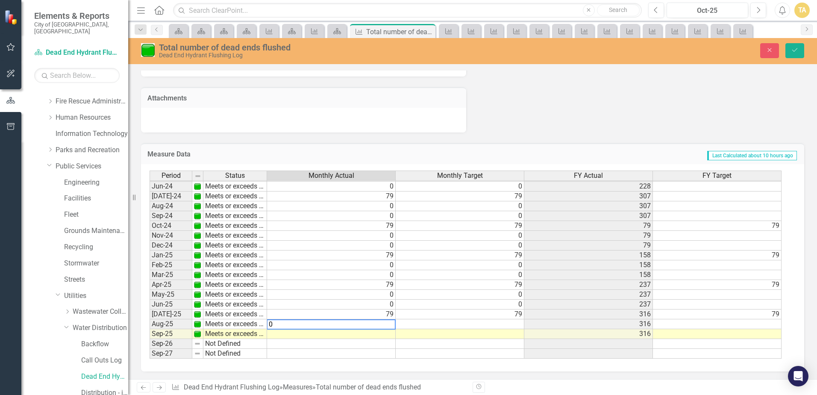
type textarea "0"
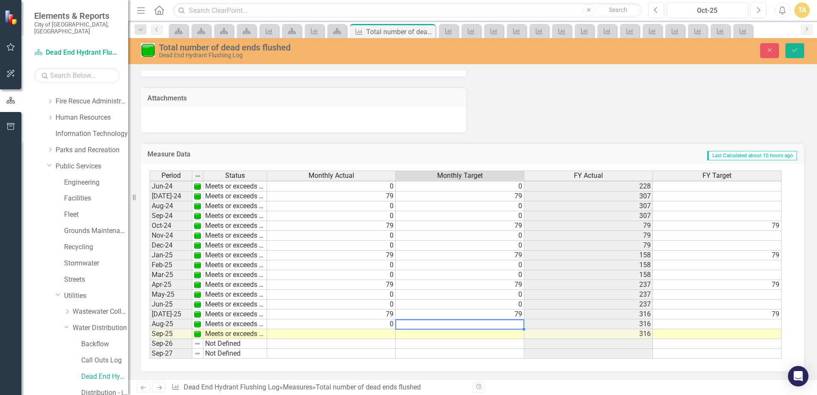
click at [327, 238] on td at bounding box center [460, 324] width 129 height 10
type textarea "0"
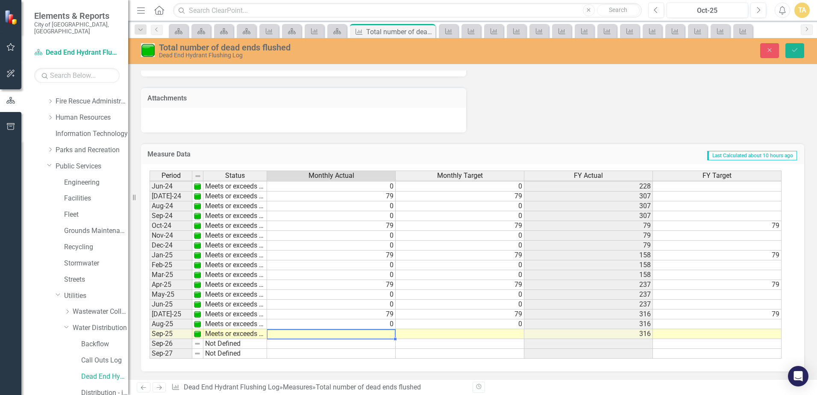
click at [327, 238] on td at bounding box center [331, 334] width 129 height 10
type textarea "0"
click at [327, 238] on td at bounding box center [460, 334] width 129 height 10
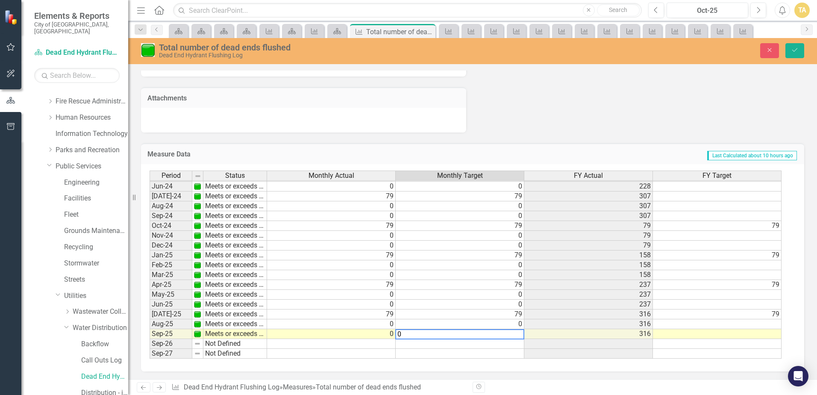
type textarea "0"
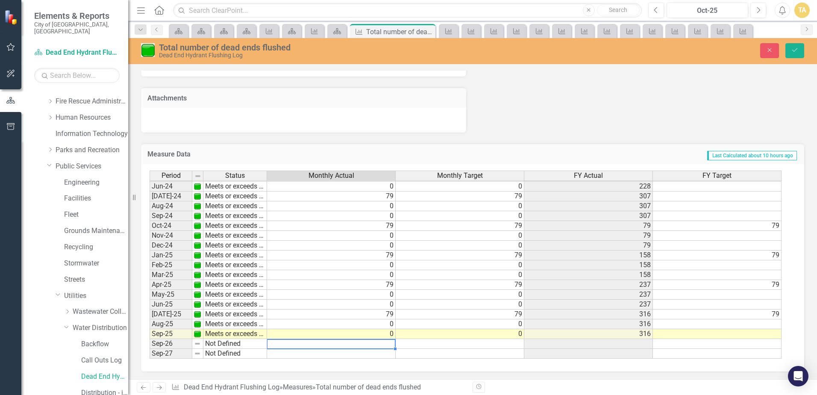
click at [327, 238] on td at bounding box center [331, 344] width 129 height 10
click at [327, 238] on td "0" at bounding box center [331, 334] width 129 height 10
click at [327, 238] on td "0" at bounding box center [460, 334] width 129 height 10
click at [327, 238] on td at bounding box center [331, 334] width 129 height 10
type textarea "0"
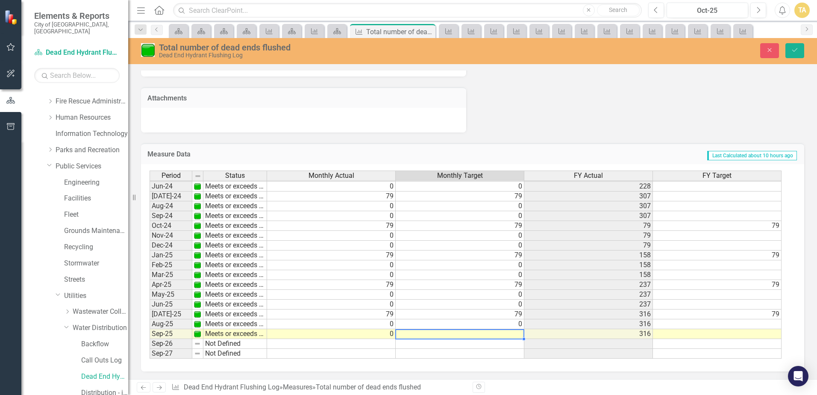
click at [327, 238] on td at bounding box center [460, 334] width 129 height 10
type textarea "0"
click at [327, 47] on icon "Save" at bounding box center [795, 50] width 8 height 6
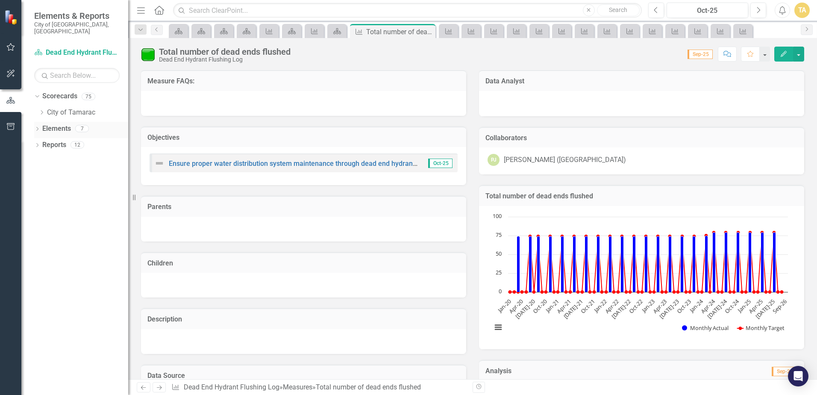
click at [38, 127] on icon "Dropdown" at bounding box center [37, 129] width 6 height 5
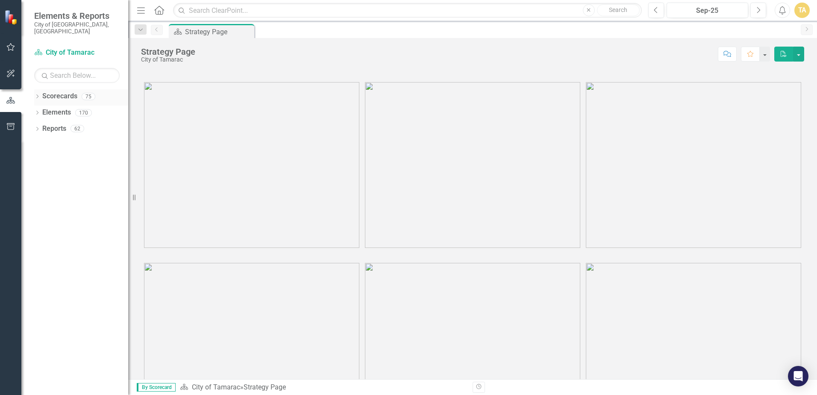
click at [39, 95] on icon "Dropdown" at bounding box center [37, 97] width 6 height 5
click at [41, 110] on icon at bounding box center [42, 112] width 2 height 4
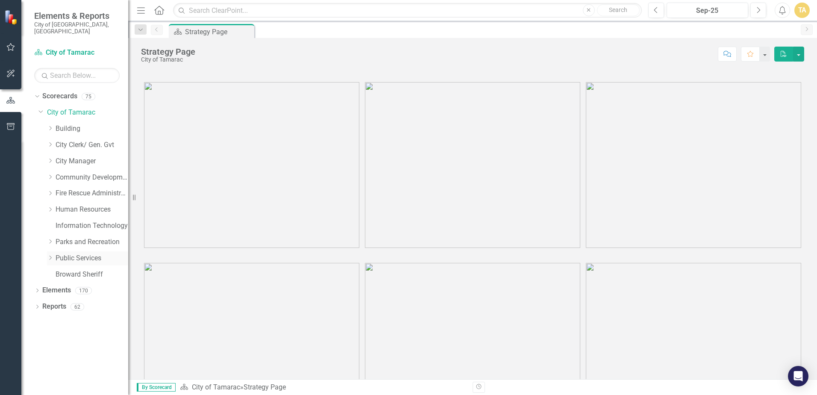
click at [51, 255] on icon "Dropdown" at bounding box center [50, 257] width 6 height 5
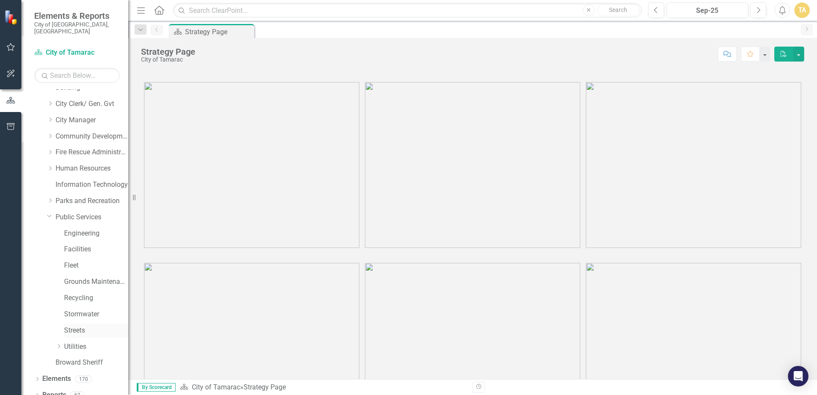
scroll to position [44, 0]
click at [58, 341] on icon "Dropdown" at bounding box center [59, 343] width 6 height 5
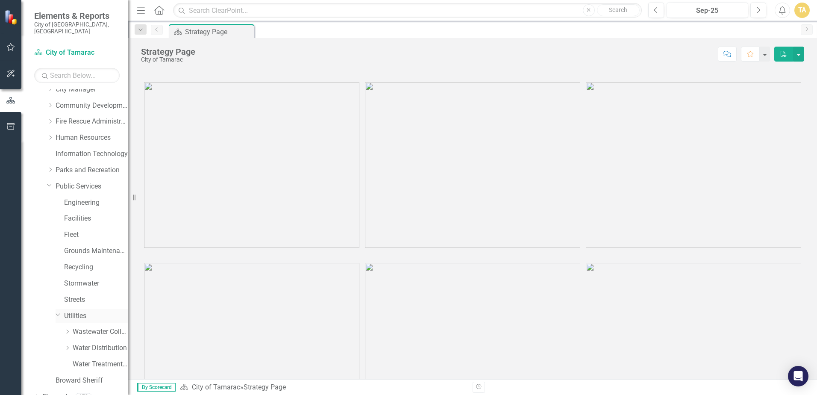
scroll to position [92, 0]
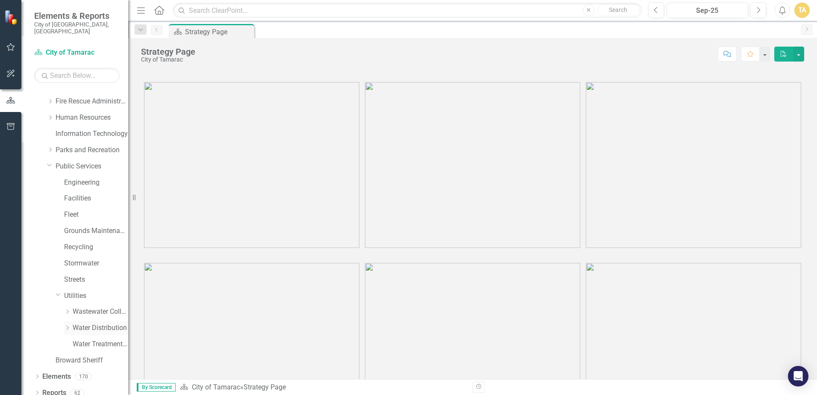
click at [69, 325] on icon "Dropdown" at bounding box center [67, 327] width 6 height 5
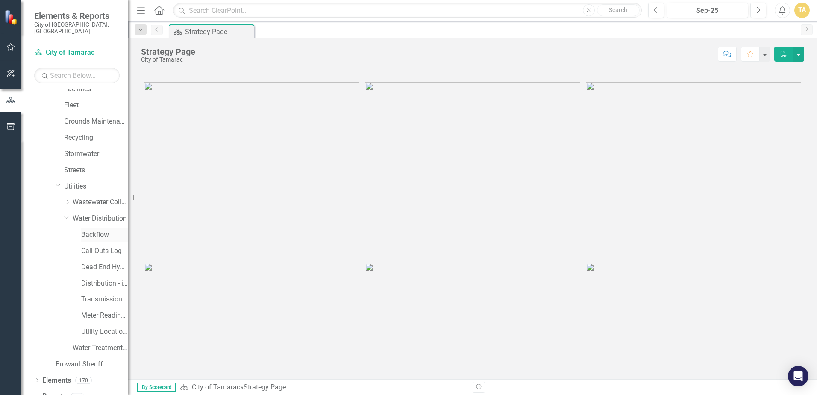
scroll to position [205, 0]
